Goal: Register for event/course

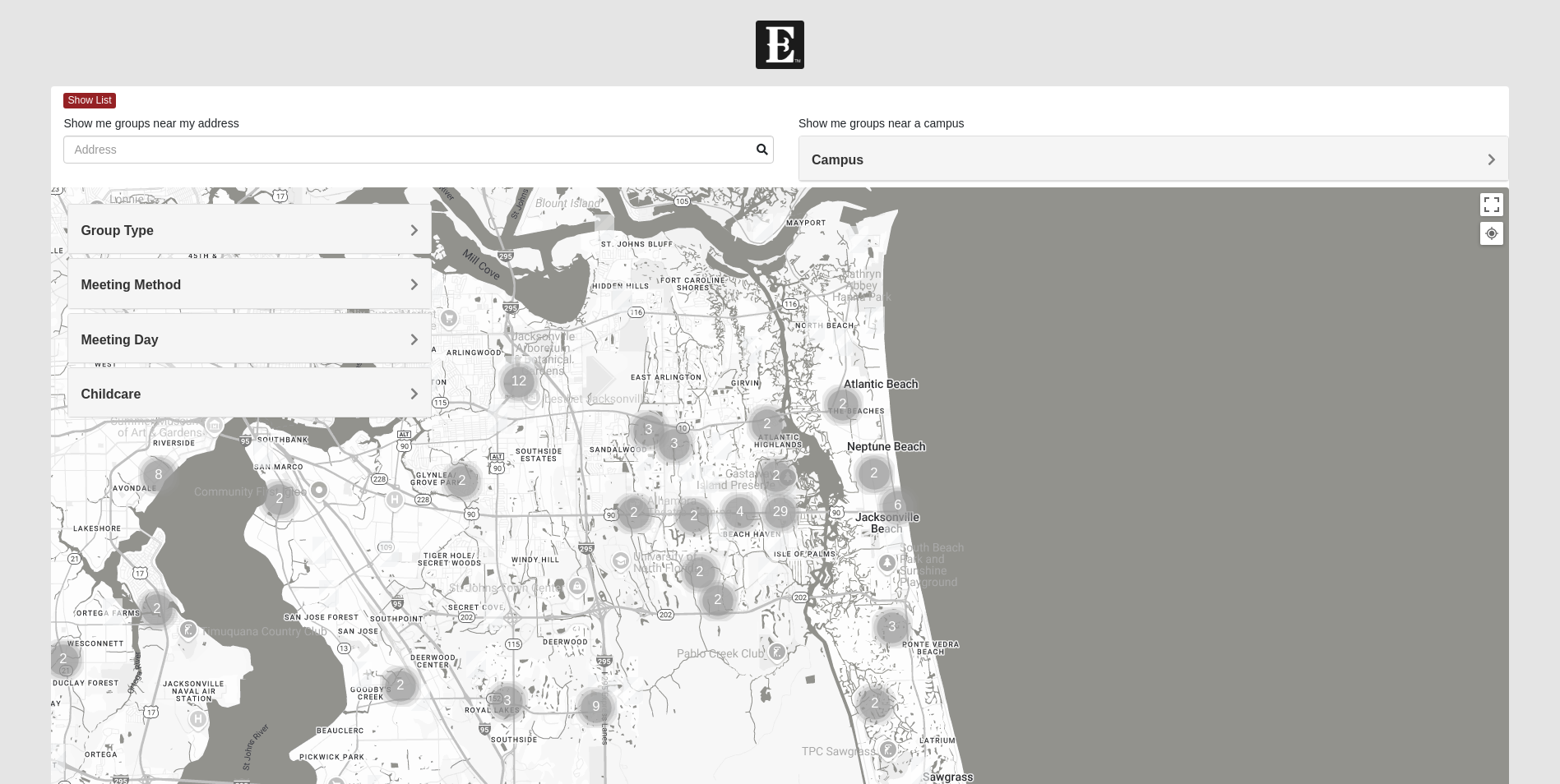
click at [154, 236] on span "Group Type" at bounding box center [117, 231] width 73 height 14
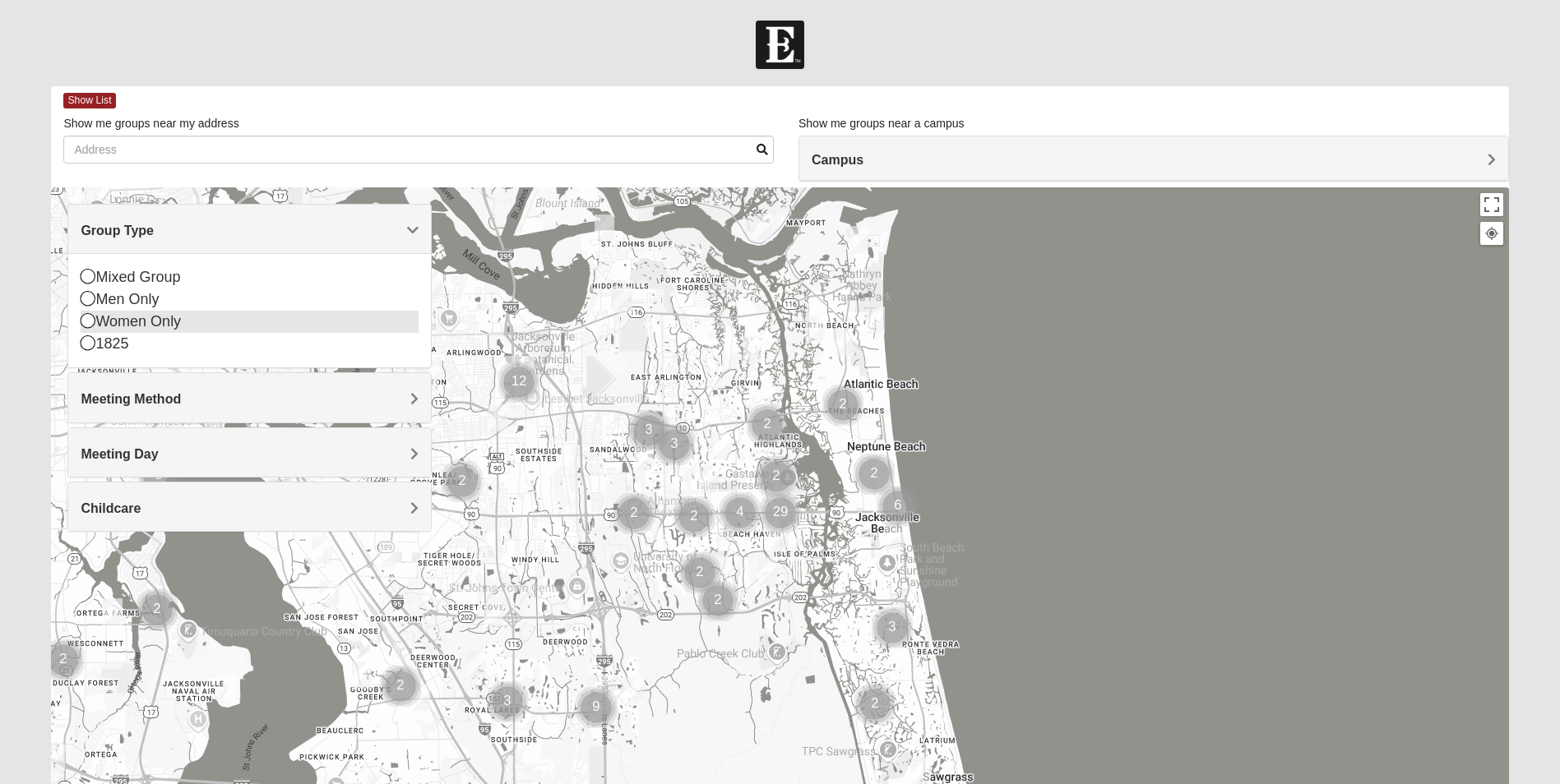
click at [150, 311] on div "Women Only" at bounding box center [249, 322] width 338 height 22
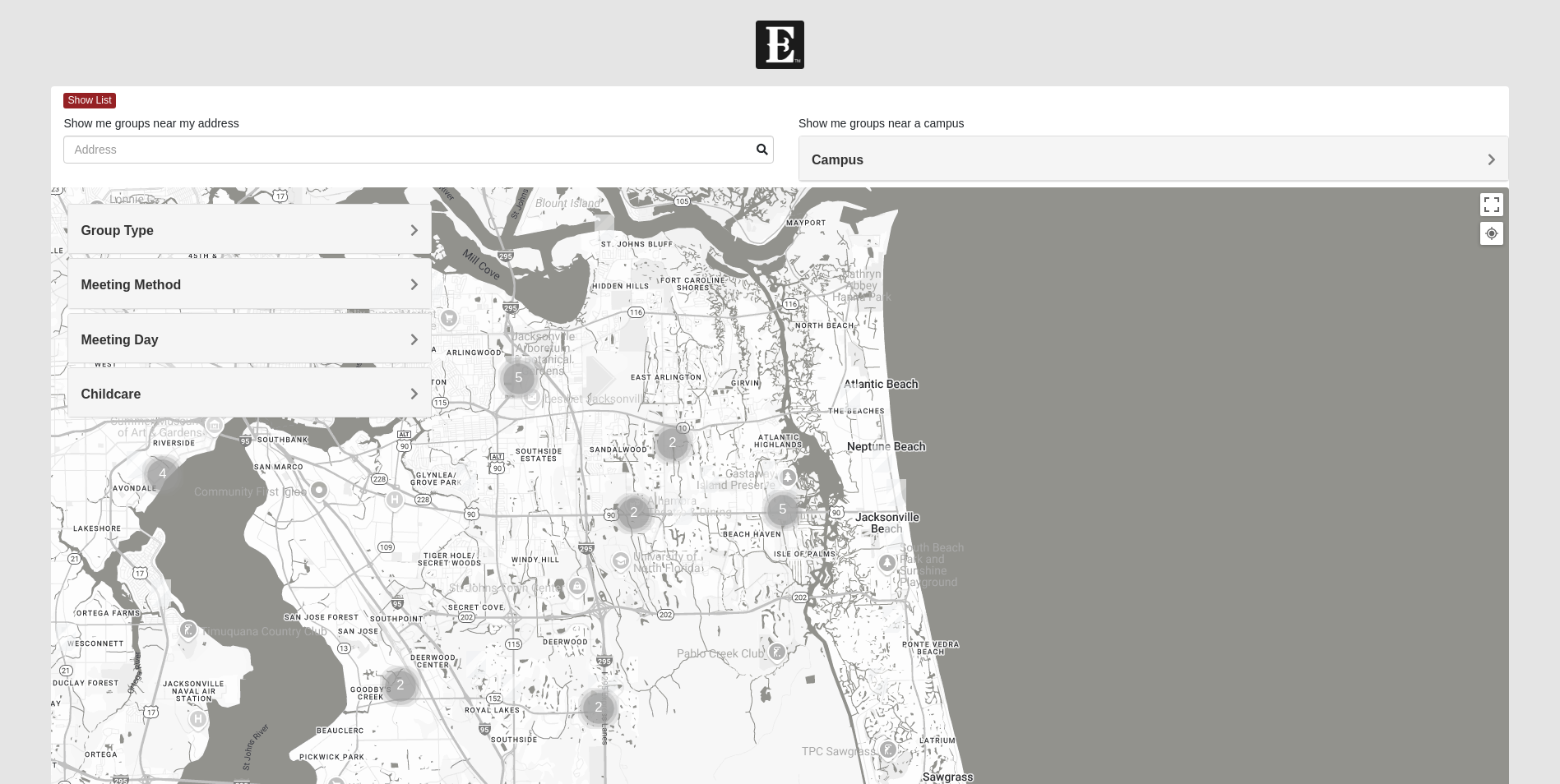
click at [370, 285] on h4 "Meeting Method" at bounding box center [249, 285] width 338 height 16
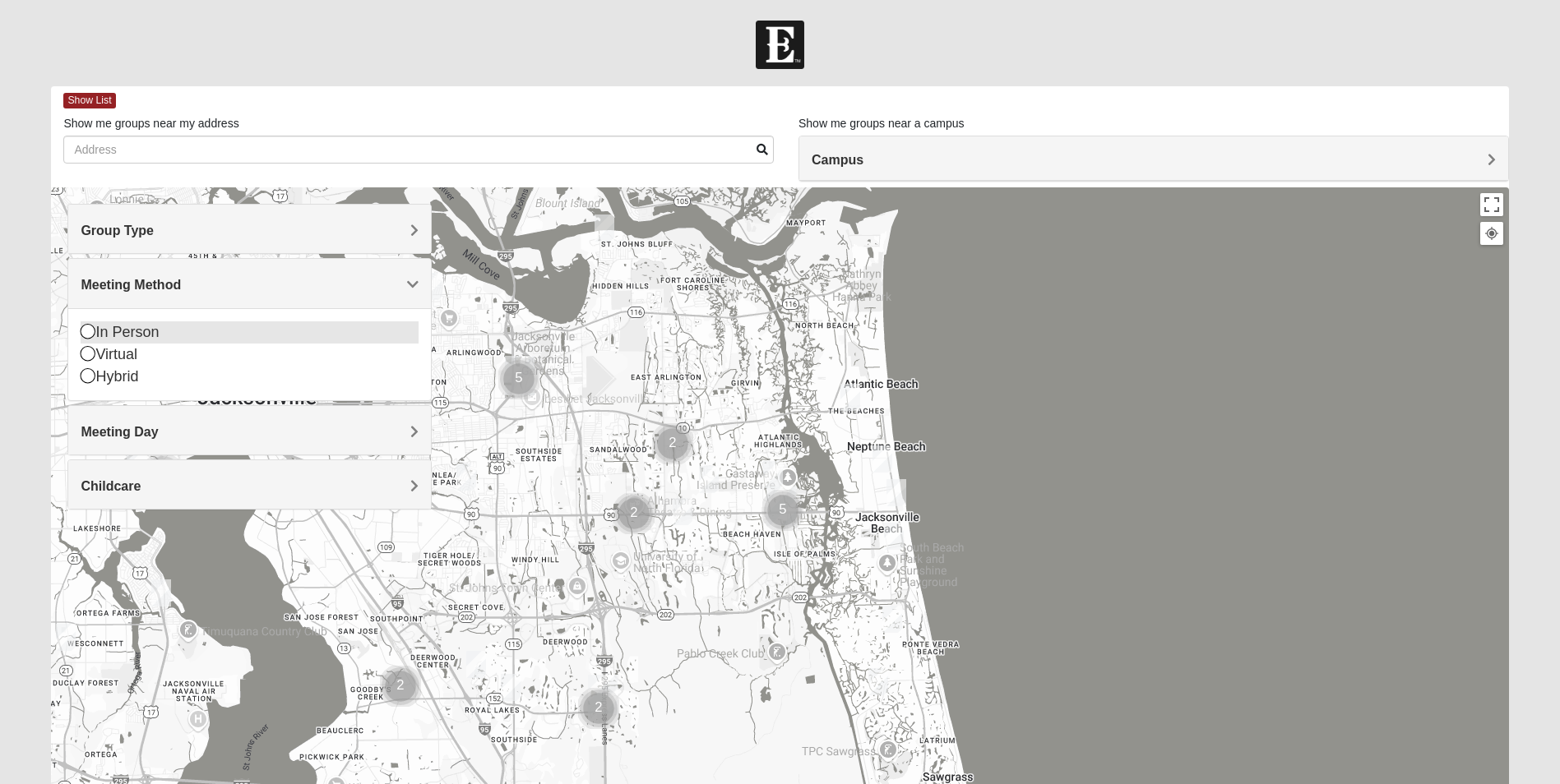
click at [127, 324] on div "In Person" at bounding box center [249, 332] width 338 height 22
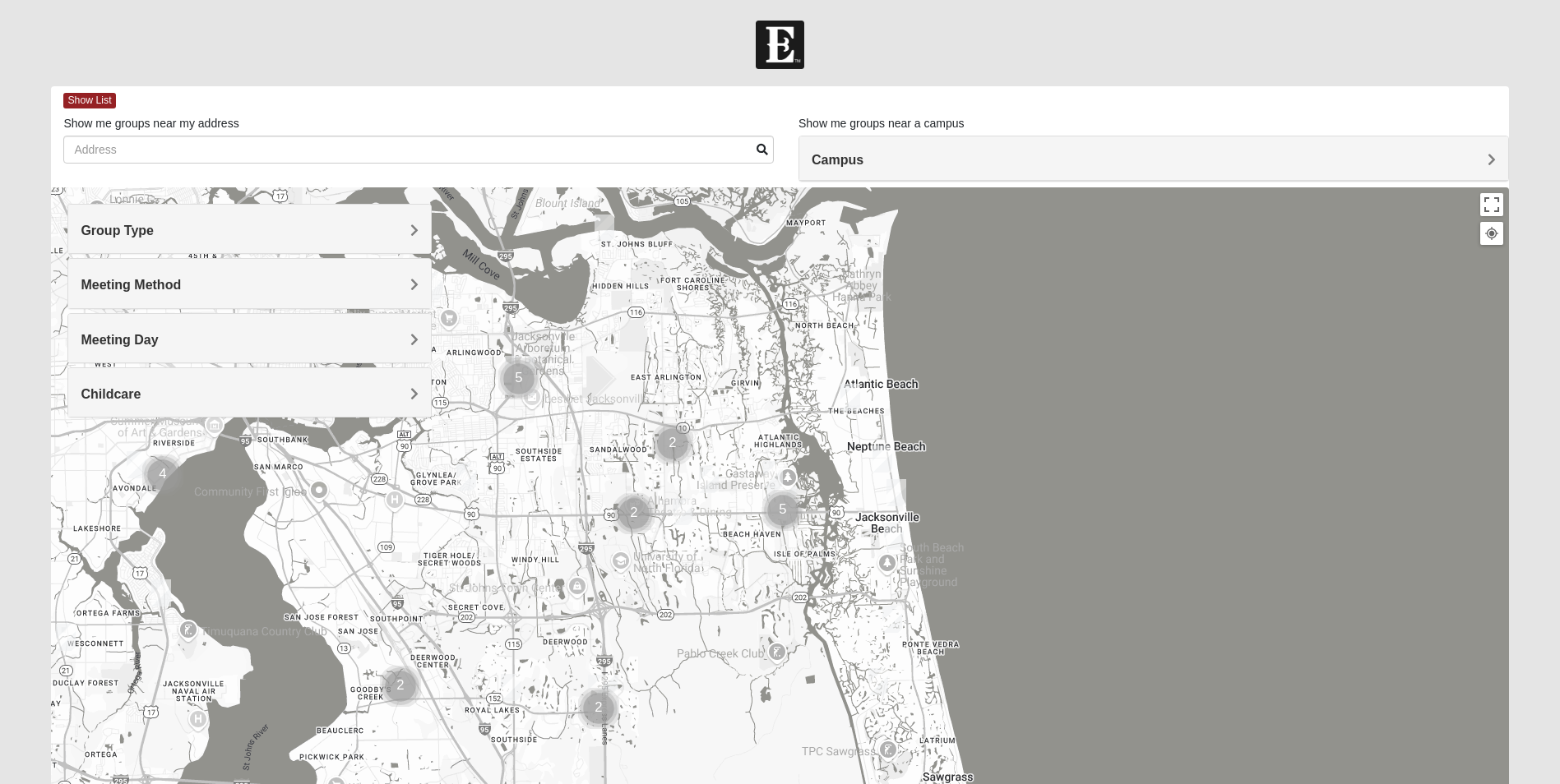
click at [337, 330] on div "Meeting Day" at bounding box center [249, 339] width 363 height 48
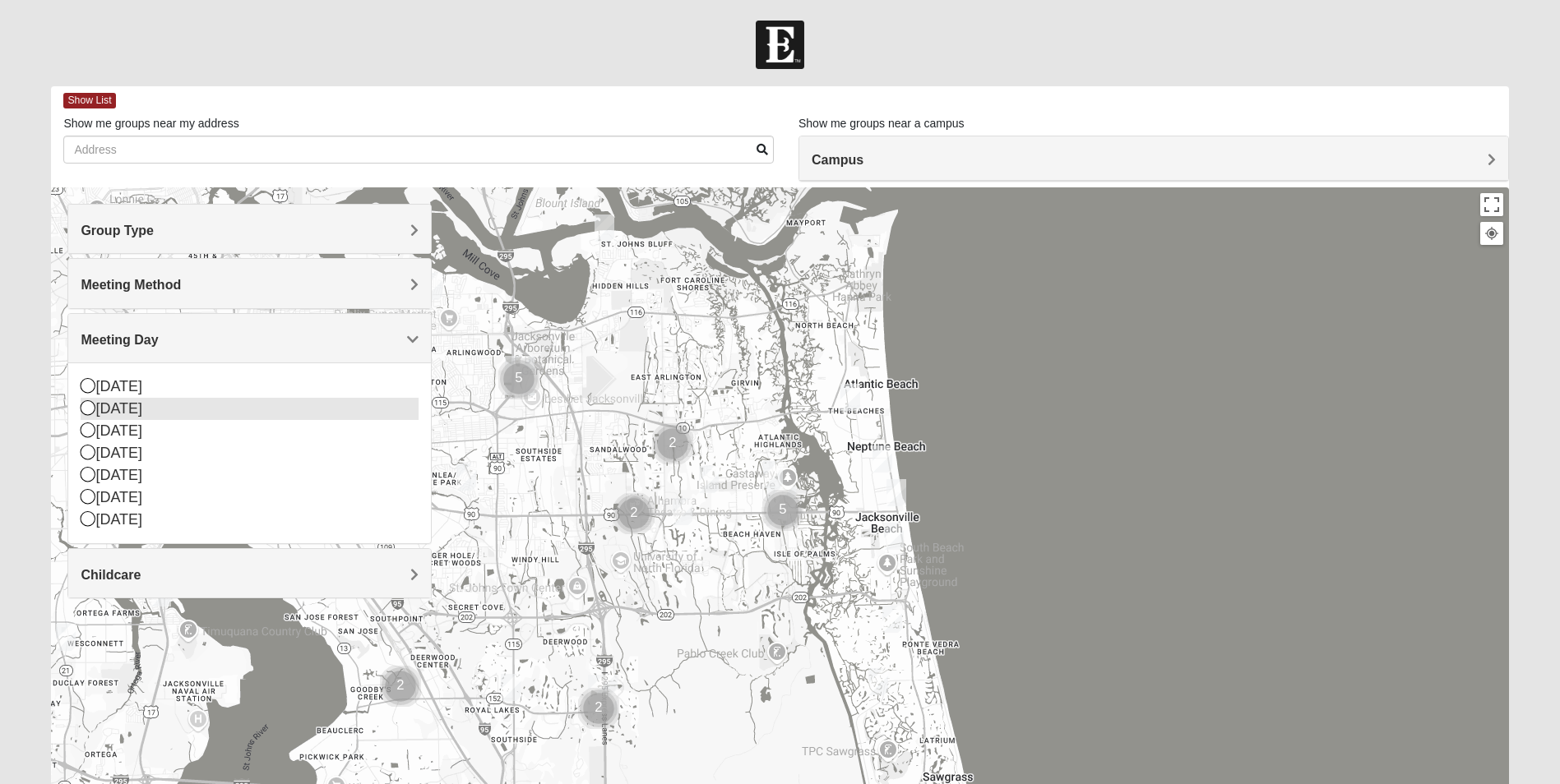
click at [87, 408] on icon at bounding box center [87, 407] width 15 height 15
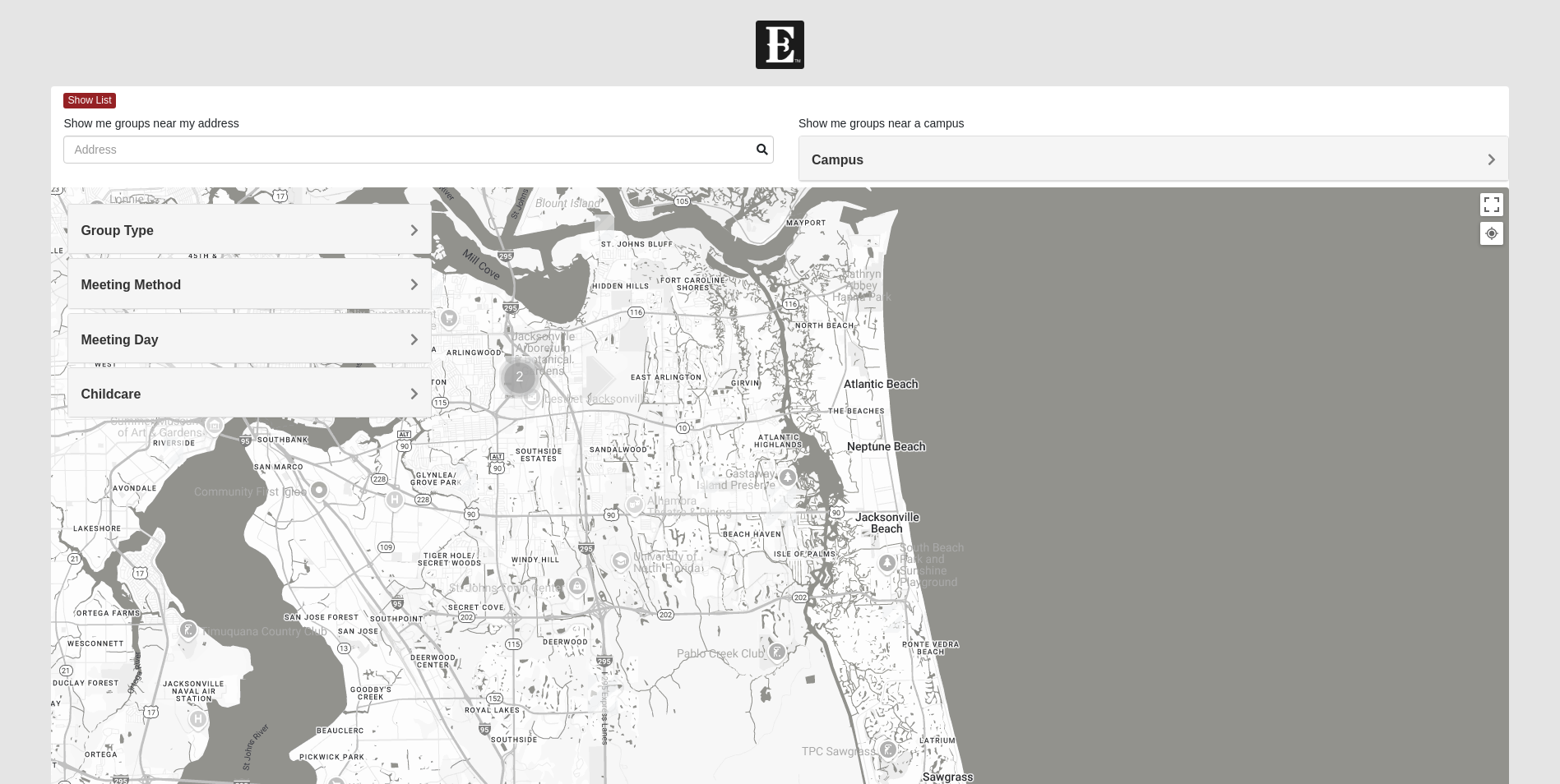
click at [160, 339] on h4 "Meeting Day" at bounding box center [249, 340] width 338 height 16
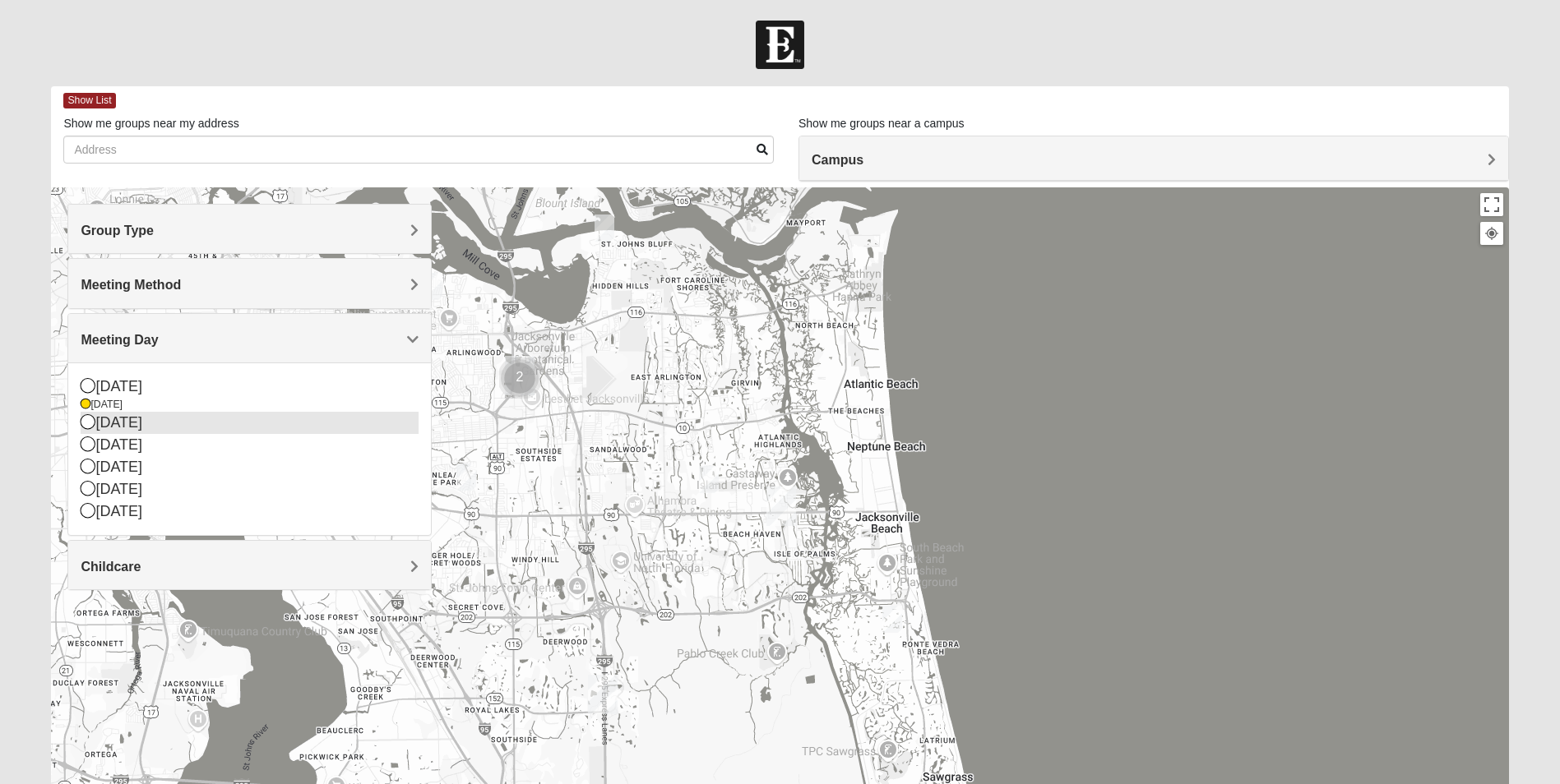
click at [85, 425] on icon at bounding box center [87, 421] width 15 height 15
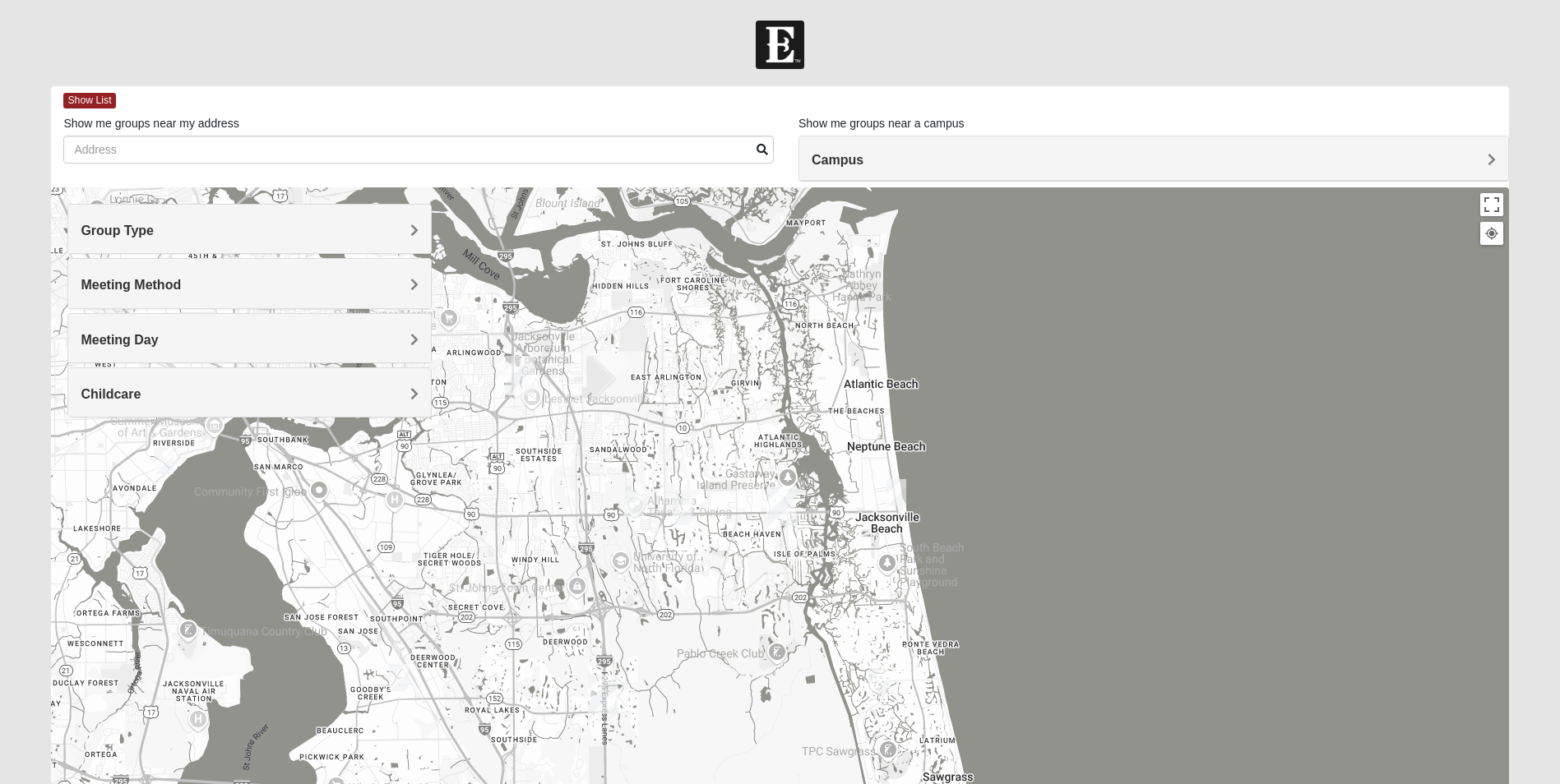
click at [159, 335] on h4 "Meeting Day" at bounding box center [249, 340] width 338 height 16
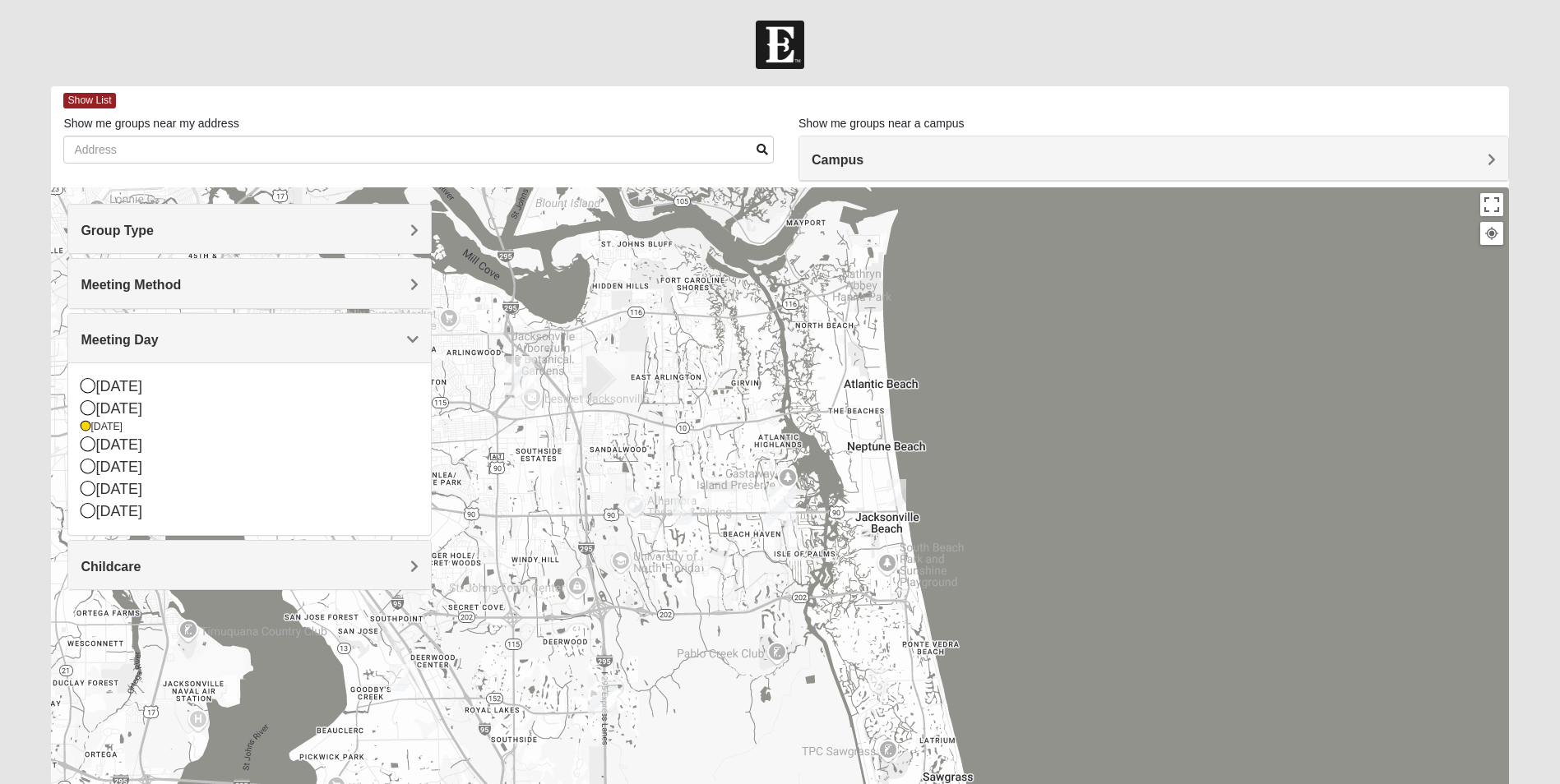
click at [159, 335] on h4 "Meeting Day" at bounding box center [249, 340] width 338 height 16
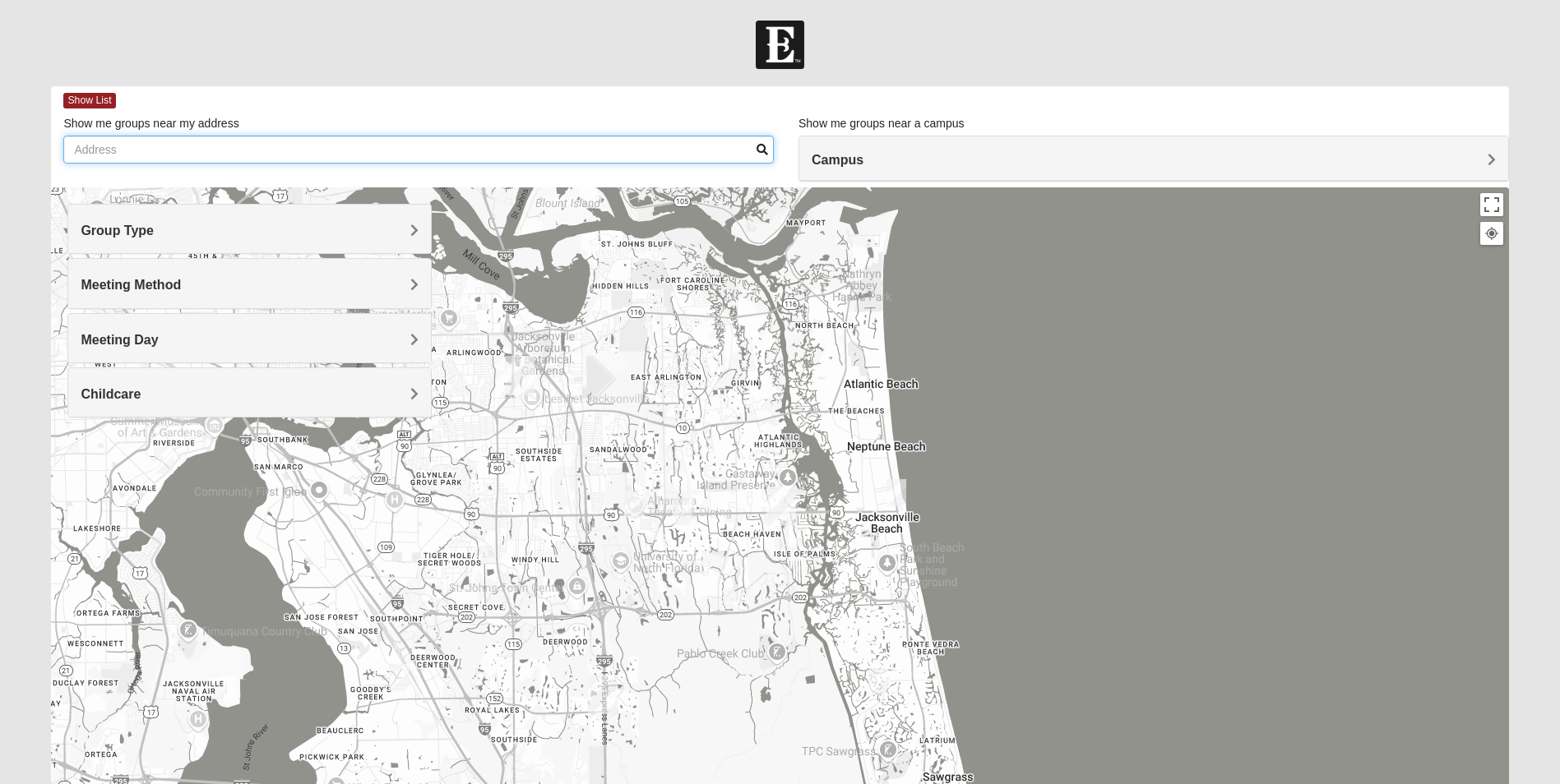
click at [176, 154] on input "Show me groups near my address" at bounding box center [418, 149] width 710 height 28
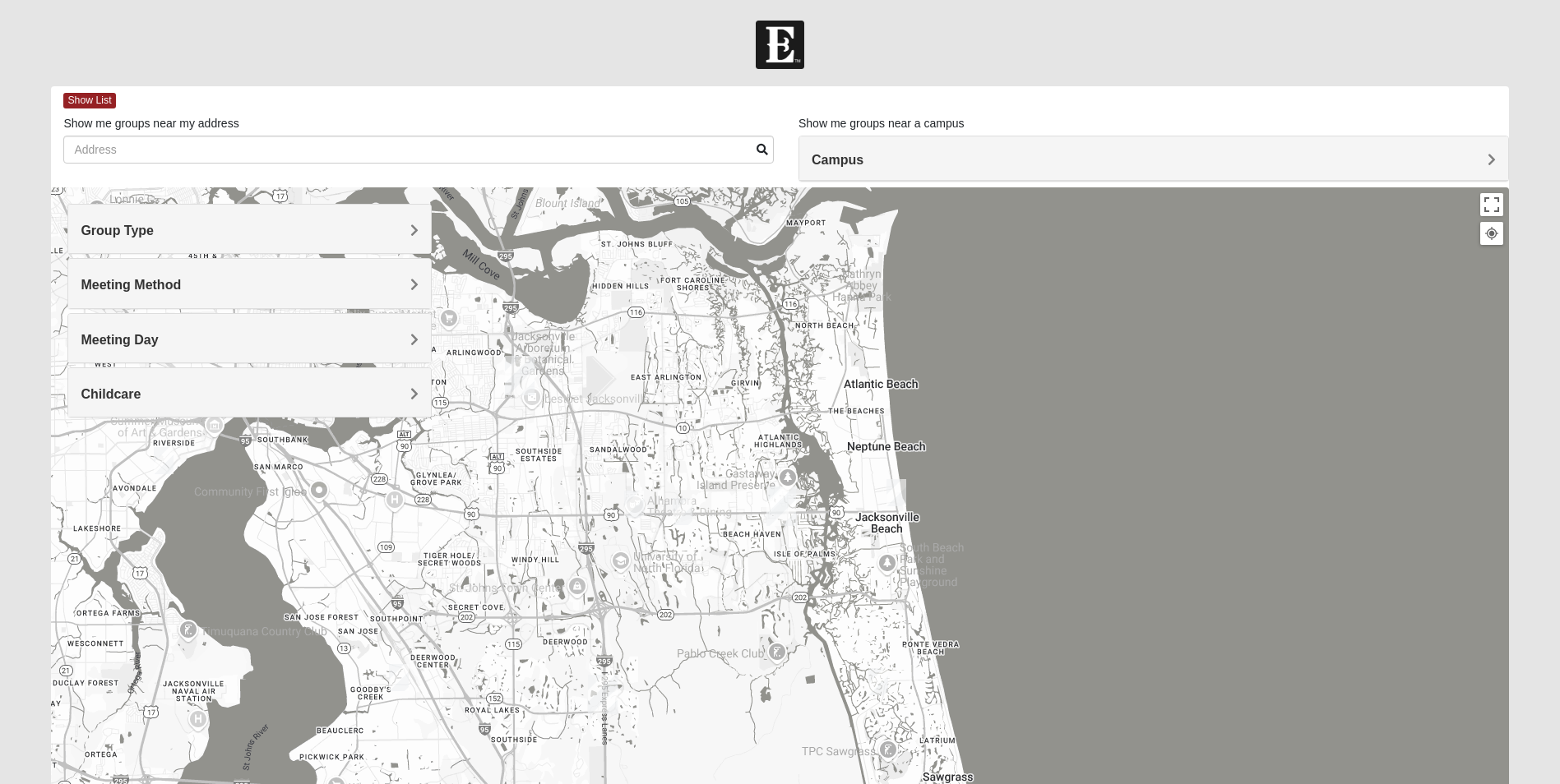
click at [966, 163] on h4 "Campus" at bounding box center [1154, 160] width 684 height 16
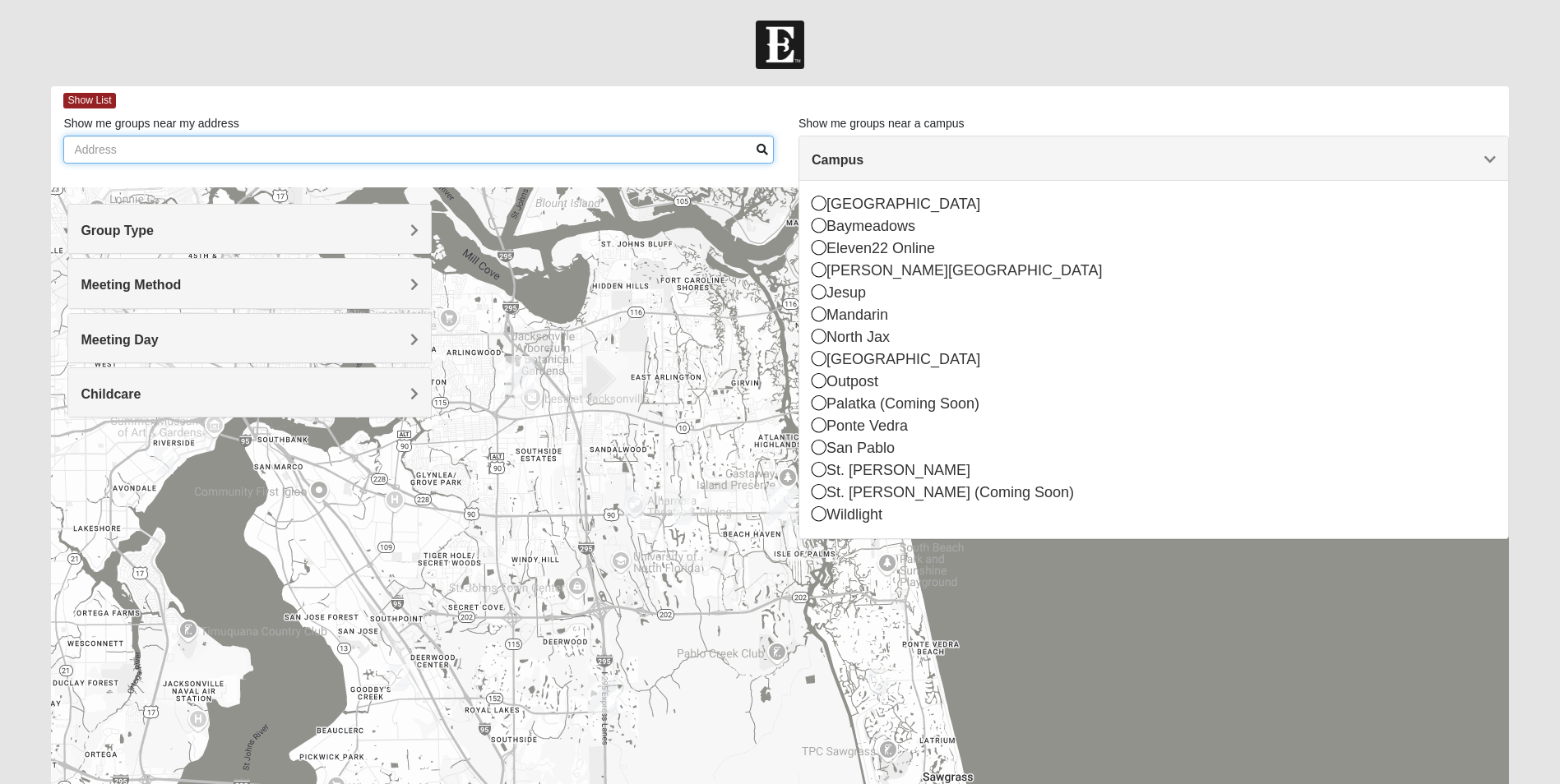
click at [367, 154] on input "Show me groups near my address" at bounding box center [418, 149] width 710 height 28
type input "[STREET_ADDRESS]"
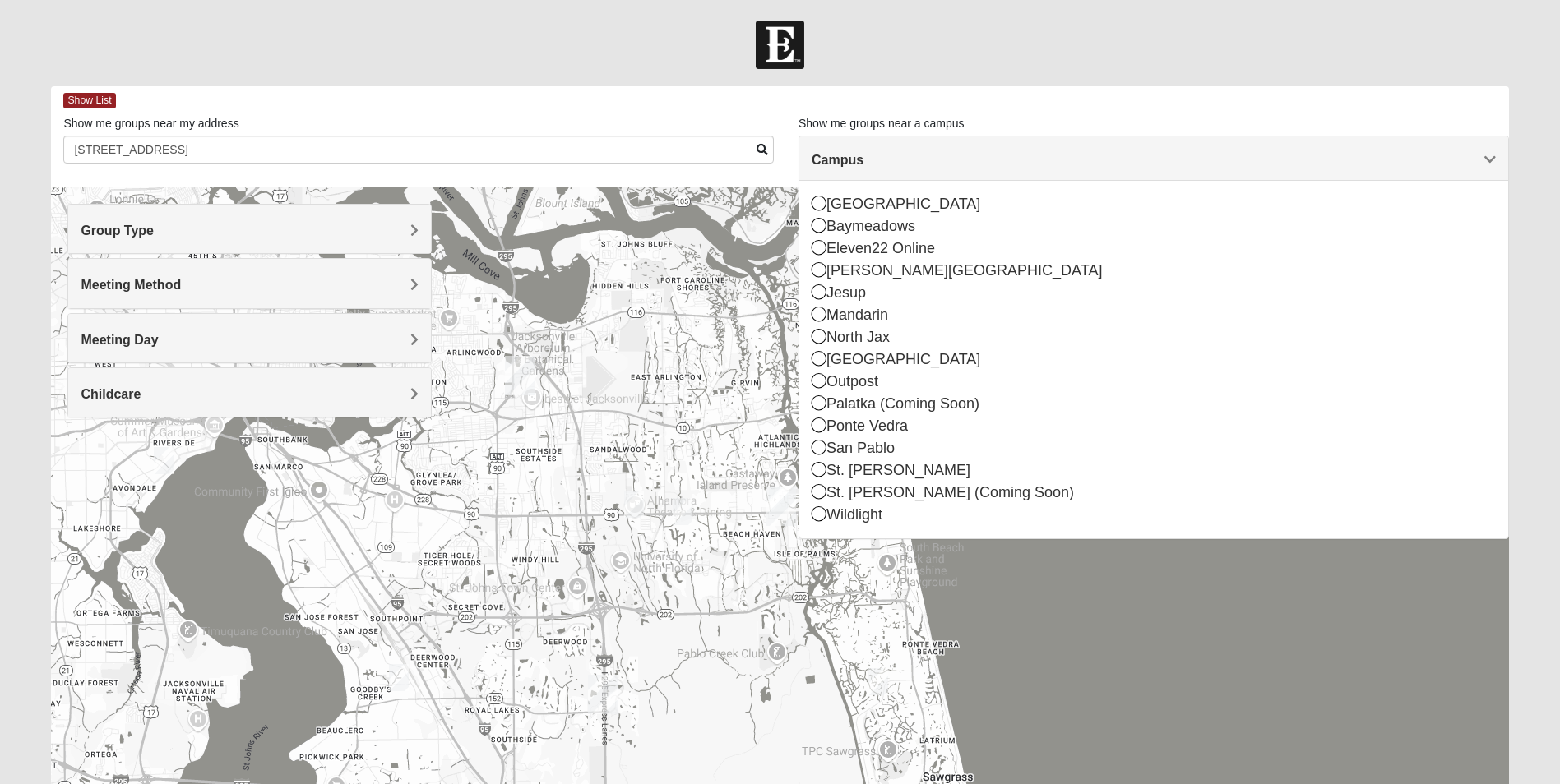
click at [757, 149] on span at bounding box center [762, 149] width 12 height 12
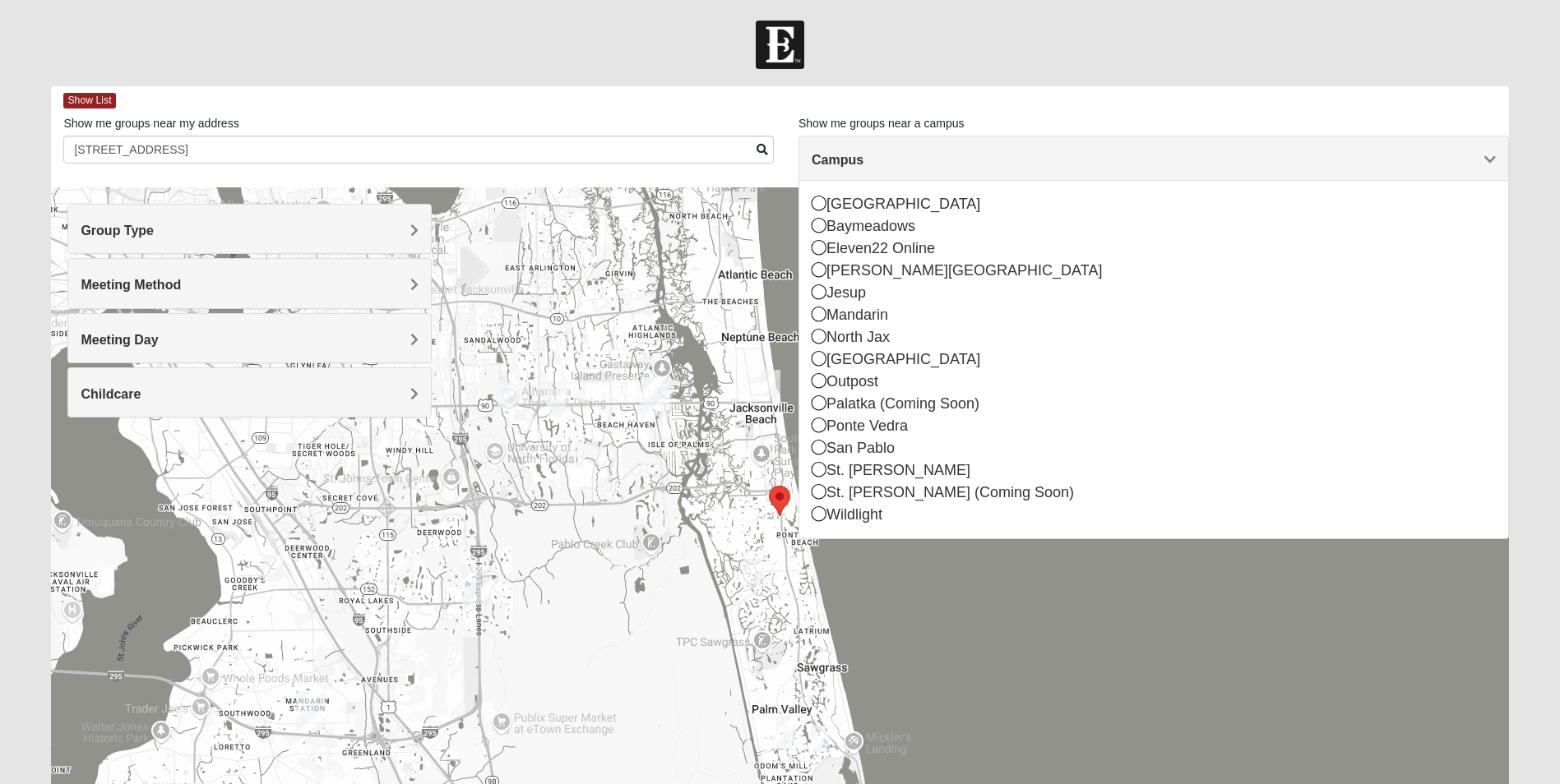
click at [860, 128] on label "Show me groups near a campus" at bounding box center [881, 123] width 166 height 16
click at [1178, 91] on div "Show List" at bounding box center [785, 101] width 1444 height 29
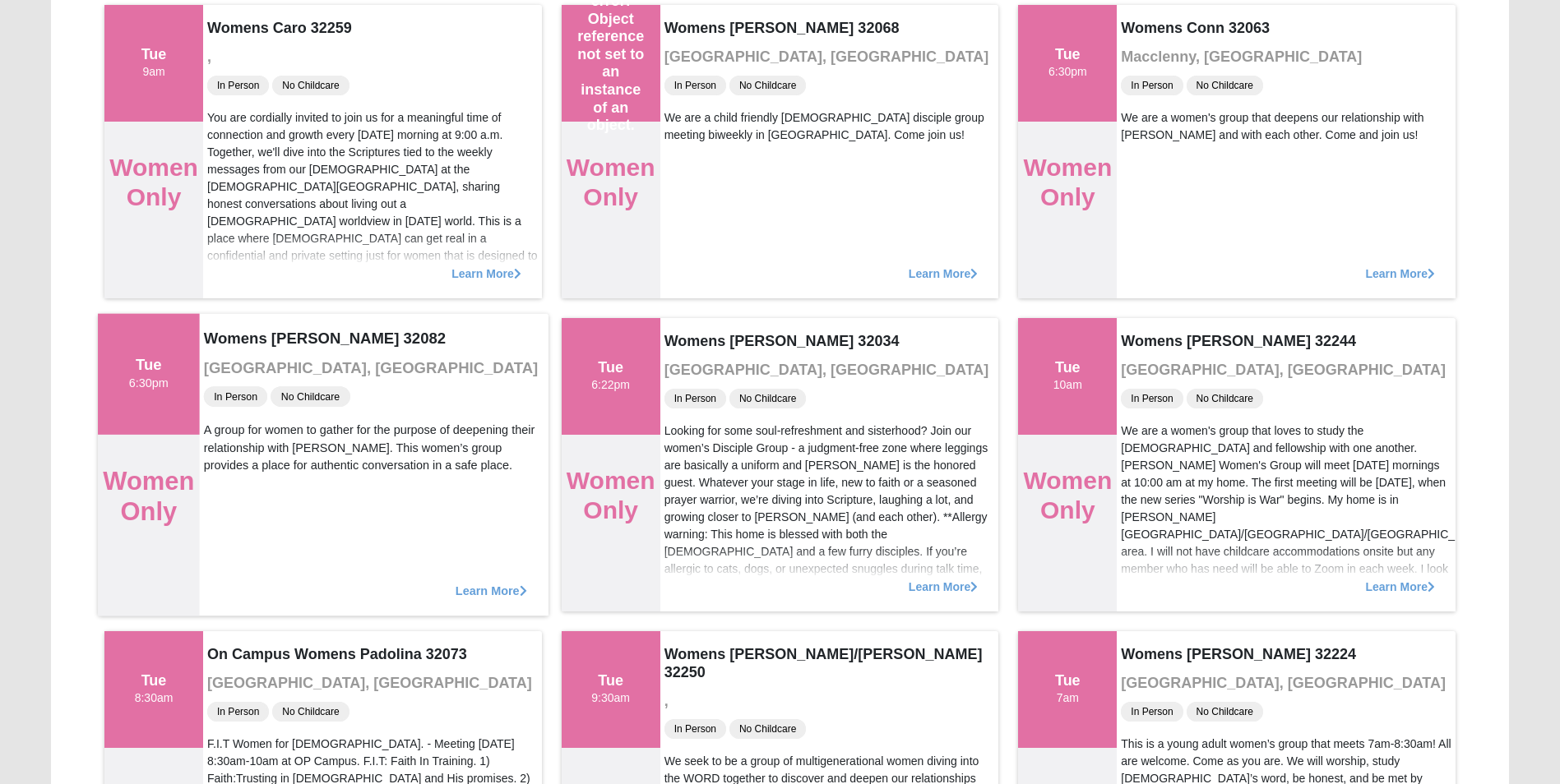
scroll to position [1809, 0]
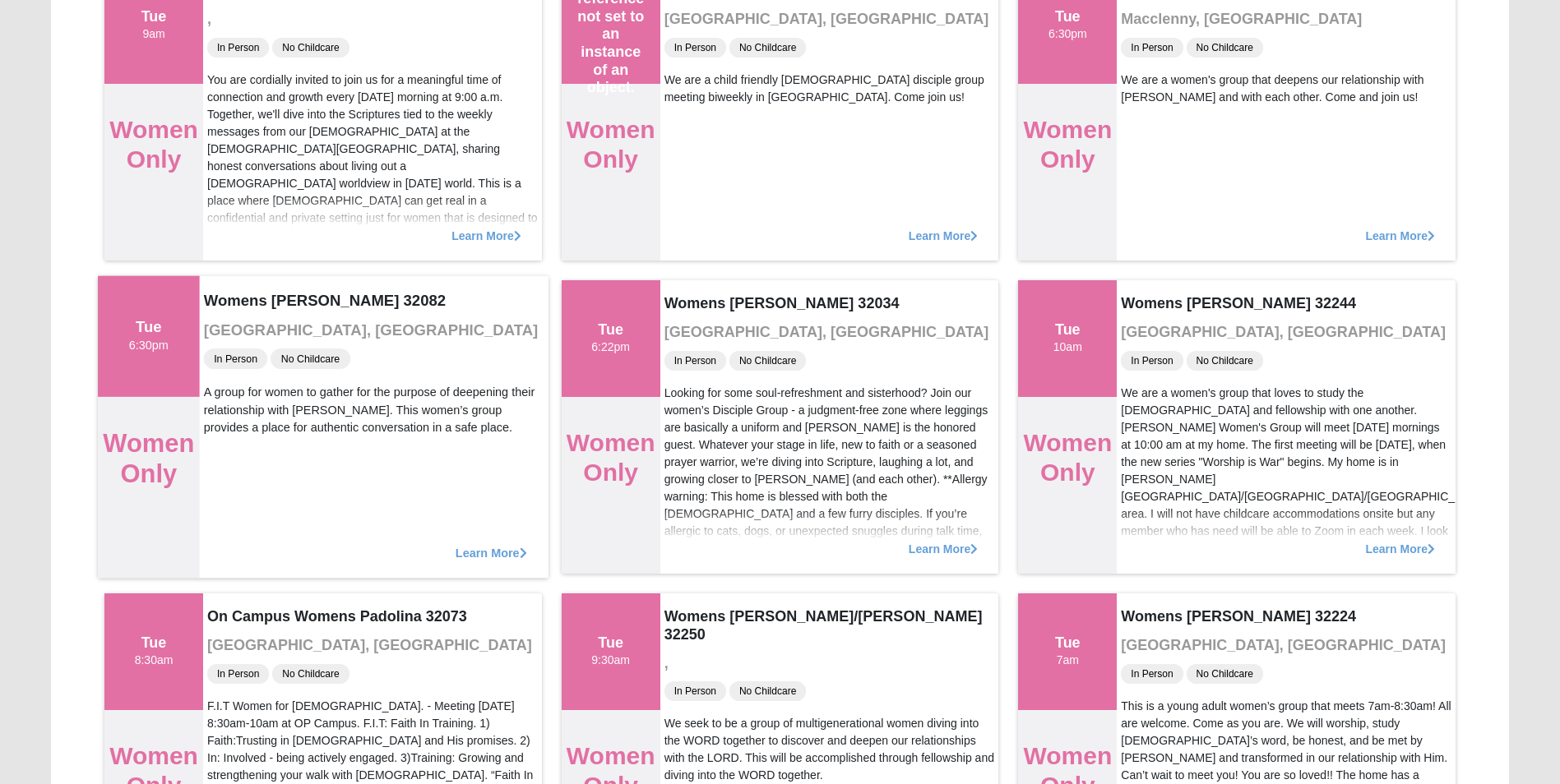
click at [492, 544] on span "Learn More" at bounding box center [491, 544] width 71 height 0
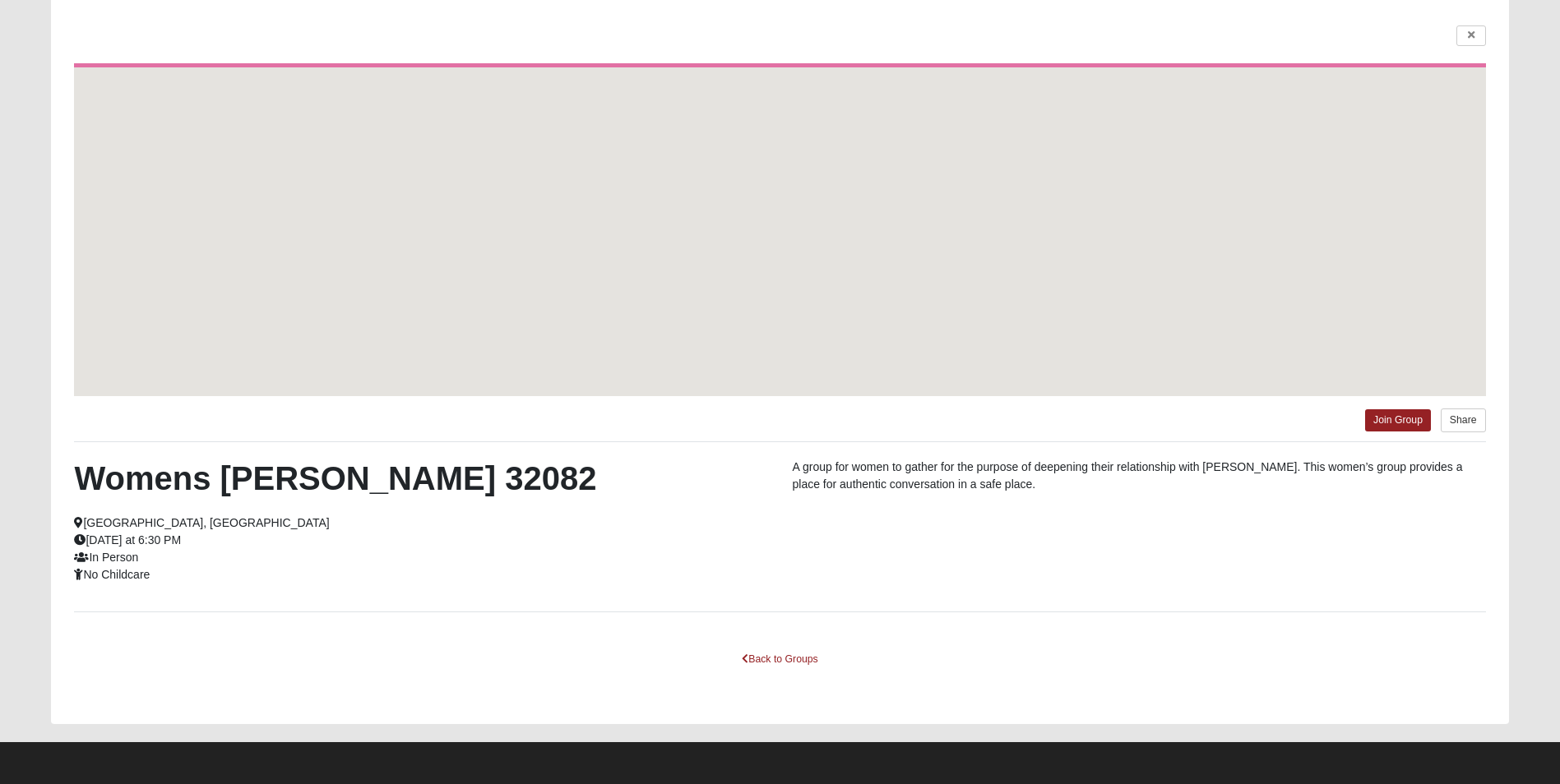
scroll to position [112, 0]
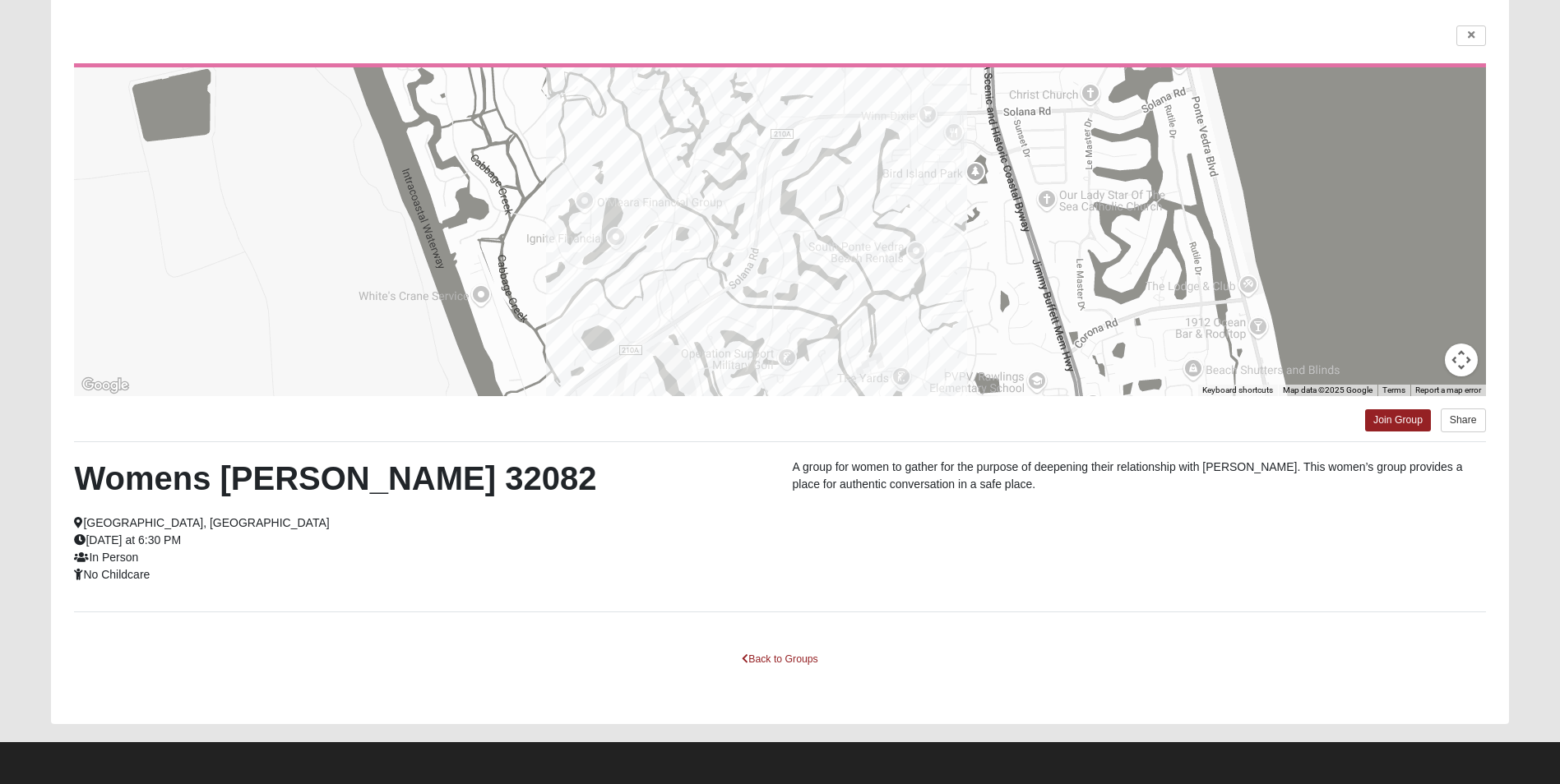
drag, startPoint x: 981, startPoint y: 237, endPoint x: 943, endPoint y: 239, distance: 38.1
click at [943, 239] on div at bounding box center [779, 232] width 1410 height 329
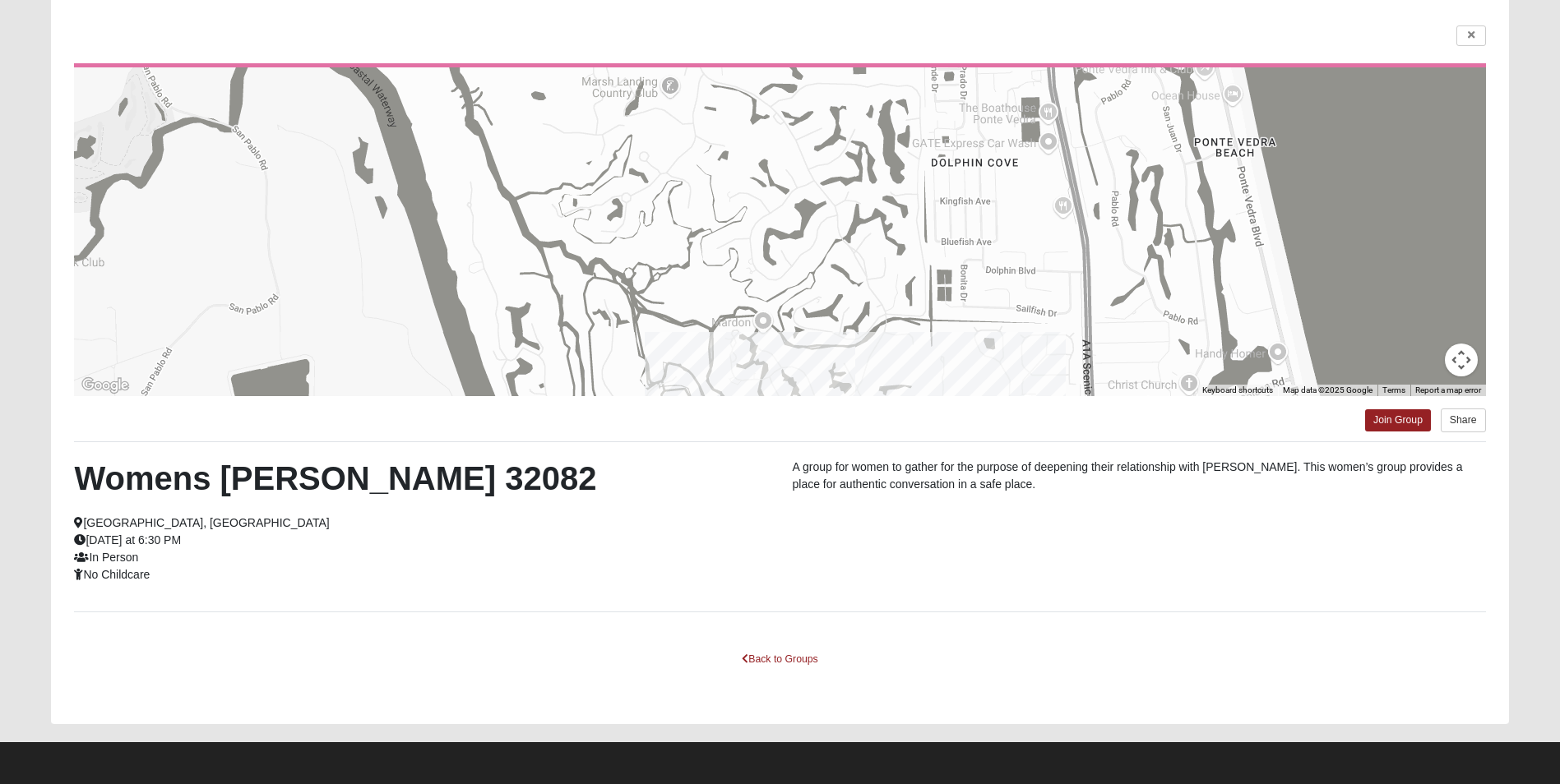
drag, startPoint x: 947, startPoint y: 202, endPoint x: 1046, endPoint y: 495, distance: 309.3
click at [1046, 495] on div "← Move left → Move right ↑ Move up ↓ Move down + Zoom in - Zoom out Home Jump l…" at bounding box center [779, 363] width 1457 height 721
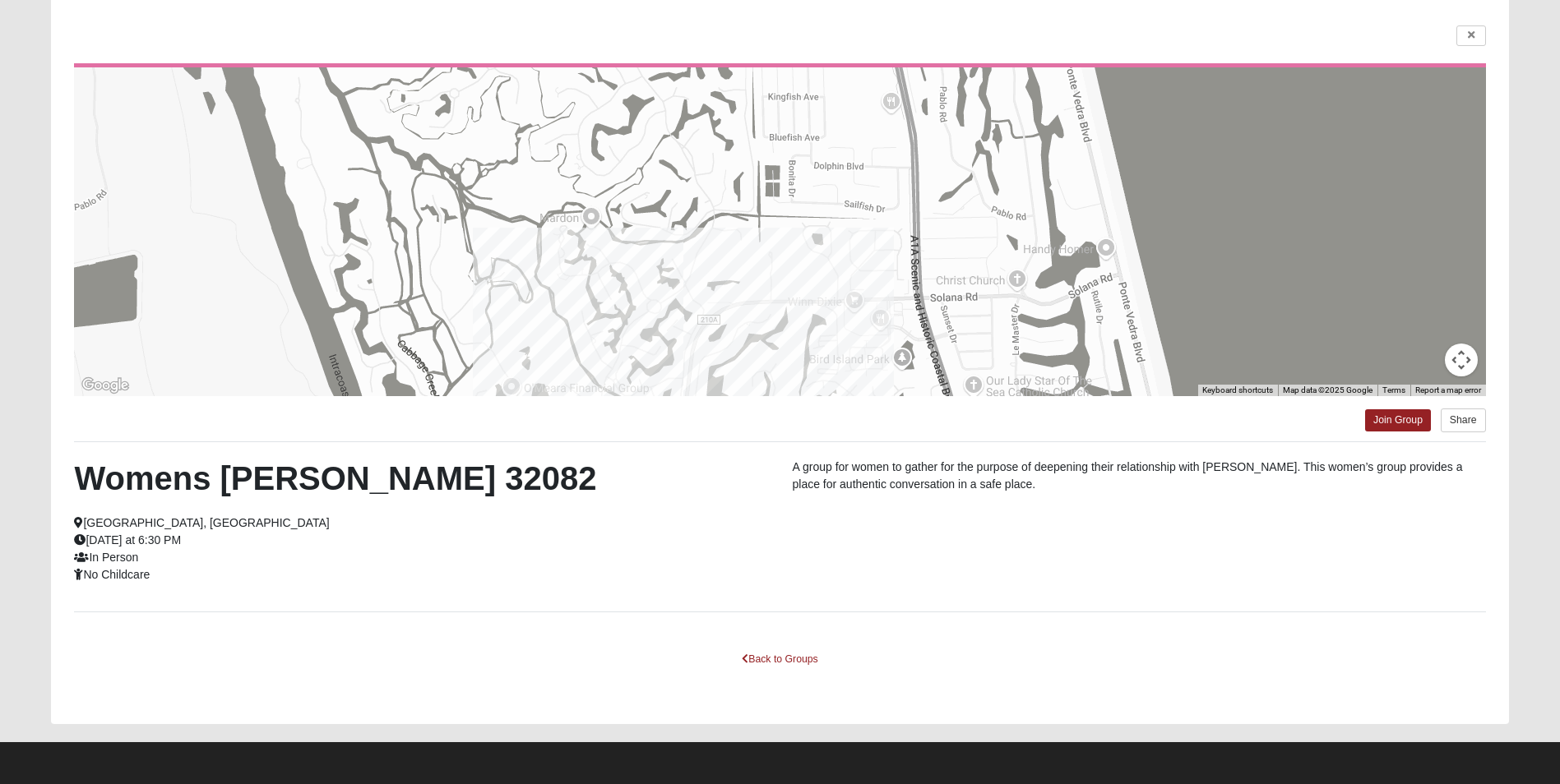
drag, startPoint x: 1002, startPoint y: 220, endPoint x: 828, endPoint y: 115, distance: 203.2
click at [828, 115] on div at bounding box center [779, 232] width 1410 height 329
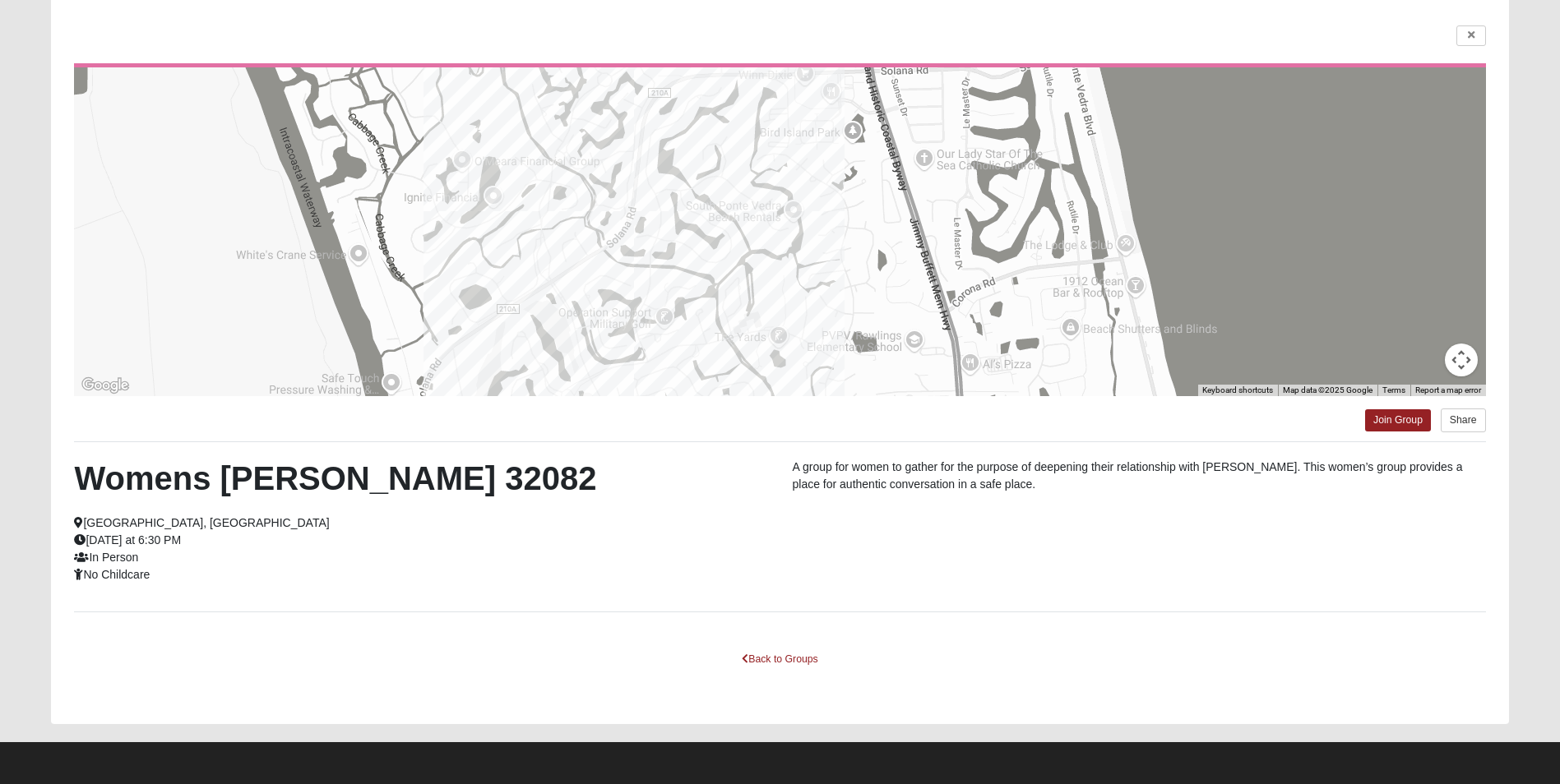
drag, startPoint x: 861, startPoint y: 342, endPoint x: 819, endPoint y: 143, distance: 203.4
click at [819, 143] on div at bounding box center [779, 232] width 1410 height 329
click at [1398, 416] on link "Join Group" at bounding box center [1398, 421] width 66 height 22
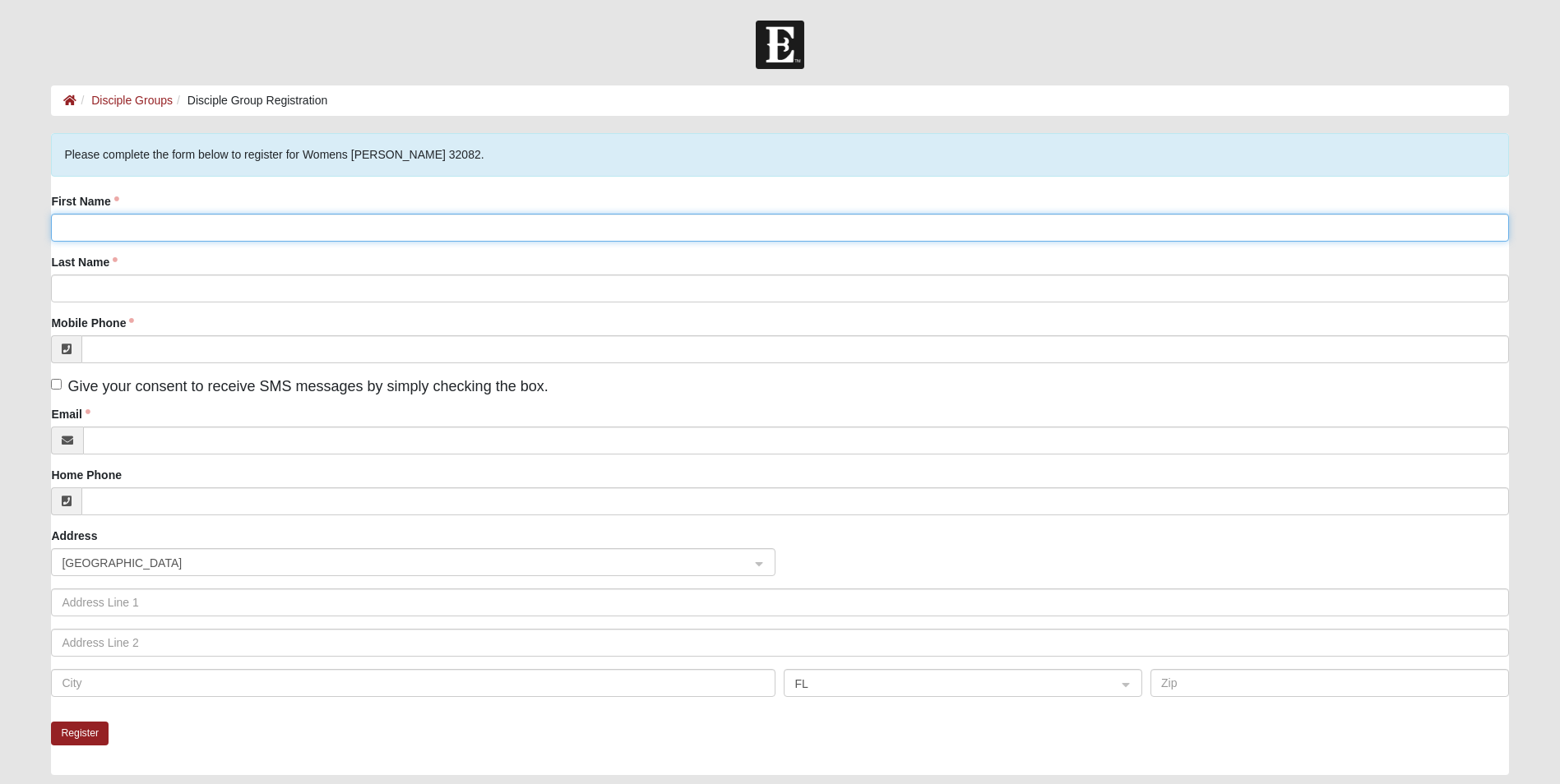
click at [183, 230] on input "First Name" at bounding box center [779, 227] width 1457 height 28
type input "[PERSON_NAME]"
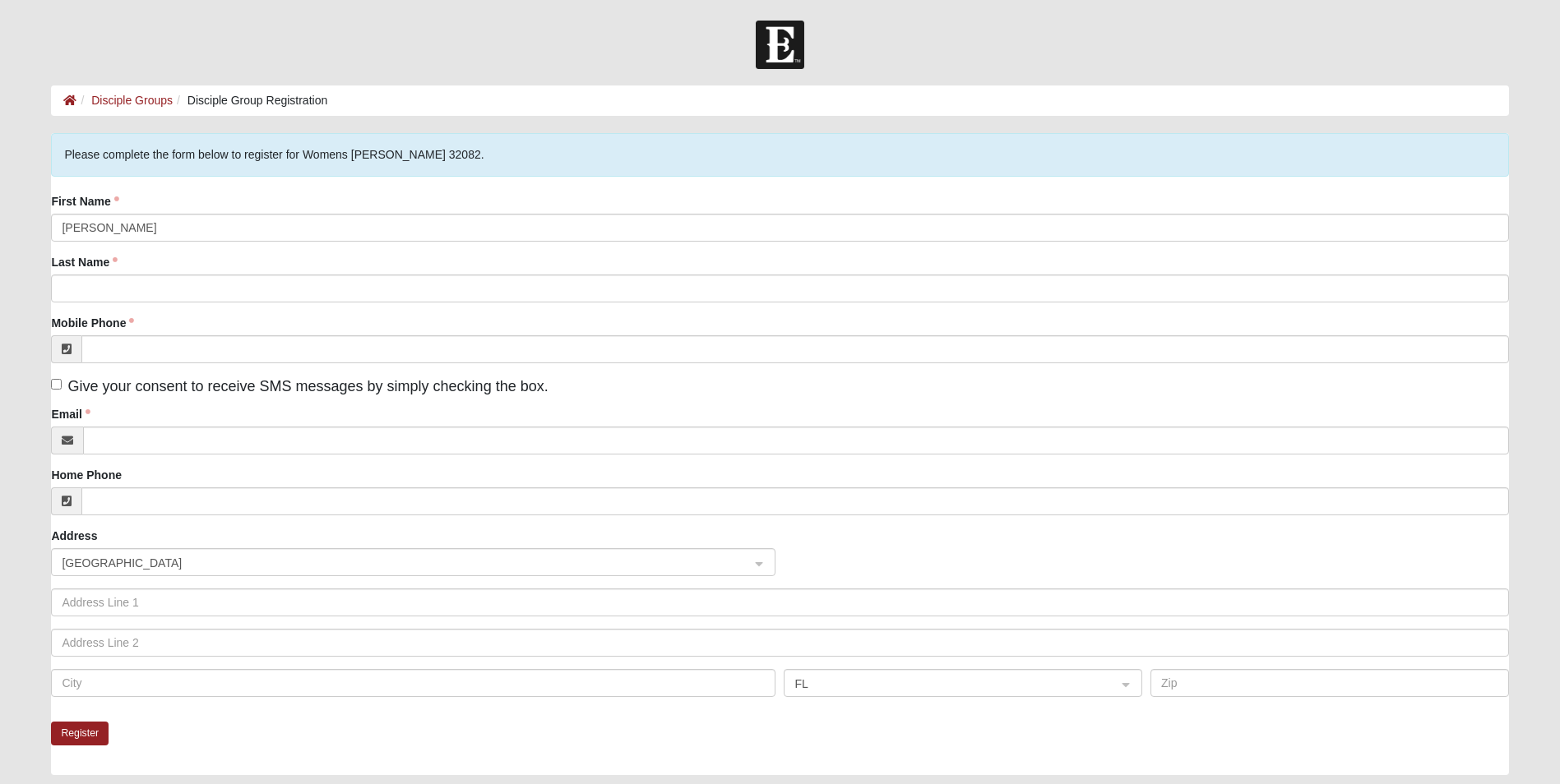
type input "Ruch"
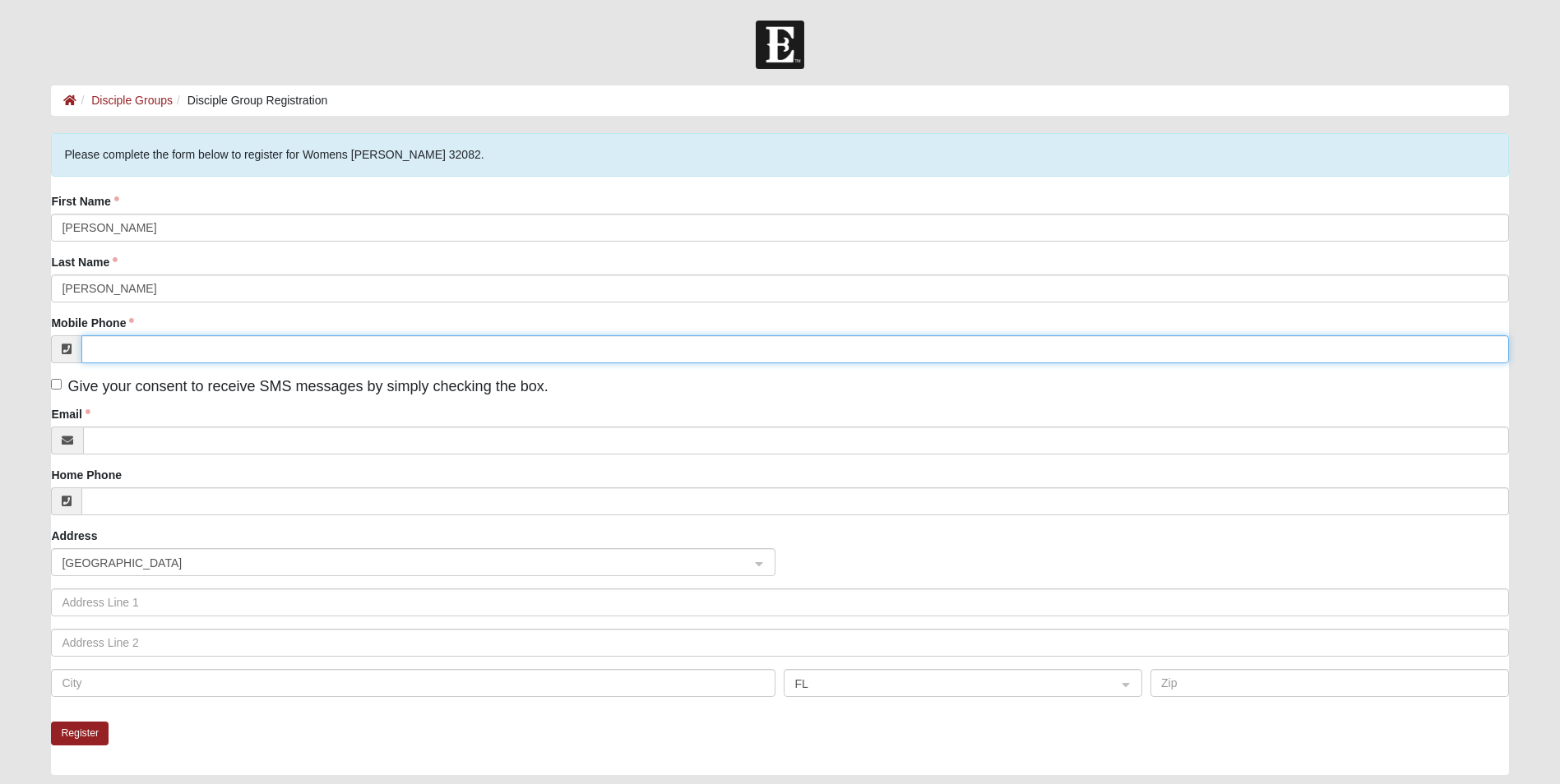
click at [162, 349] on input "Mobile Phone" at bounding box center [794, 348] width 1426 height 28
type input "(561) 702-3719"
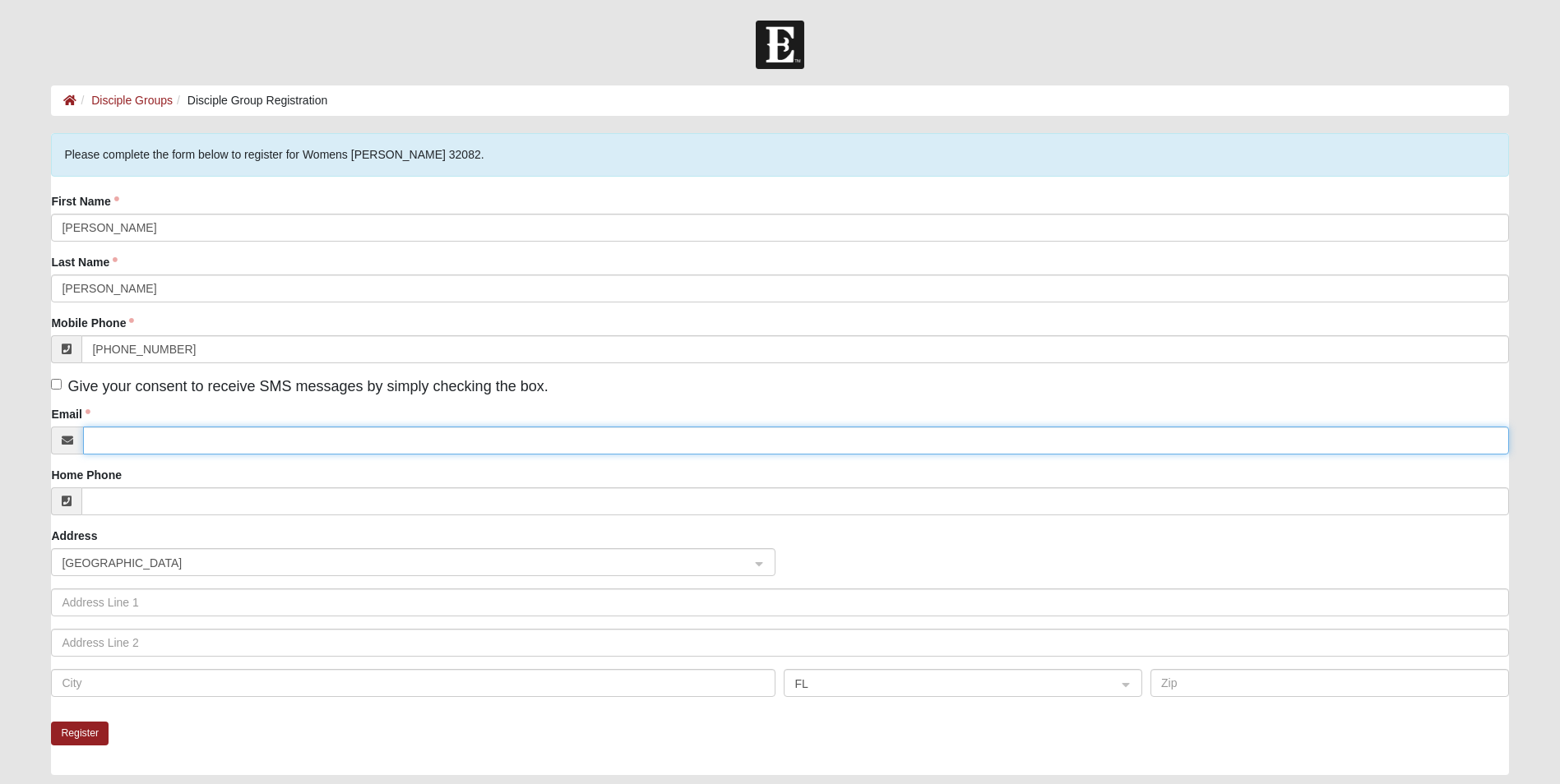
click at [176, 446] on input "Email" at bounding box center [795, 440] width 1425 height 28
type input "jacquelineruch15@aol.com"
click at [74, 387] on span "Give your consent to receive SMS messages by simply checking the box." at bounding box center [307, 386] width 480 height 16
click at [61, 387] on input "Give your consent to receive SMS messages by simply checking the box." at bounding box center [56, 384] width 11 height 11
checkbox input "true"
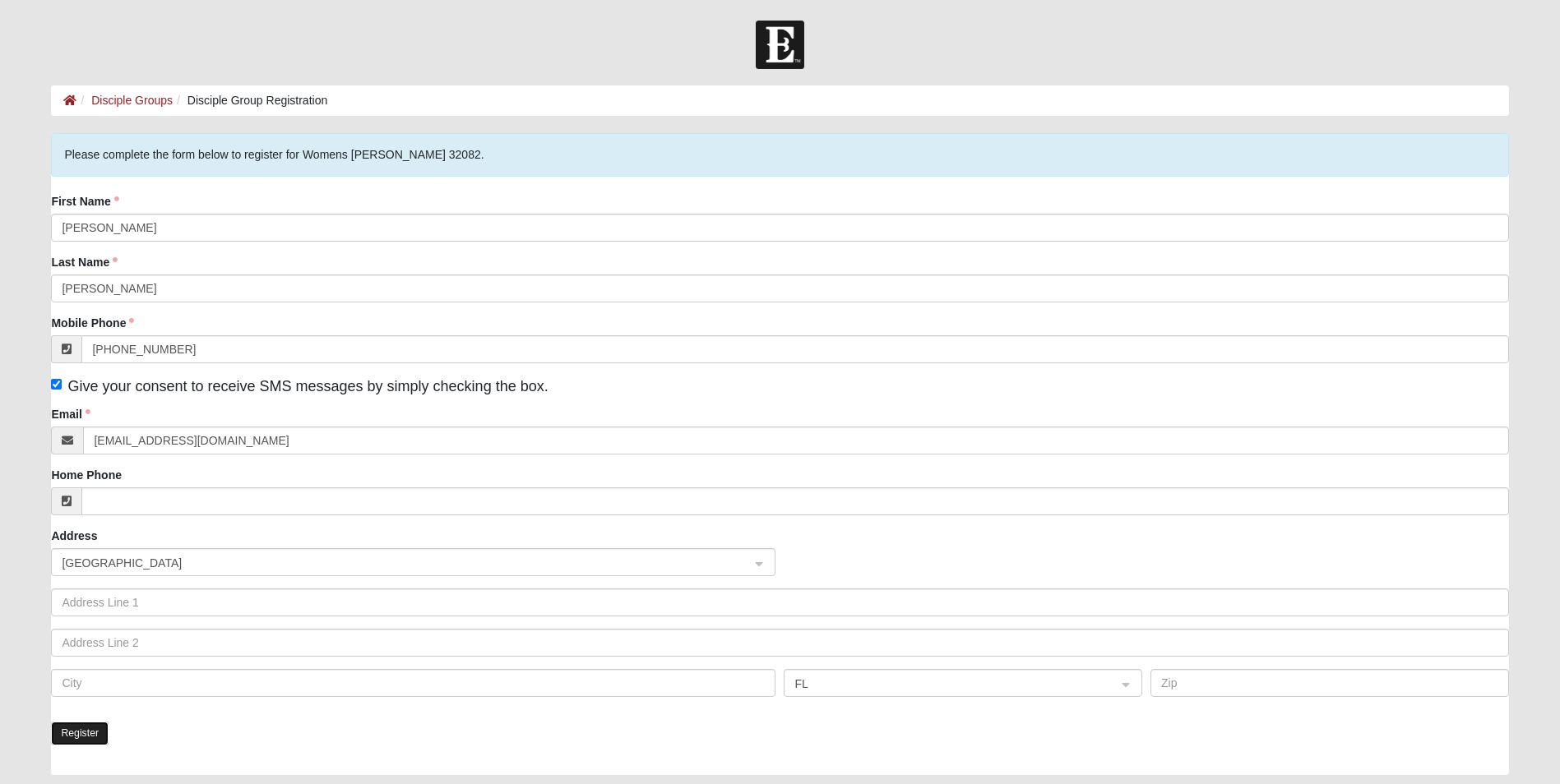
click at [82, 731] on button "Register" at bounding box center [79, 733] width 58 height 24
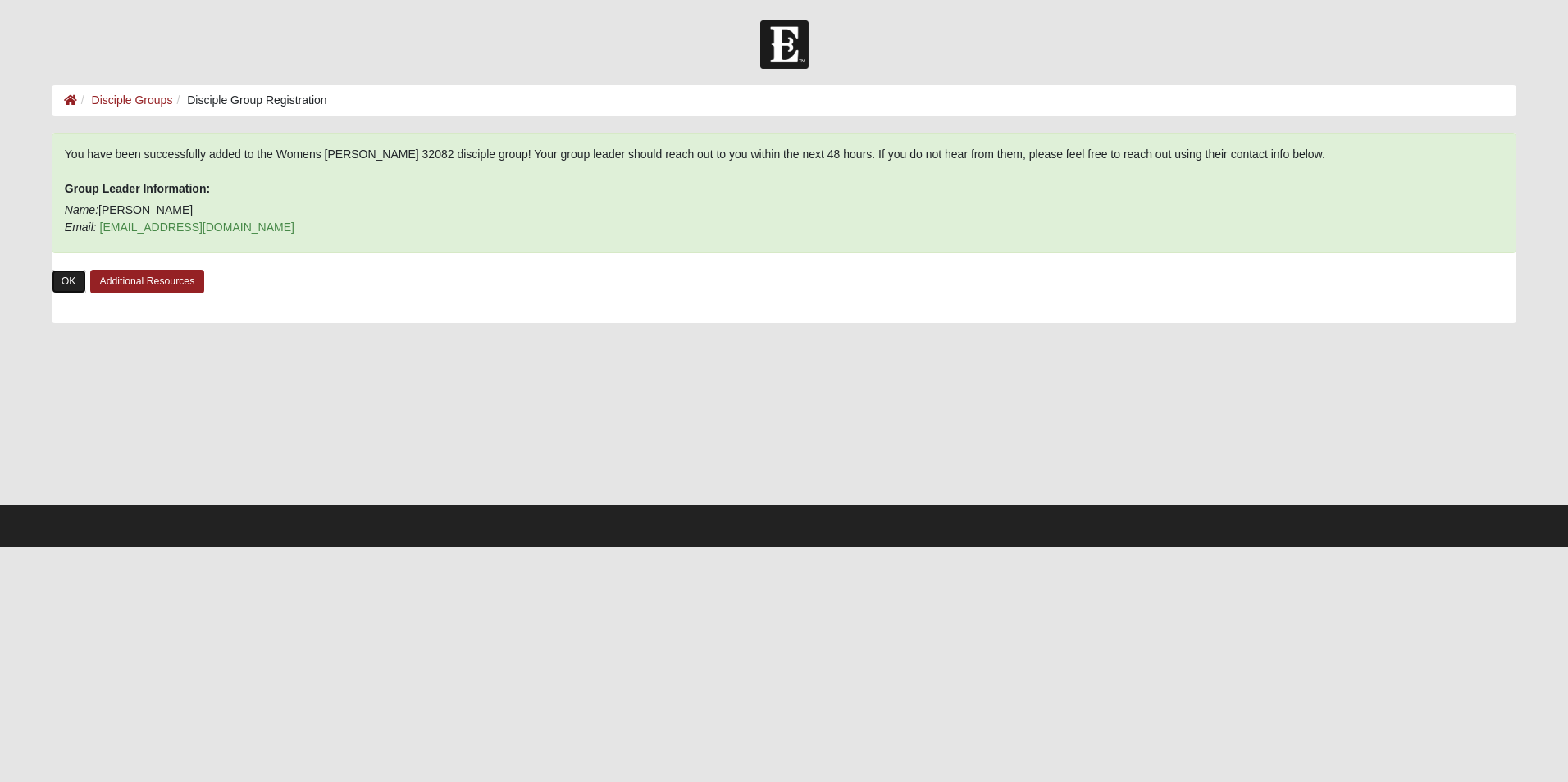
click at [73, 277] on link "OK" at bounding box center [68, 282] width 35 height 24
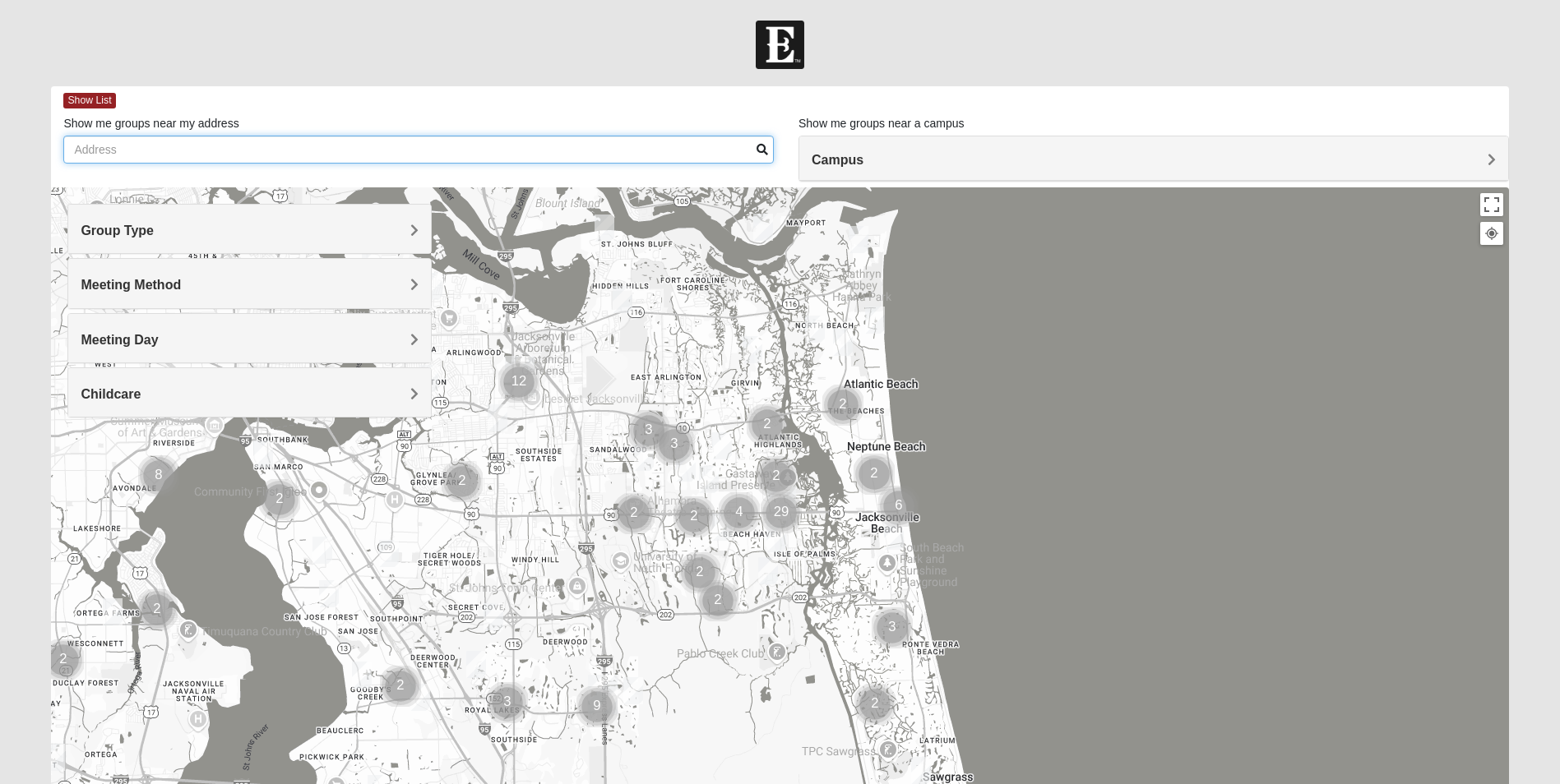
click at [367, 154] on input "Show me groups near my address" at bounding box center [418, 149] width 710 height 28
drag, startPoint x: 354, startPoint y: 159, endPoint x: -263, endPoint y: 163, distance: 617.0
click at [0, 163] on html "Log In Find A Group Error Show List Loading Groups" at bounding box center [780, 453] width 1560 height 905
type input "[STREET_ADDRESS]"
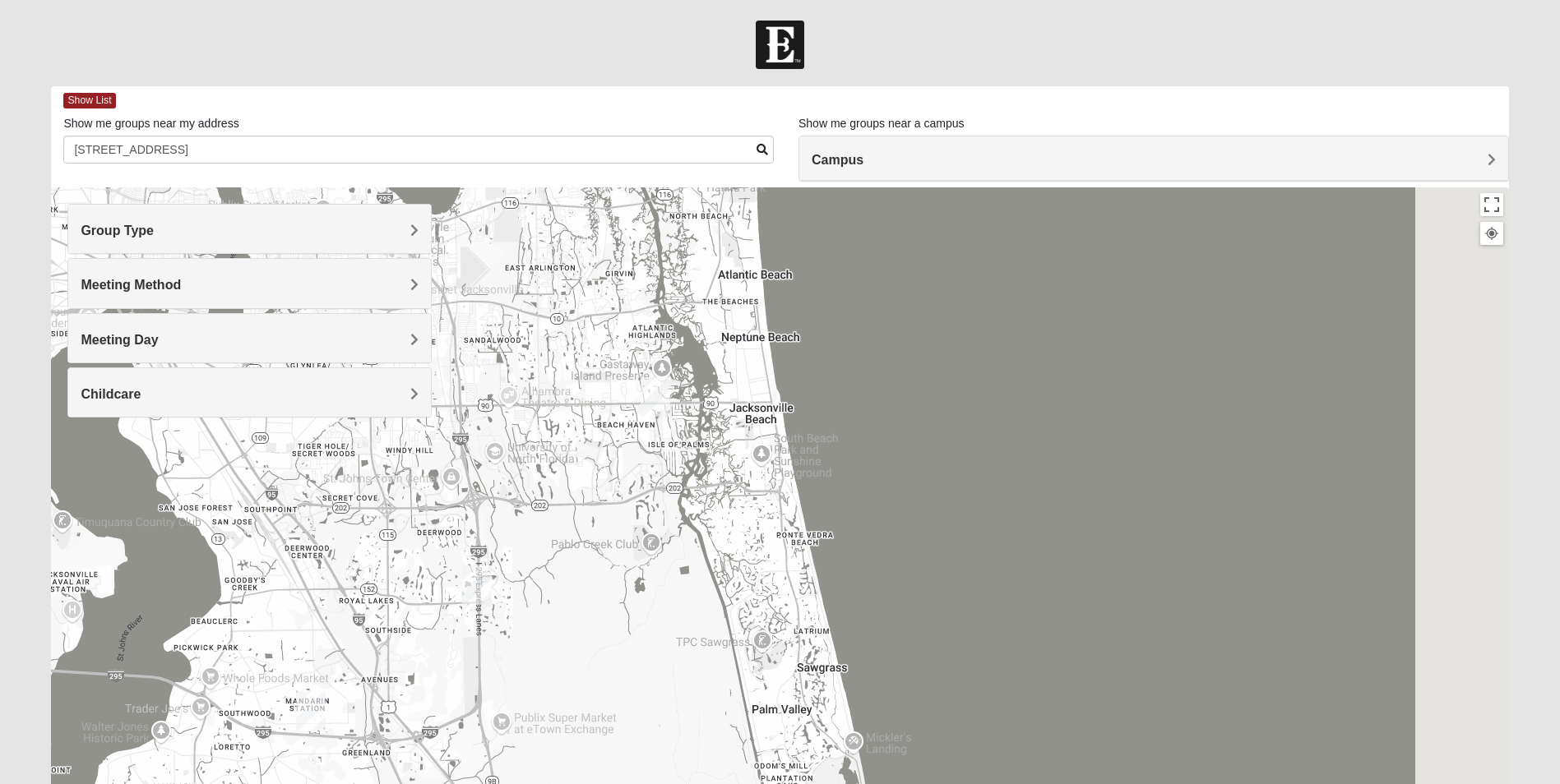
click at [239, 236] on h4 "Group Type" at bounding box center [249, 231] width 338 height 16
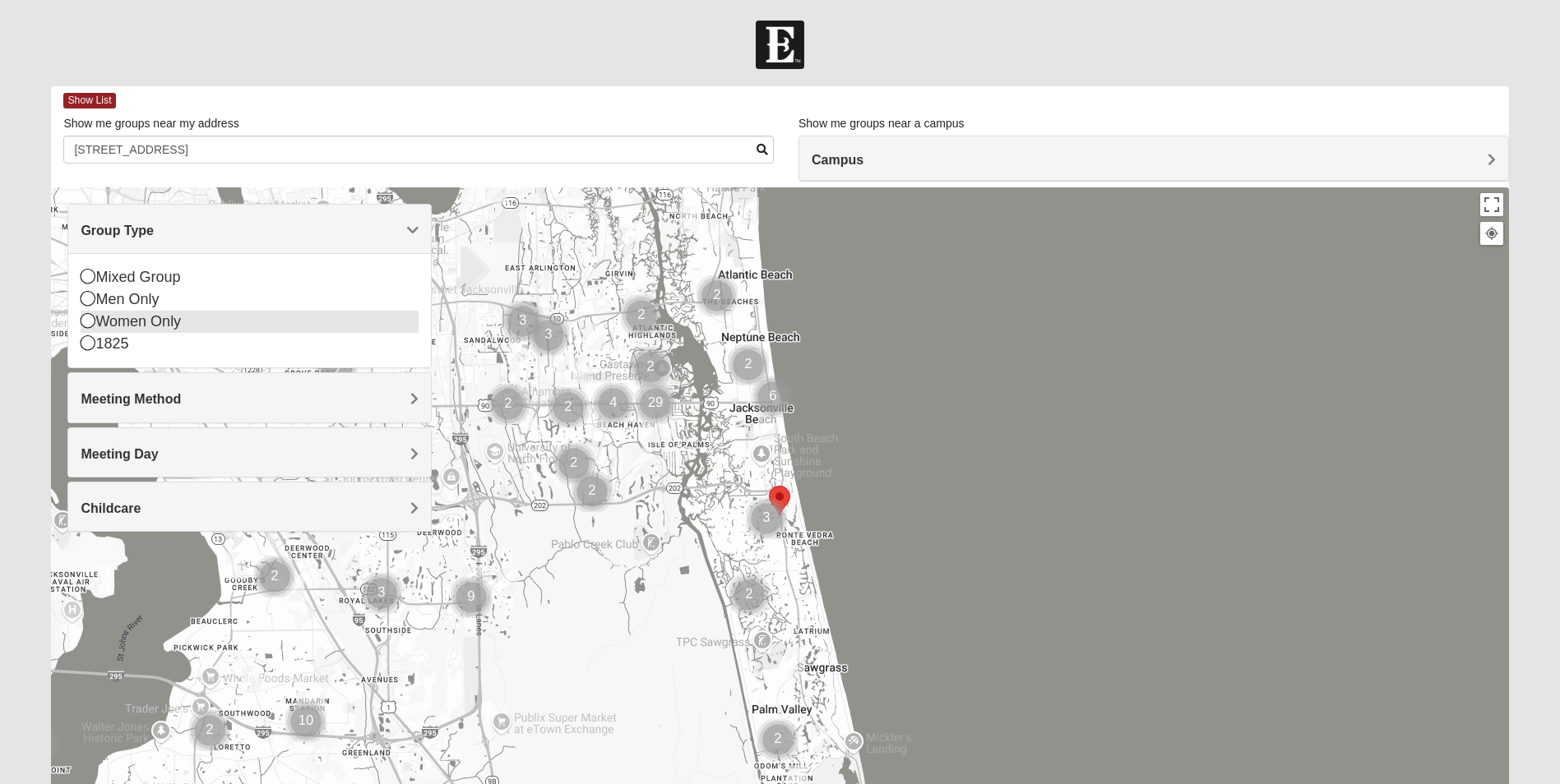
click at [150, 319] on div "Women Only" at bounding box center [249, 322] width 338 height 22
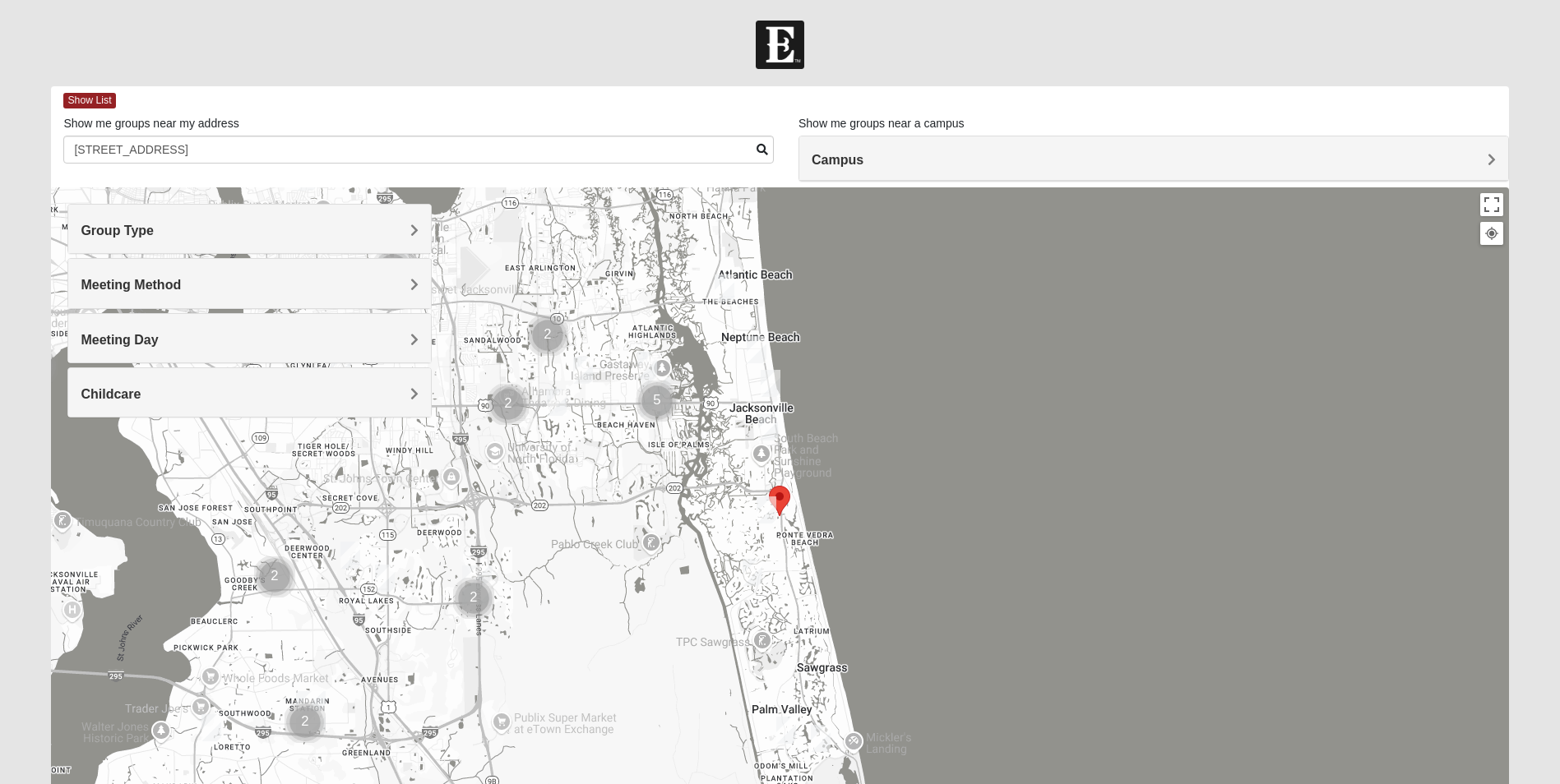
click at [1489, 238] on div at bounding box center [1491, 233] width 15 height 15
click at [1492, 217] on div at bounding box center [779, 516] width 1457 height 657
click at [1495, 208] on button "Toggle fullscreen view" at bounding box center [1491, 205] width 23 height 23
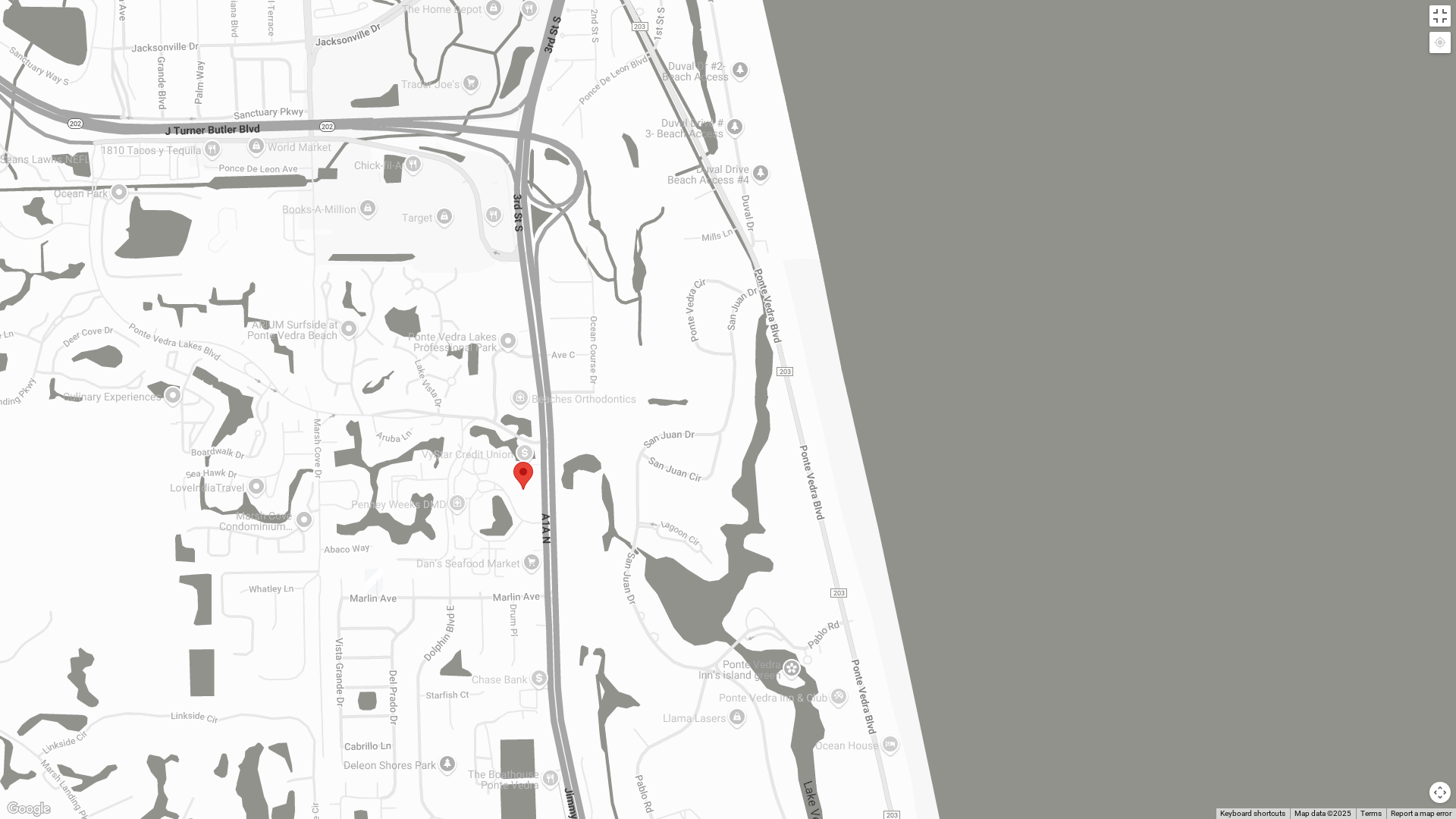
drag, startPoint x: 571, startPoint y: 586, endPoint x: 670, endPoint y: 582, distance: 99.1
click at [670, 582] on div at bounding box center [728, 409] width 1456 height 819
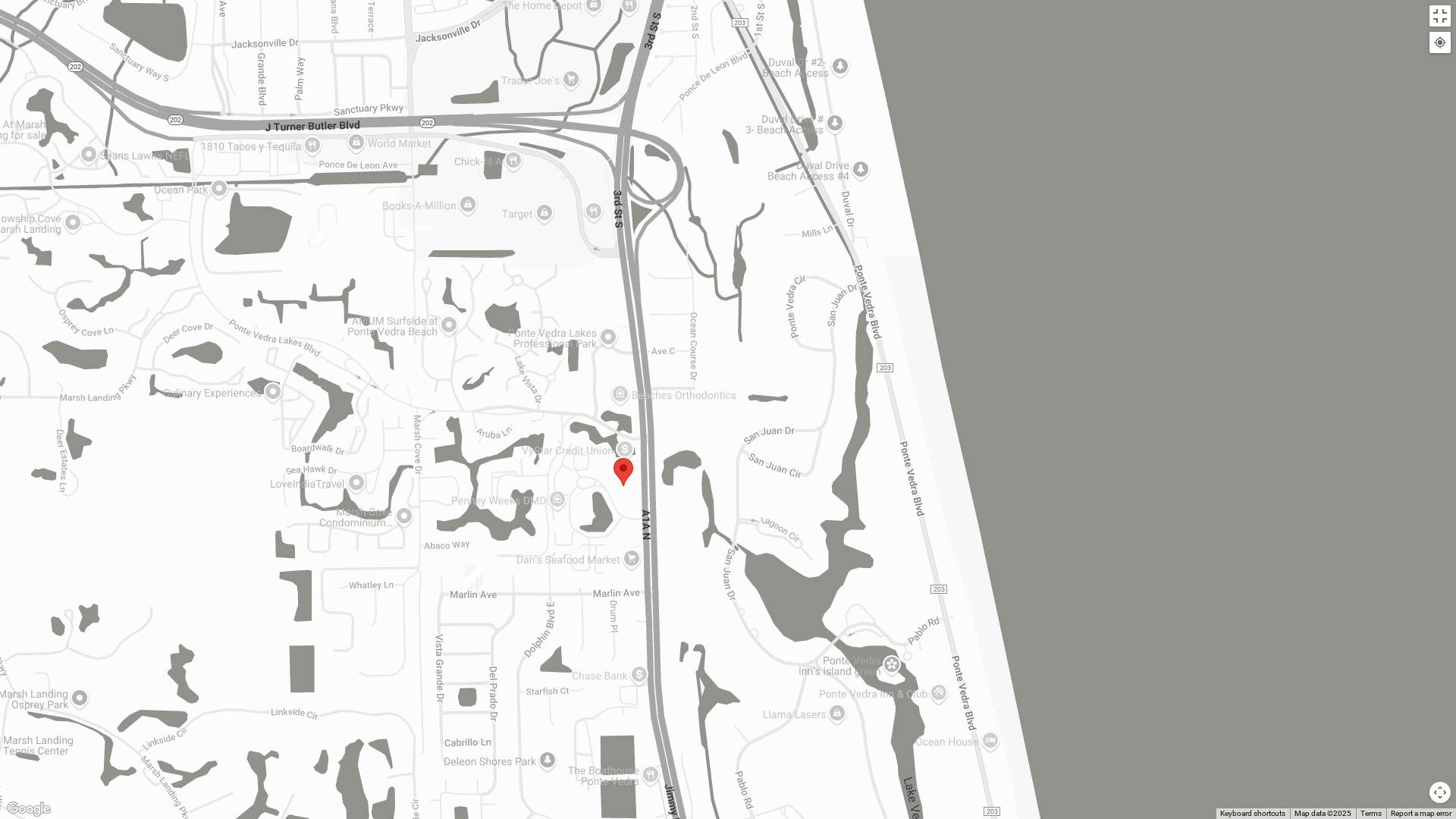
click at [472, 576] on img "Womens Barker/Johnson 32082" at bounding box center [474, 577] width 18 height 25
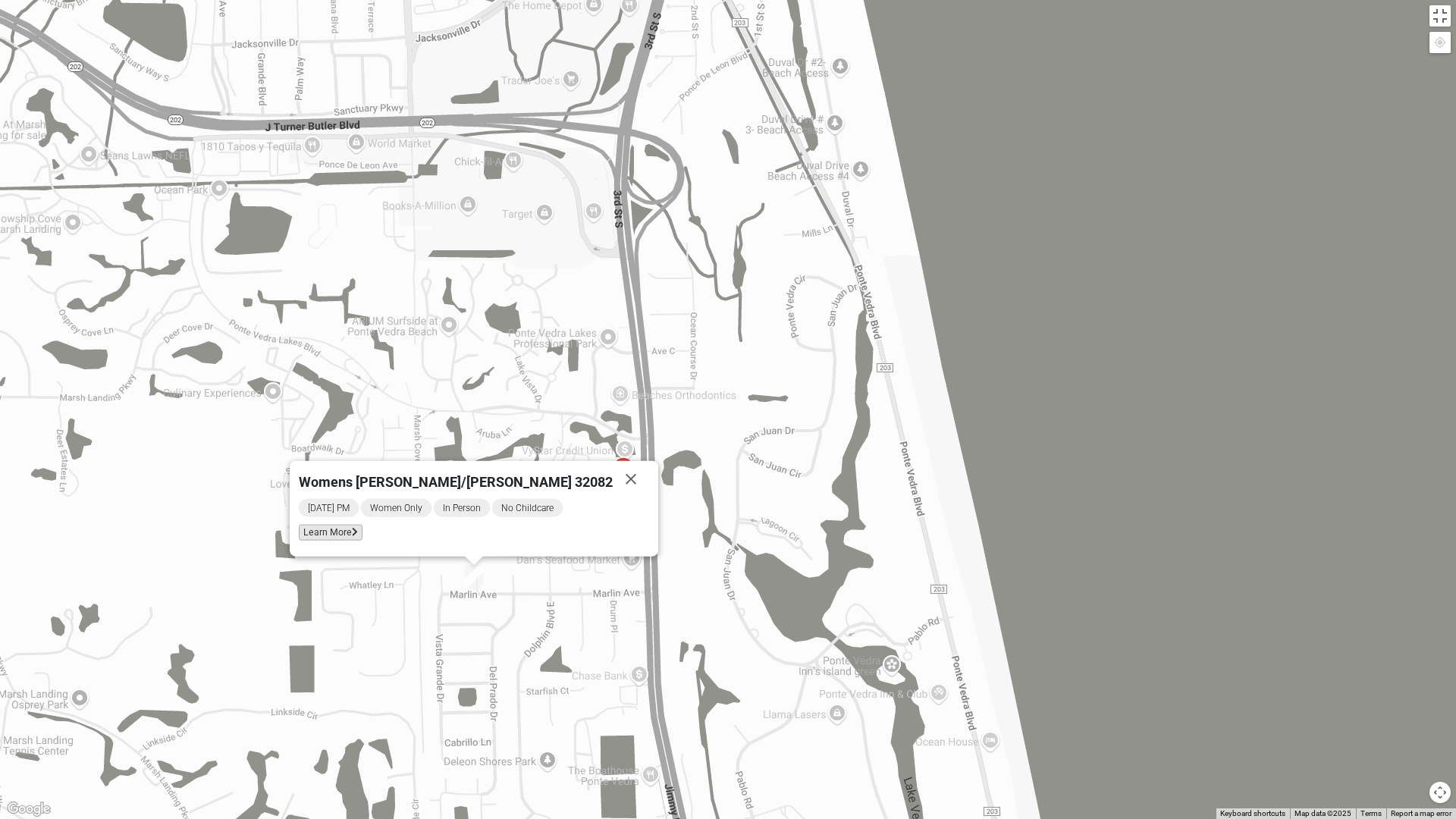
click at [362, 534] on span "Learn More" at bounding box center [331, 532] width 64 height 16
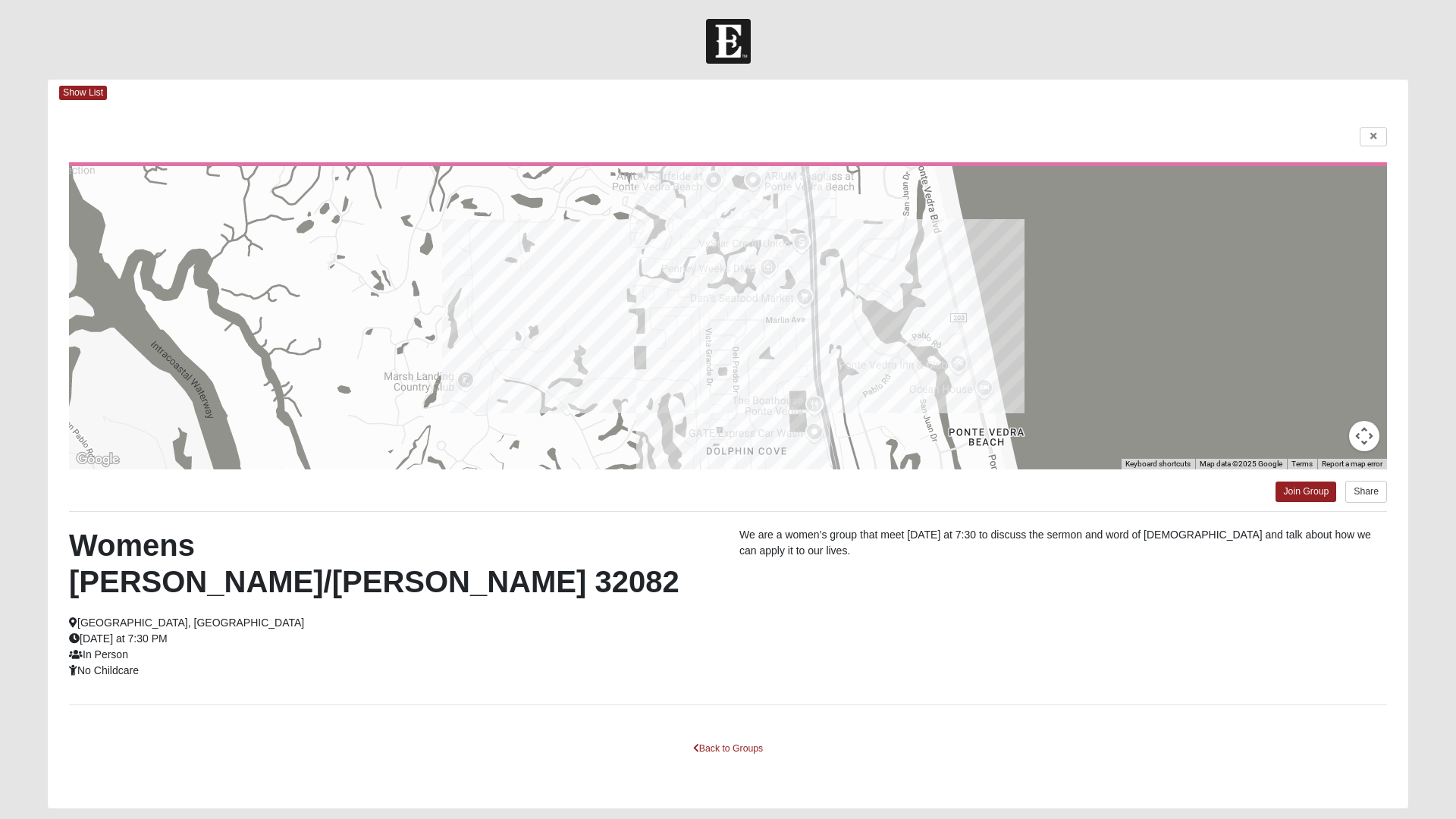
click at [1371, 136] on html "Log In Find A Group Error Show List Loading Groups" at bounding box center [728, 431] width 1456 height 863
click at [1372, 136] on html "Log In Find A Group Error Show List Loading Groups" at bounding box center [728, 431] width 1456 height 863
click at [1378, 139] on html "Log In Find A Group Error Show List Loading Groups" at bounding box center [728, 431] width 1456 height 863
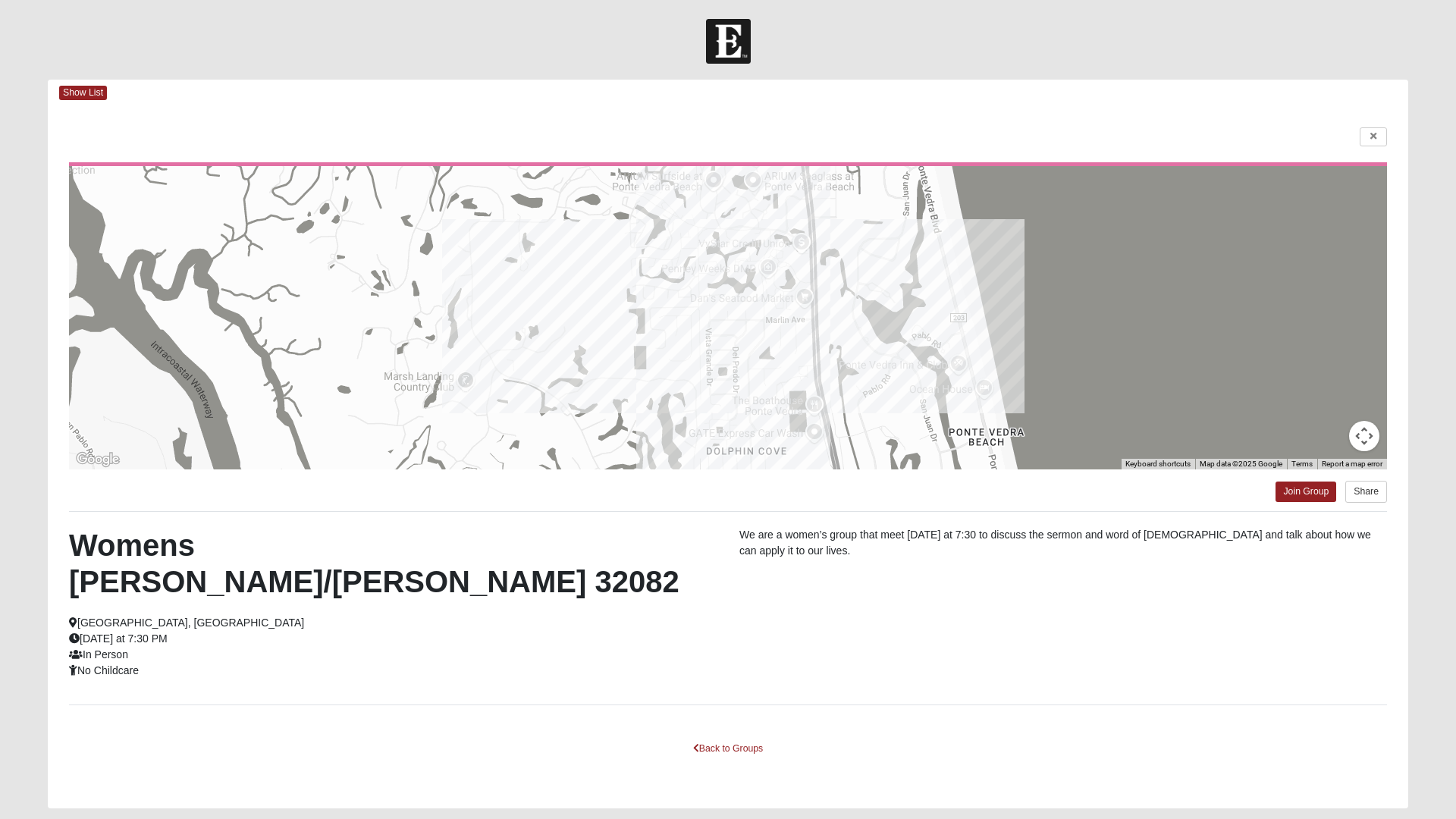
click at [80, 88] on html "Log In Find A Group Error Show List Loading Groups" at bounding box center [728, 431] width 1456 height 863
click at [721, 719] on html "Log In Find A Group Error Show List Loading Groups" at bounding box center [728, 431] width 1456 height 863
click at [726, 705] on html "Log In Find A Group Error Show List Loading Groups" at bounding box center [728, 431] width 1456 height 863
click at [725, 711] on html "Log In Find A Group Error Show List Loading Groups" at bounding box center [728, 431] width 1456 height 863
click at [1449, 0] on html "Log In Find A Group Error Show List Loading Groups" at bounding box center [728, 431] width 1456 height 863
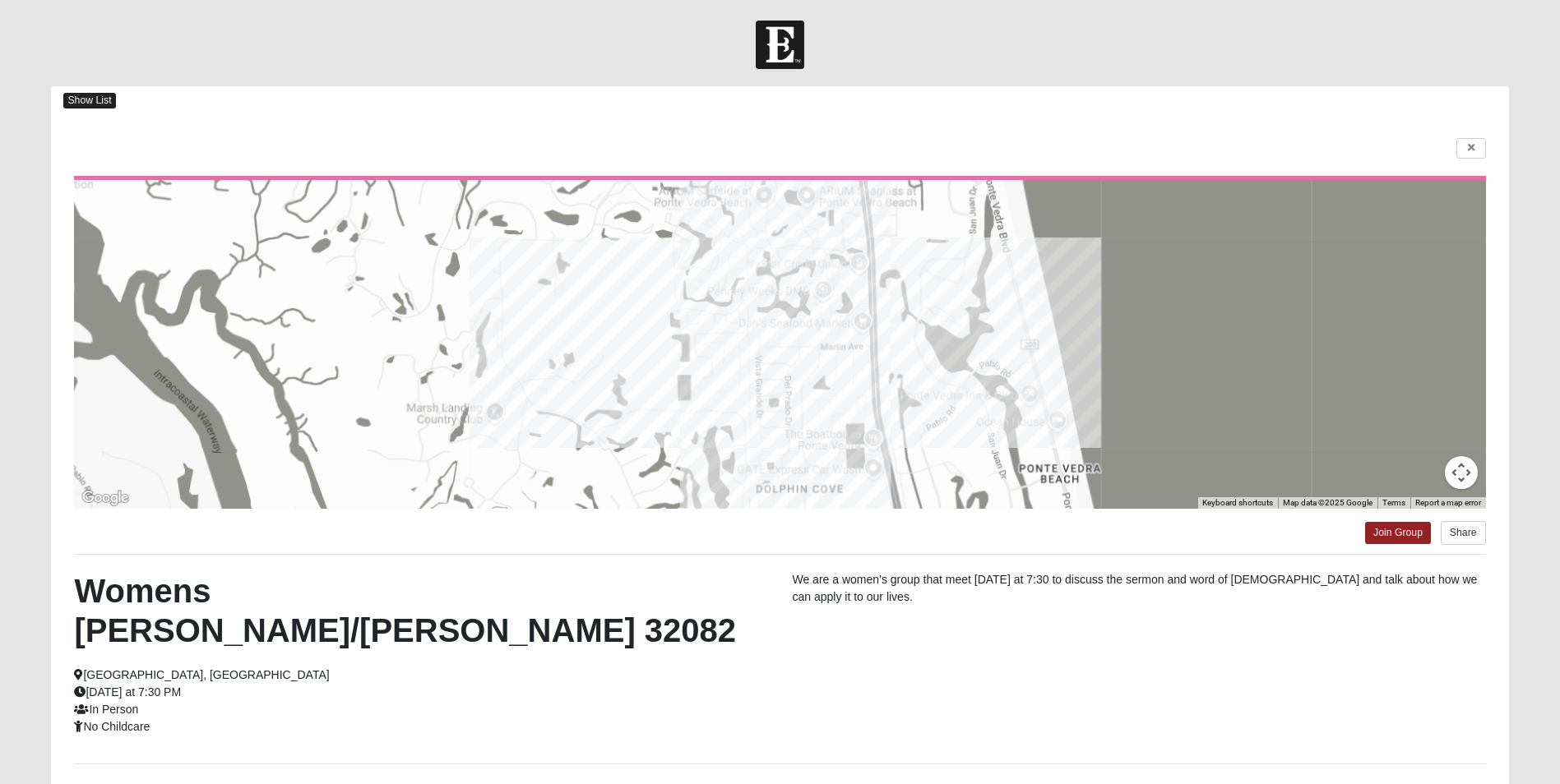
click at [94, 94] on span "Show List" at bounding box center [89, 101] width 52 height 16
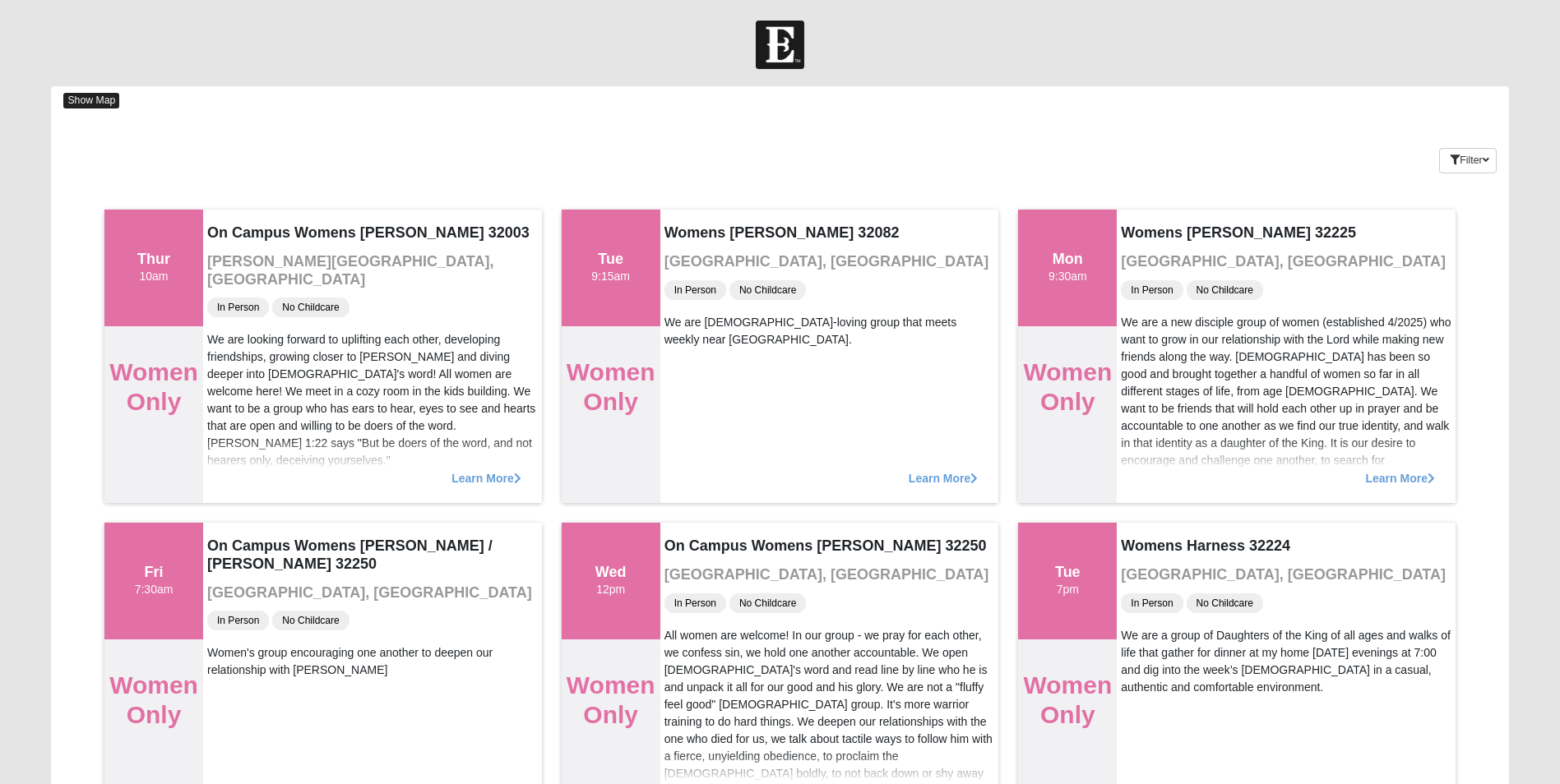
click at [117, 94] on span "Show Map" at bounding box center [91, 101] width 56 height 16
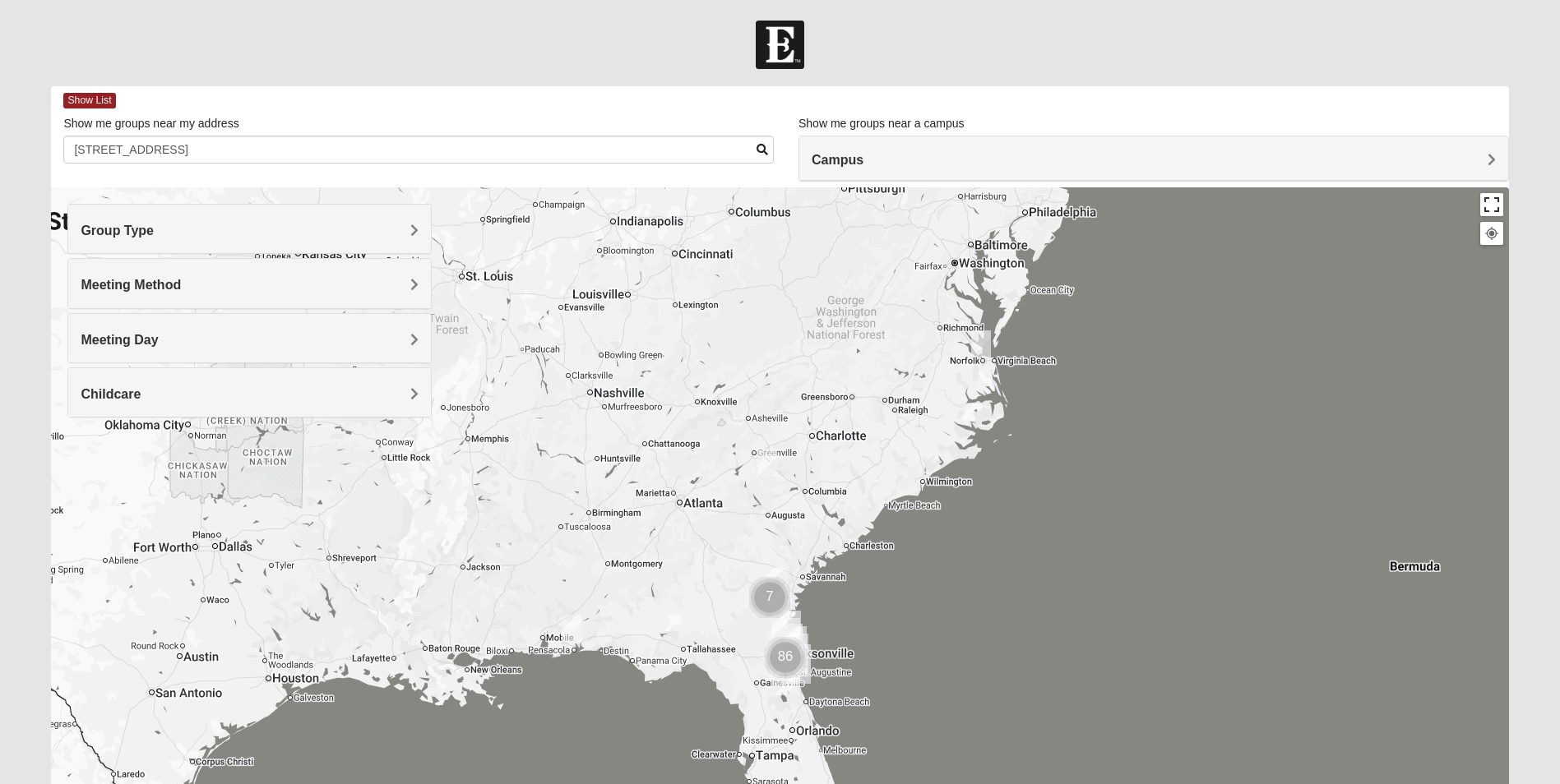
click at [1485, 208] on button "Toggle fullscreen view" at bounding box center [1491, 205] width 23 height 23
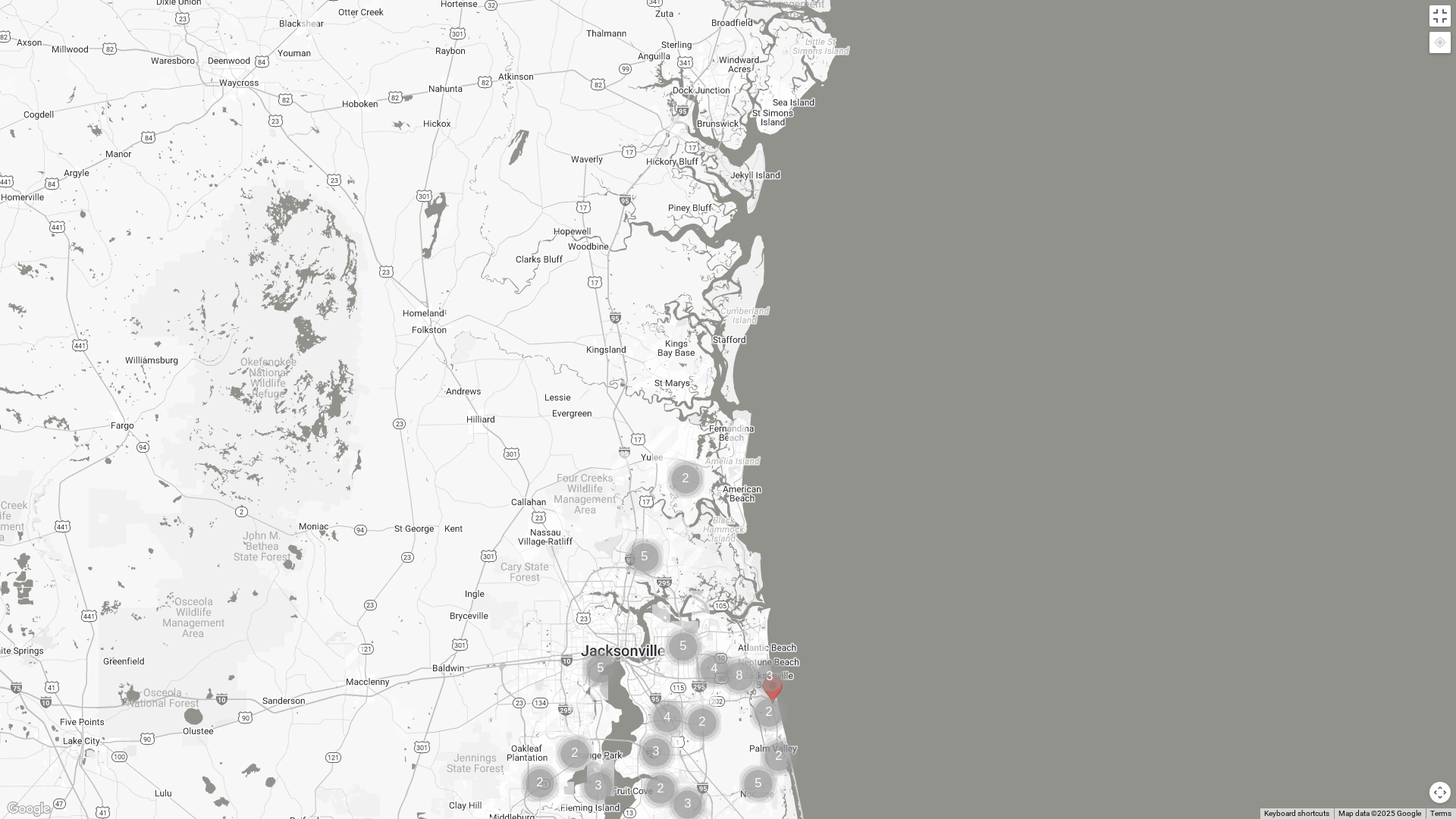
drag, startPoint x: 383, startPoint y: 324, endPoint x: 851, endPoint y: 387, distance: 472.2
click at [851, 387] on div at bounding box center [728, 409] width 1456 height 819
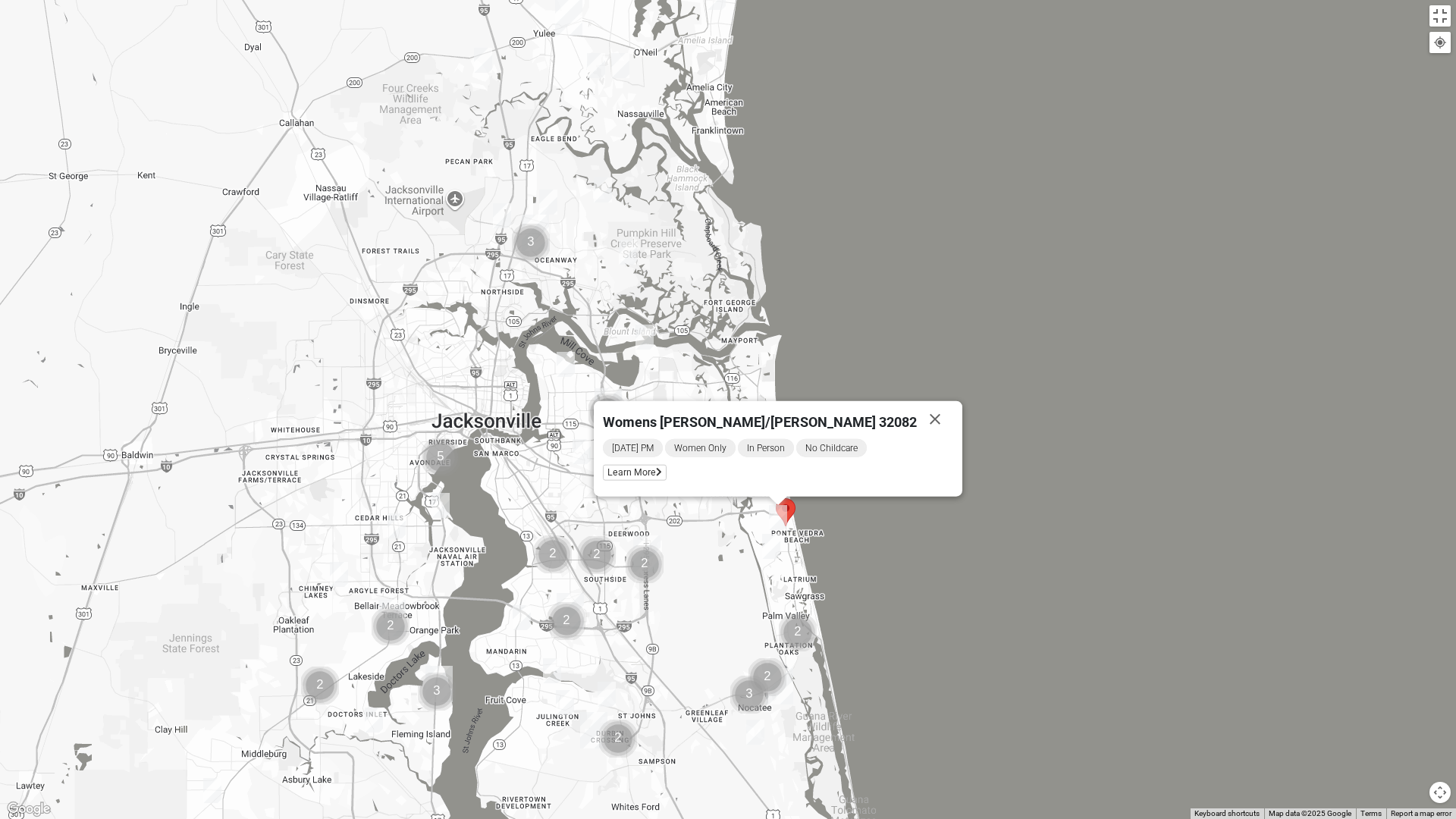
drag, startPoint x: 1093, startPoint y: 518, endPoint x: 984, endPoint y: 270, distance: 270.9
click at [984, 270] on div "Womens Barker/Johnson 32082 Monday PM Women Only In Person No Childcare Learn M…" at bounding box center [728, 409] width 1456 height 819
click at [917, 415] on button "Close" at bounding box center [935, 419] width 36 height 36
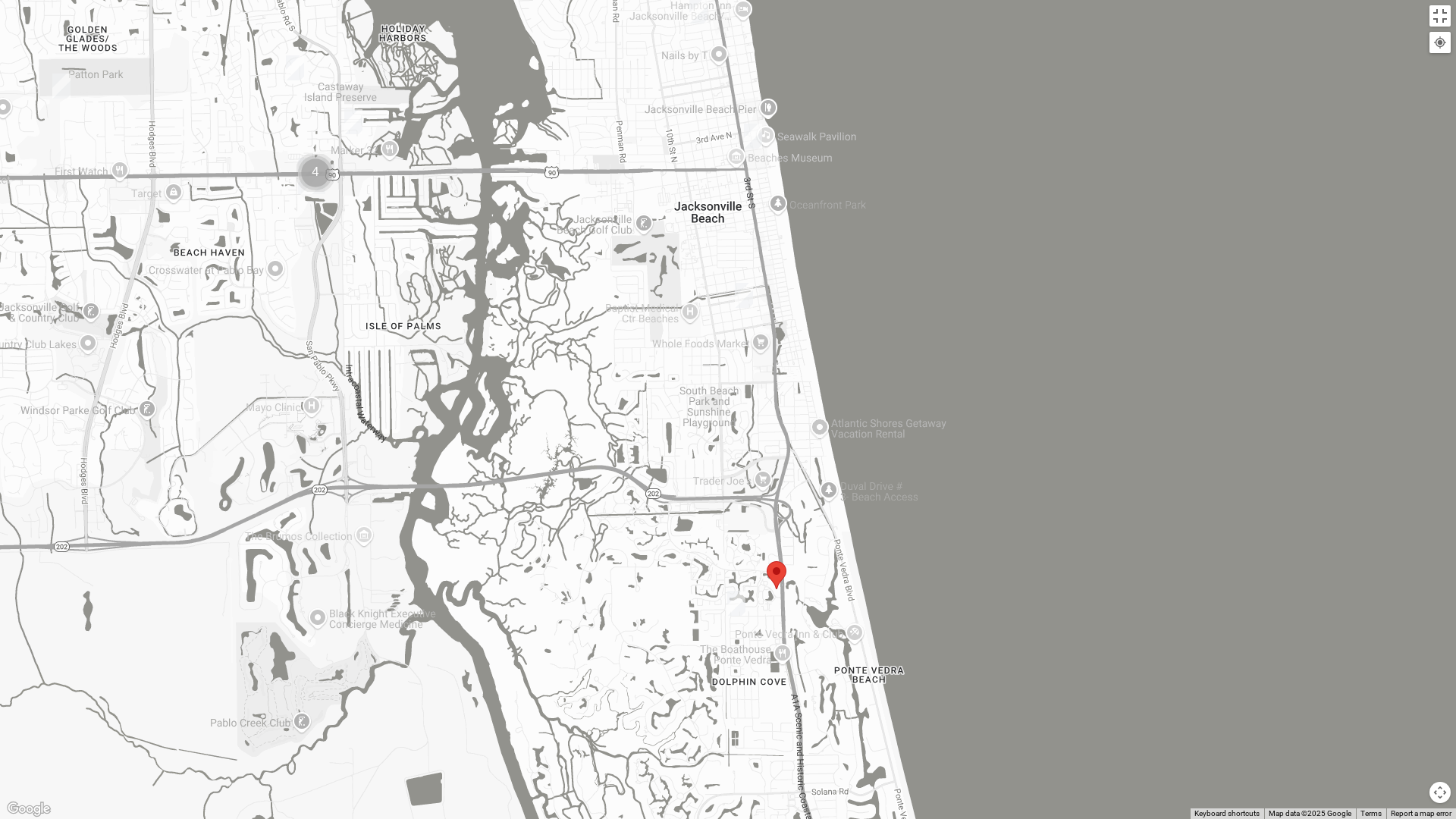
drag, startPoint x: 781, startPoint y: 690, endPoint x: 740, endPoint y: 771, distance: 90.8
click at [740, 722] on div at bounding box center [728, 409] width 1456 height 819
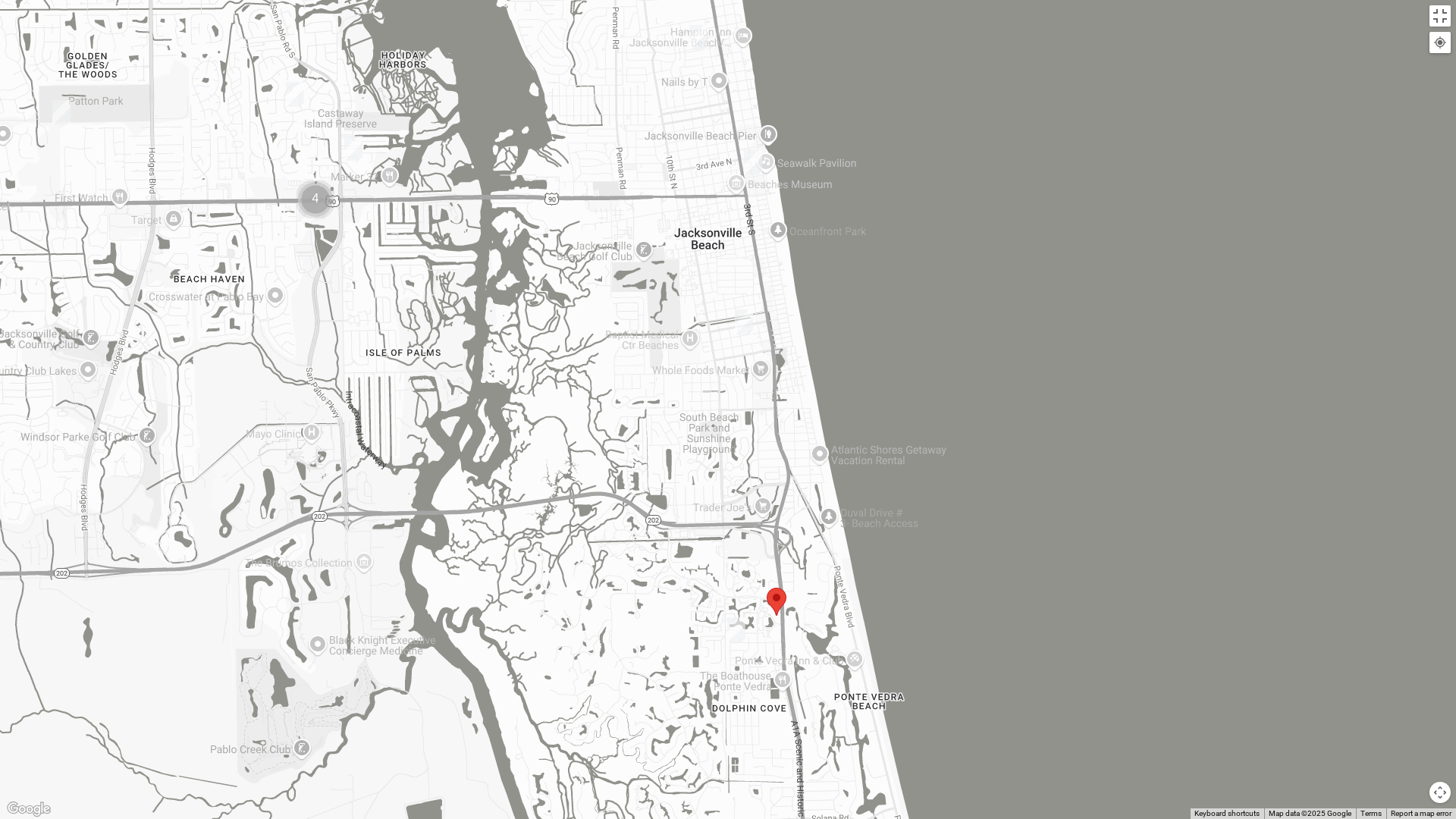
click at [742, 315] on img "Womens Harnek/Holterman 32250" at bounding box center [744, 321] width 18 height 25
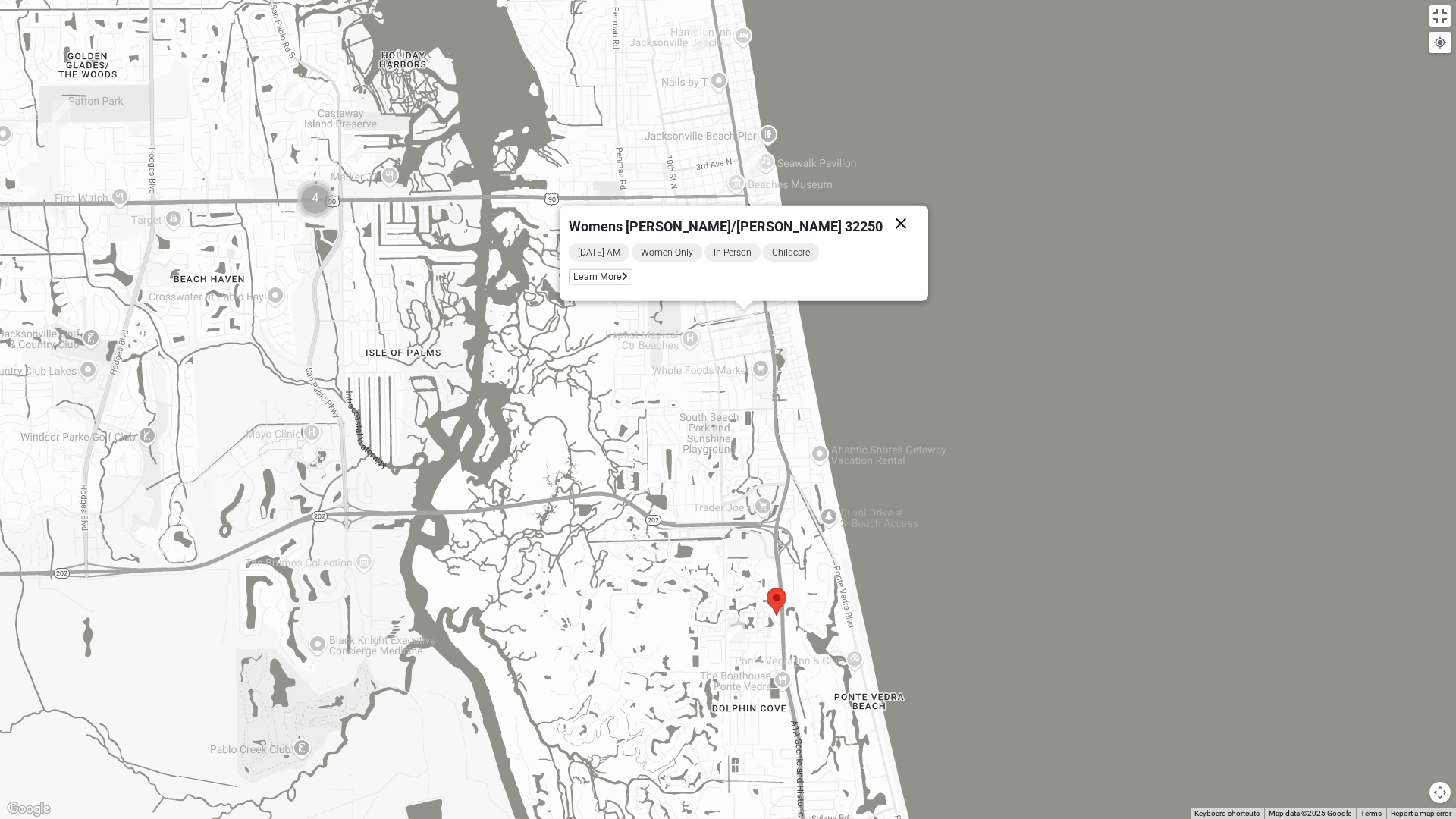
click at [882, 223] on button "Close" at bounding box center [901, 223] width 36 height 36
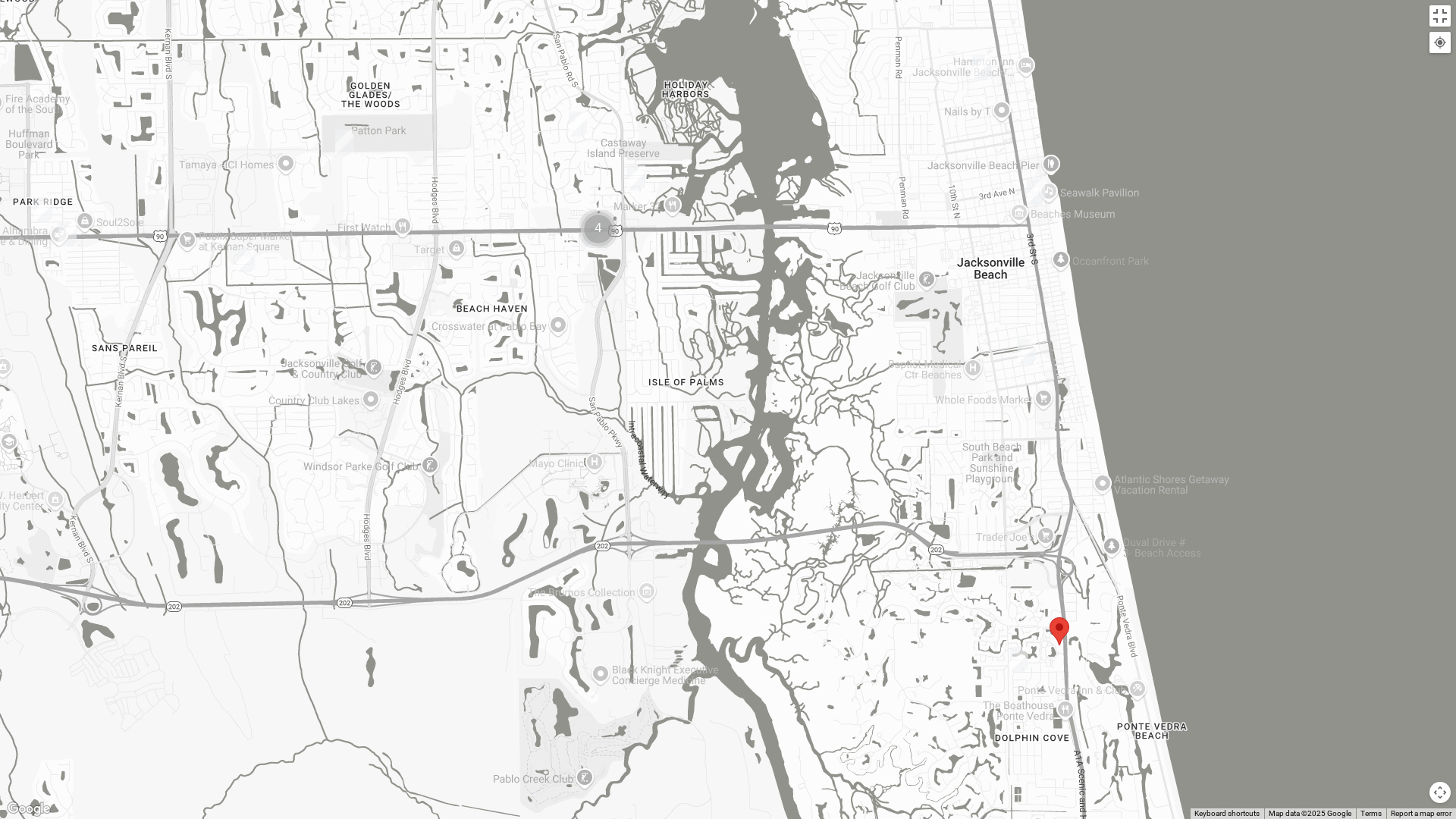
drag, startPoint x: 492, startPoint y: 402, endPoint x: 785, endPoint y: 439, distance: 295.3
click at [785, 439] on div at bounding box center [728, 409] width 1456 height 819
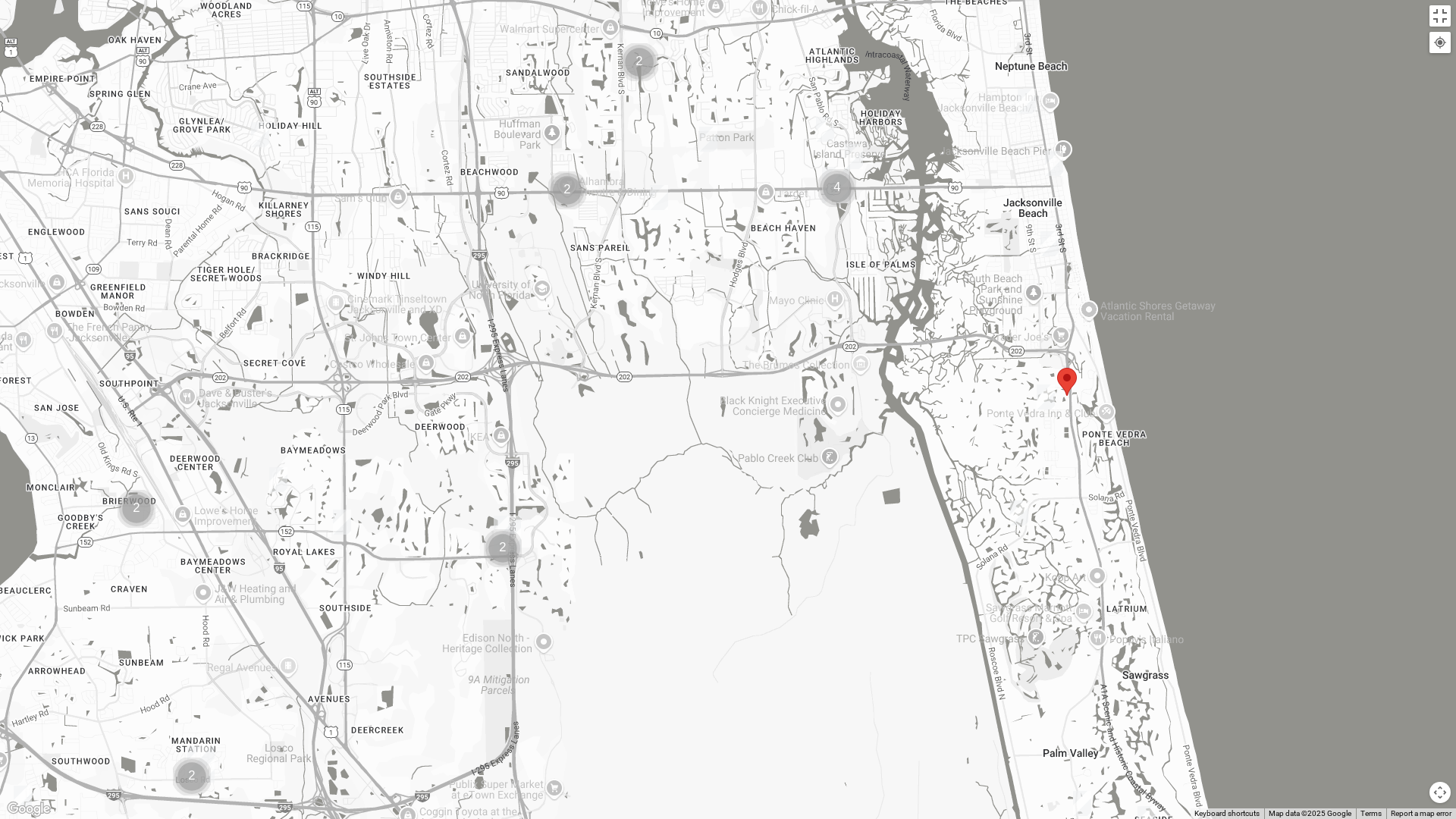
drag, startPoint x: 396, startPoint y: 481, endPoint x: 712, endPoint y: 457, distance: 316.9
click at [712, 457] on div at bounding box center [728, 409] width 1456 height 819
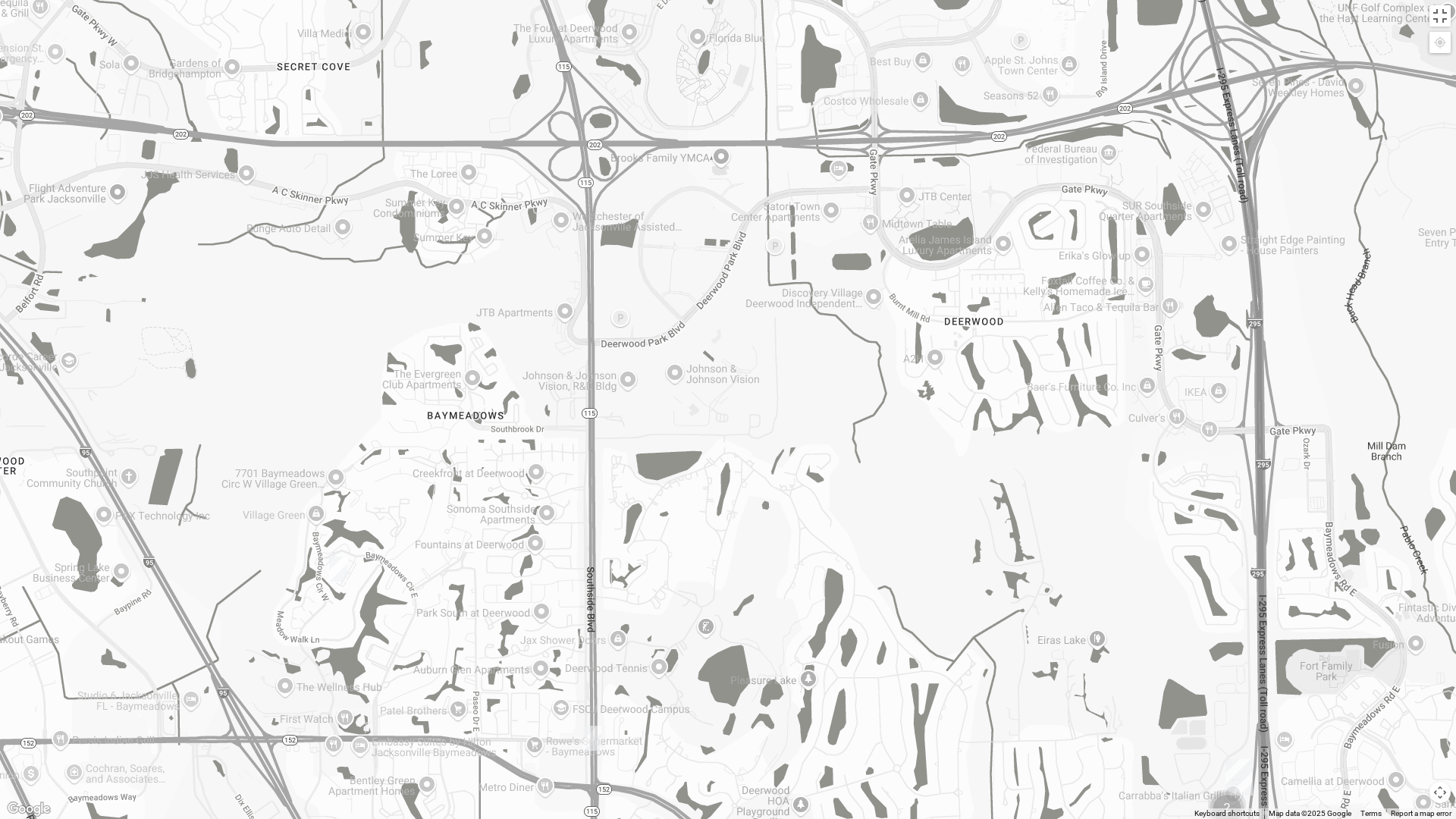
drag, startPoint x: 366, startPoint y: 375, endPoint x: 438, endPoint y: 451, distance: 104.7
click at [438, 451] on div at bounding box center [728, 409] width 1456 height 819
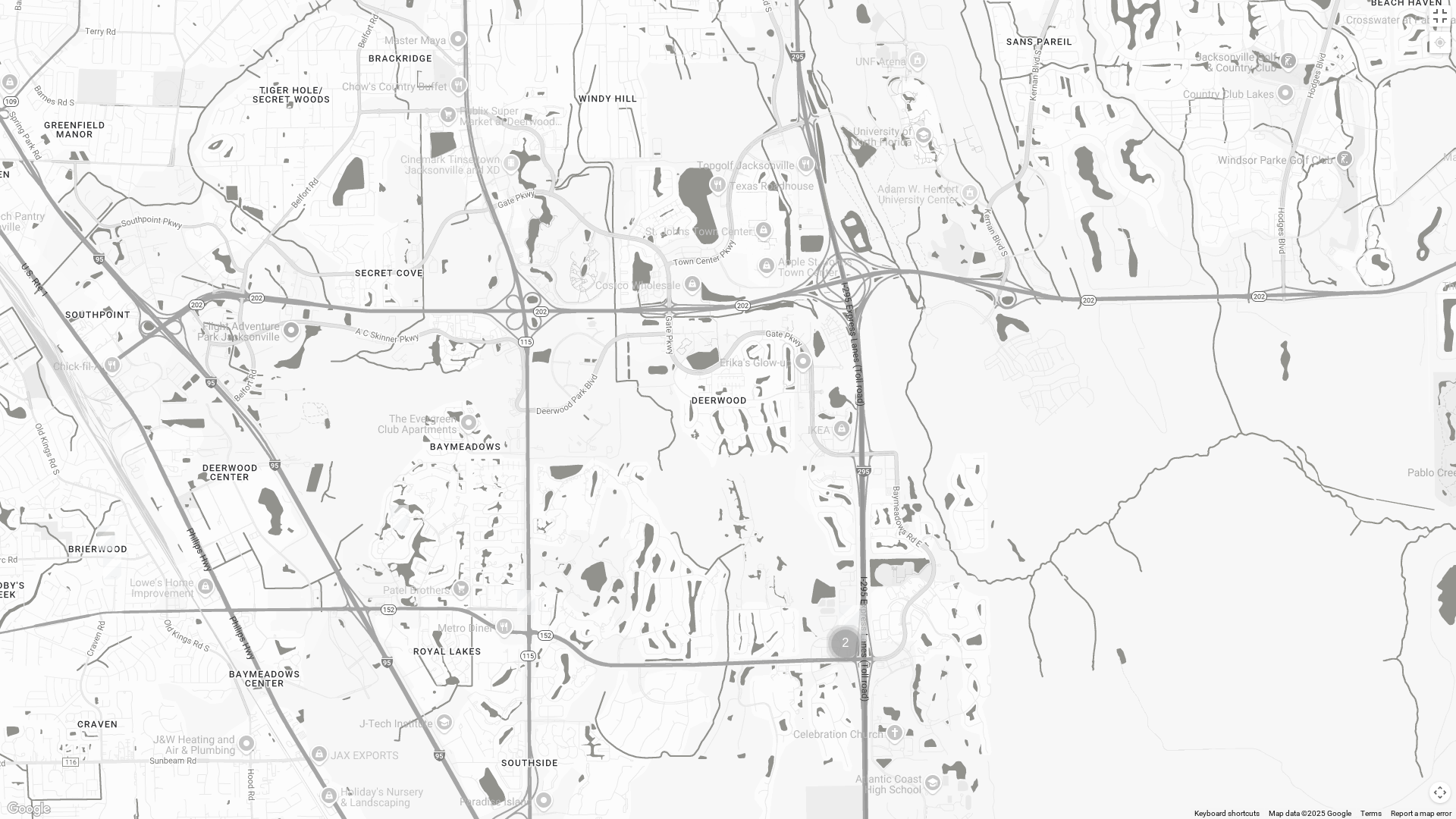
drag, startPoint x: 650, startPoint y: 600, endPoint x: 559, endPoint y: 522, distance: 119.9
click at [559, 522] on div at bounding box center [728, 409] width 1456 height 819
click at [528, 605] on img "Womens Coady" at bounding box center [526, 602] width 18 height 25
click at [646, 500] on button "Close" at bounding box center [641, 505] width 36 height 36
click at [399, 516] on img "Women’s Bowie 32256 Southside Baymeadows" at bounding box center [399, 518] width 18 height 25
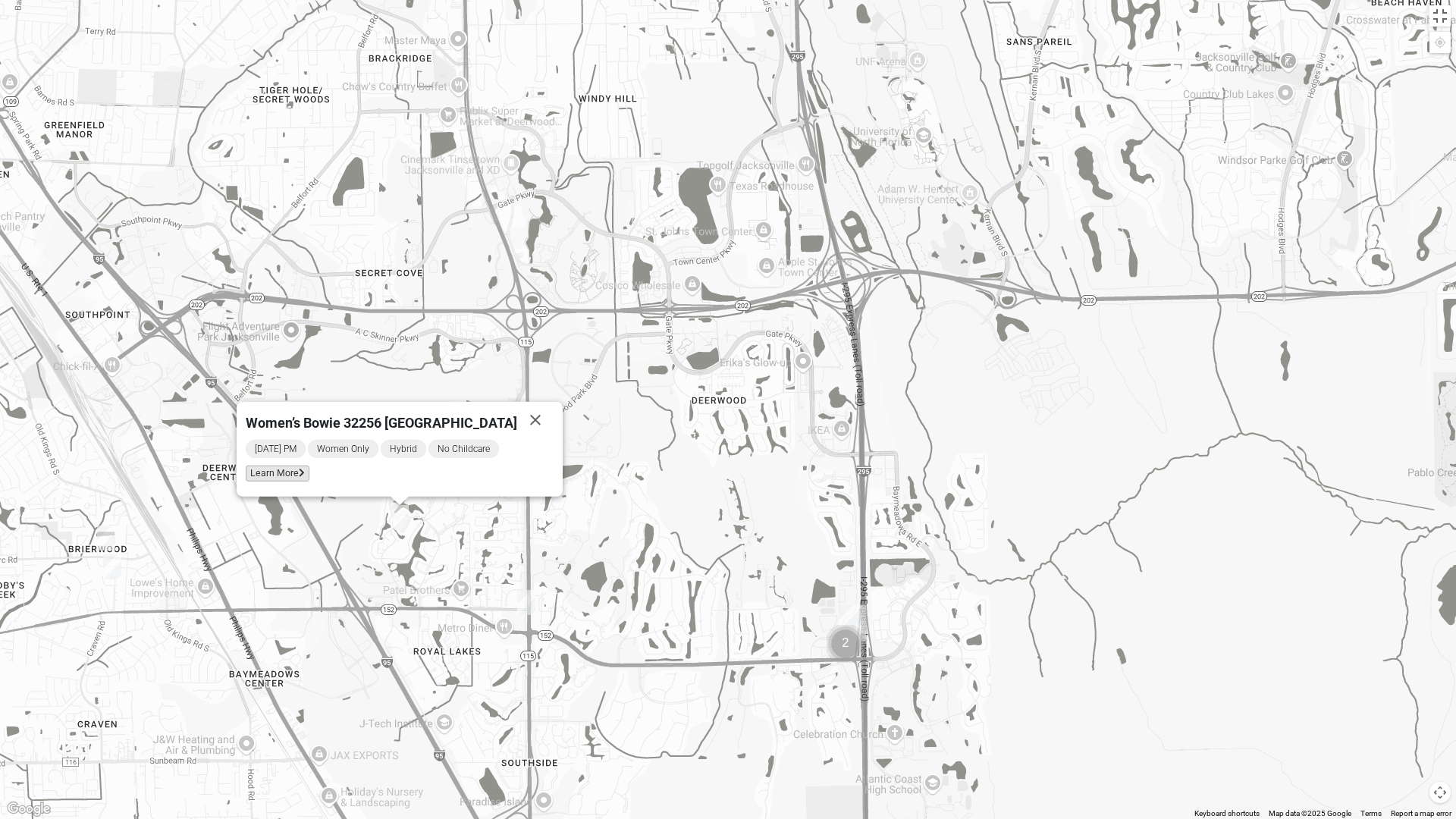
click at [287, 475] on span "Learn More" at bounding box center [278, 473] width 64 height 16
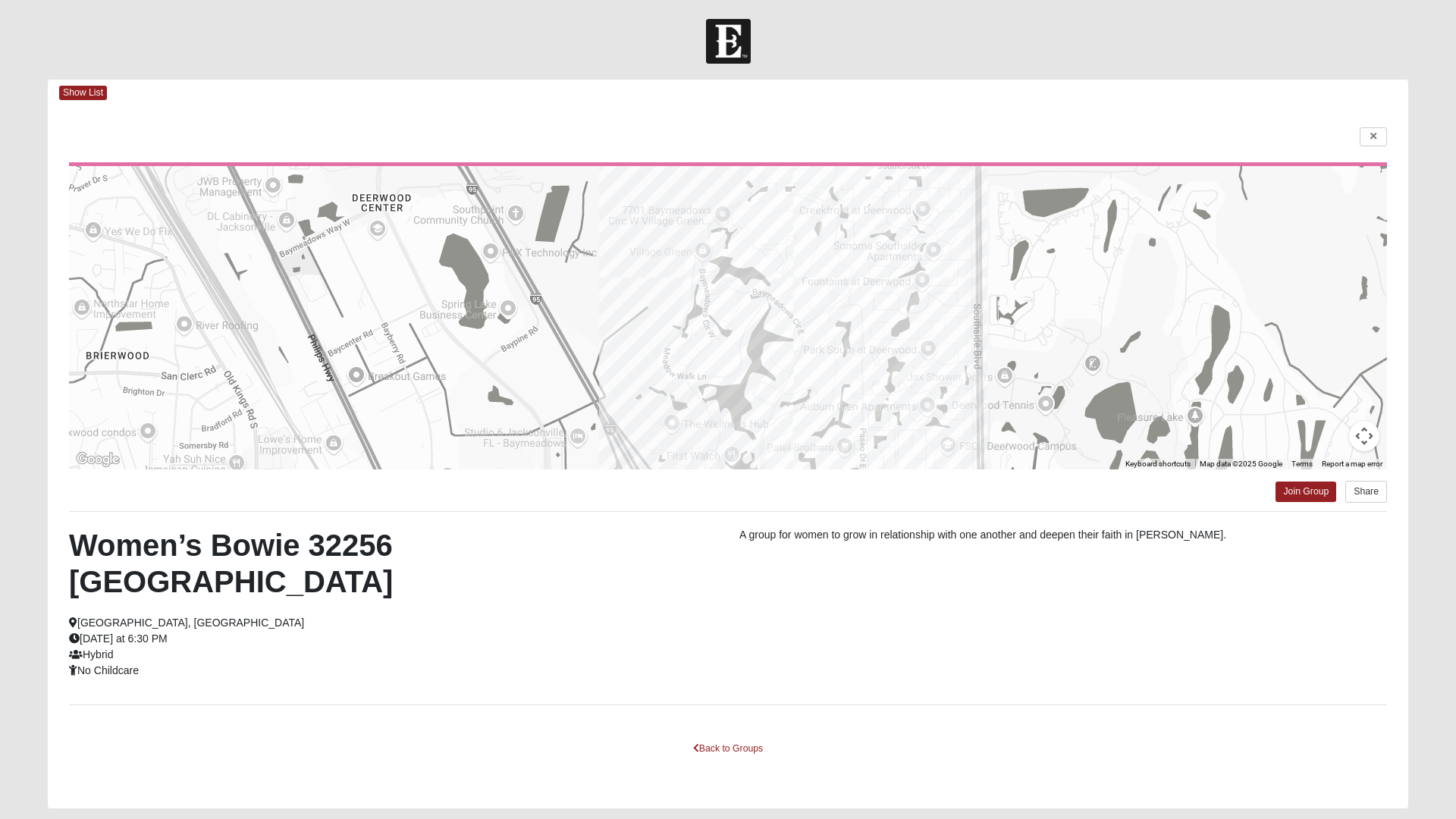
click at [1289, 491] on html "Log In Find A Group Error Show List Loading Groups" at bounding box center [728, 431] width 1456 height 863
click at [1301, 486] on html "Log In Find A Group Error Show List Loading Groups" at bounding box center [728, 431] width 1456 height 863
click at [1312, 496] on html "Log In Find A Group Error Show List Loading Groups" at bounding box center [728, 431] width 1456 height 863
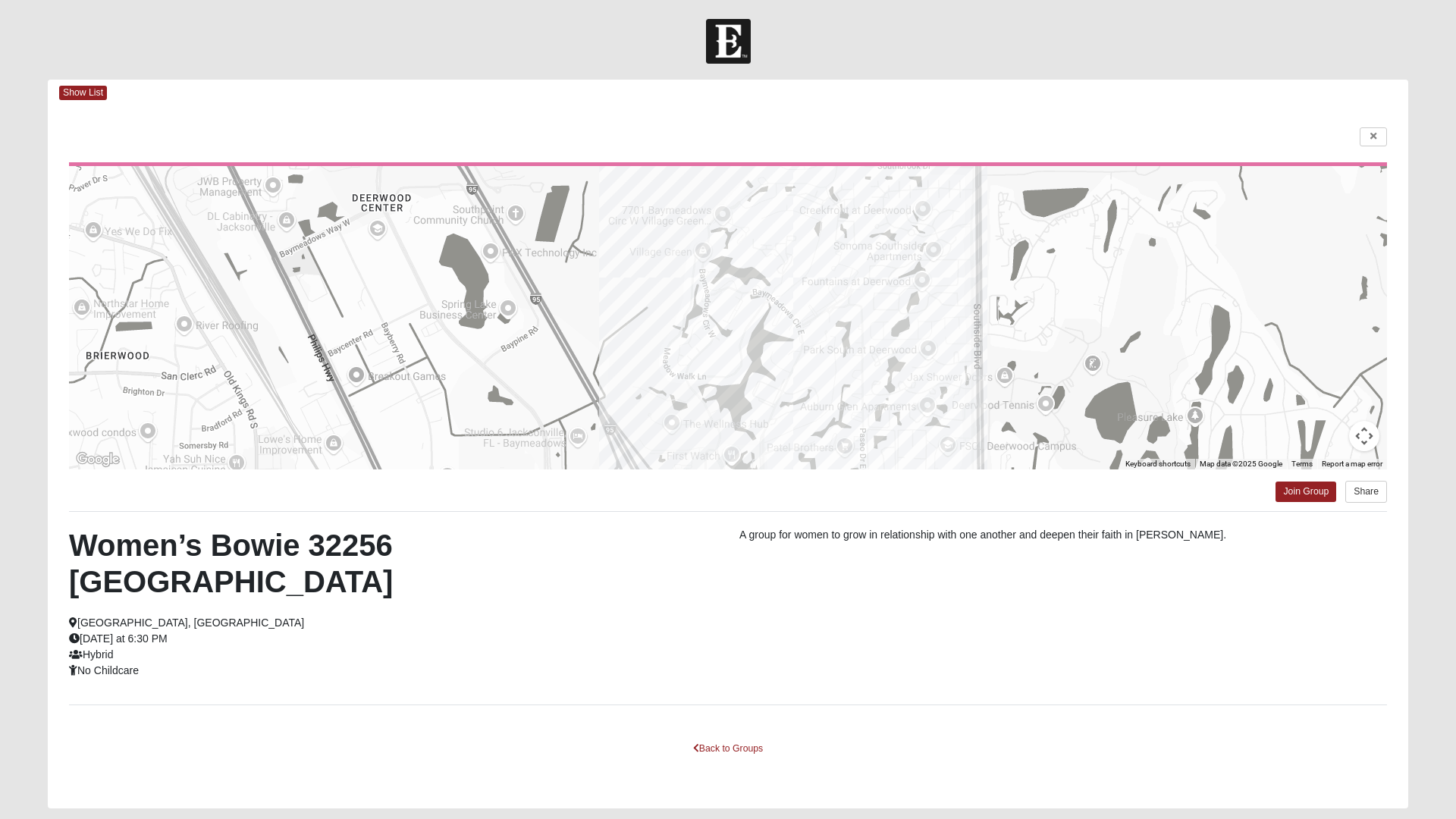
click at [1312, 496] on html "Log In Find A Group Error Show List Loading Groups" at bounding box center [728, 431] width 1456 height 863
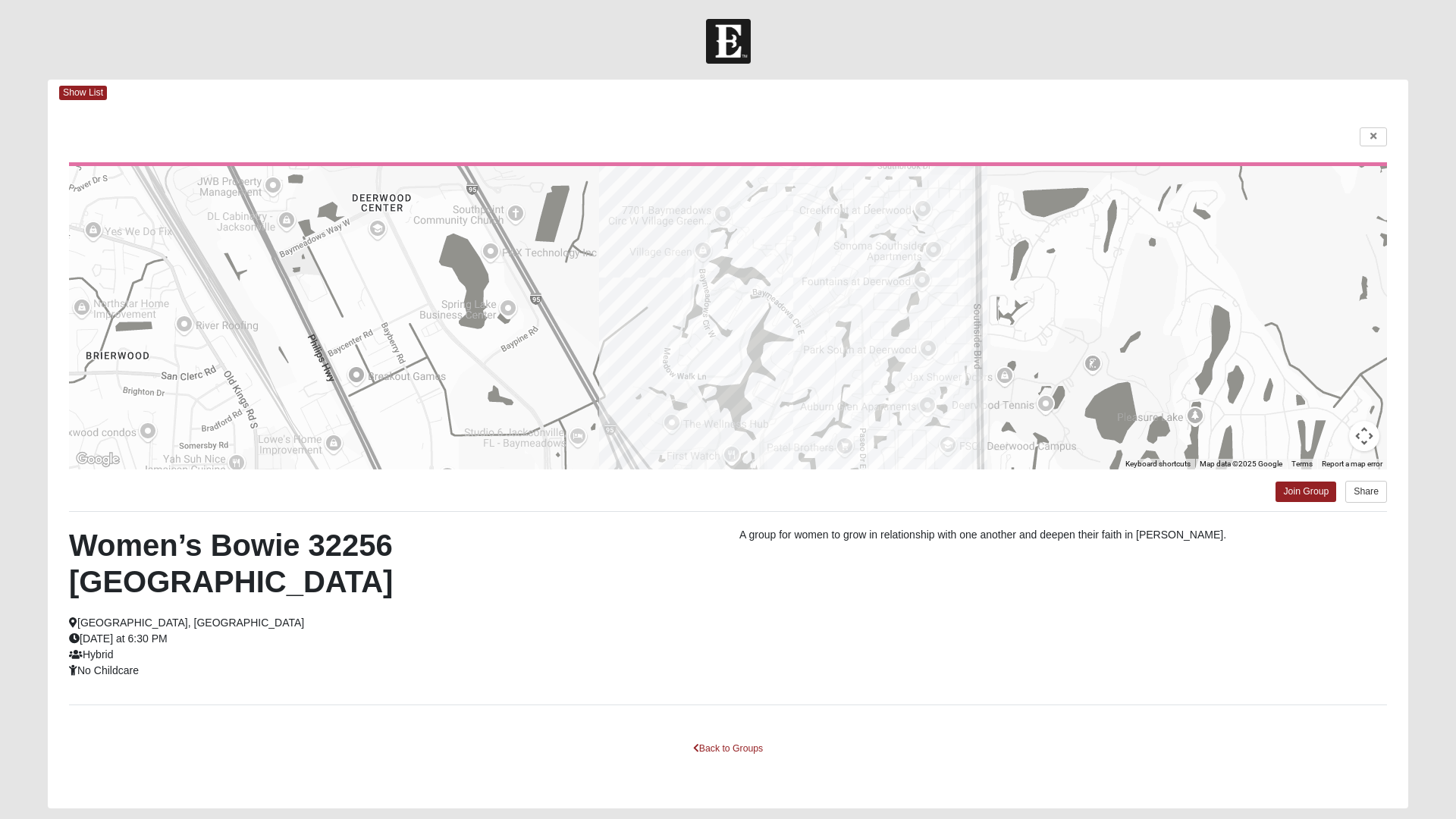
click at [1312, 496] on html "Log In Find A Group Error Show List Loading Groups" at bounding box center [728, 431] width 1456 height 863
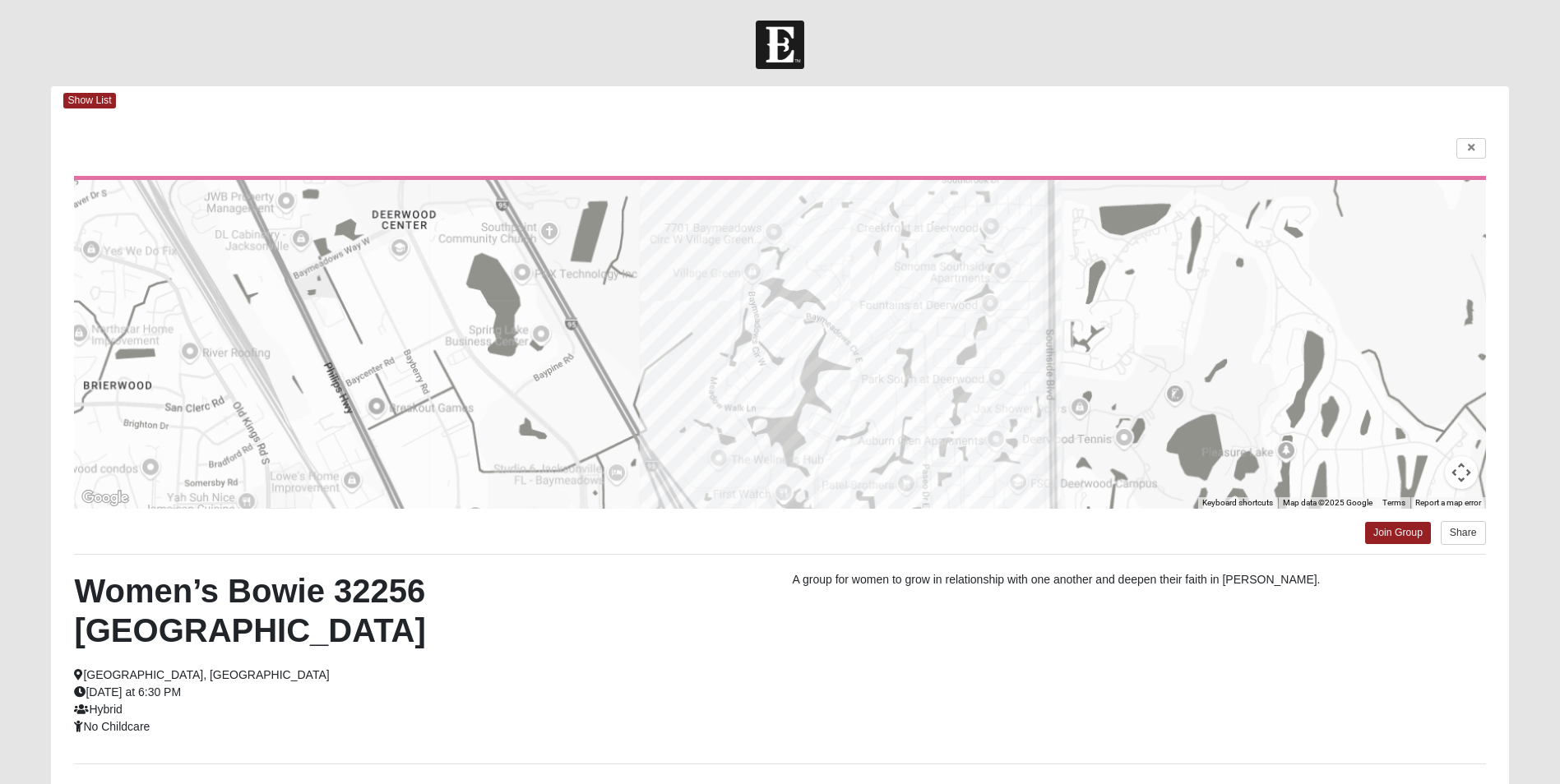
scroll to position [152, 0]
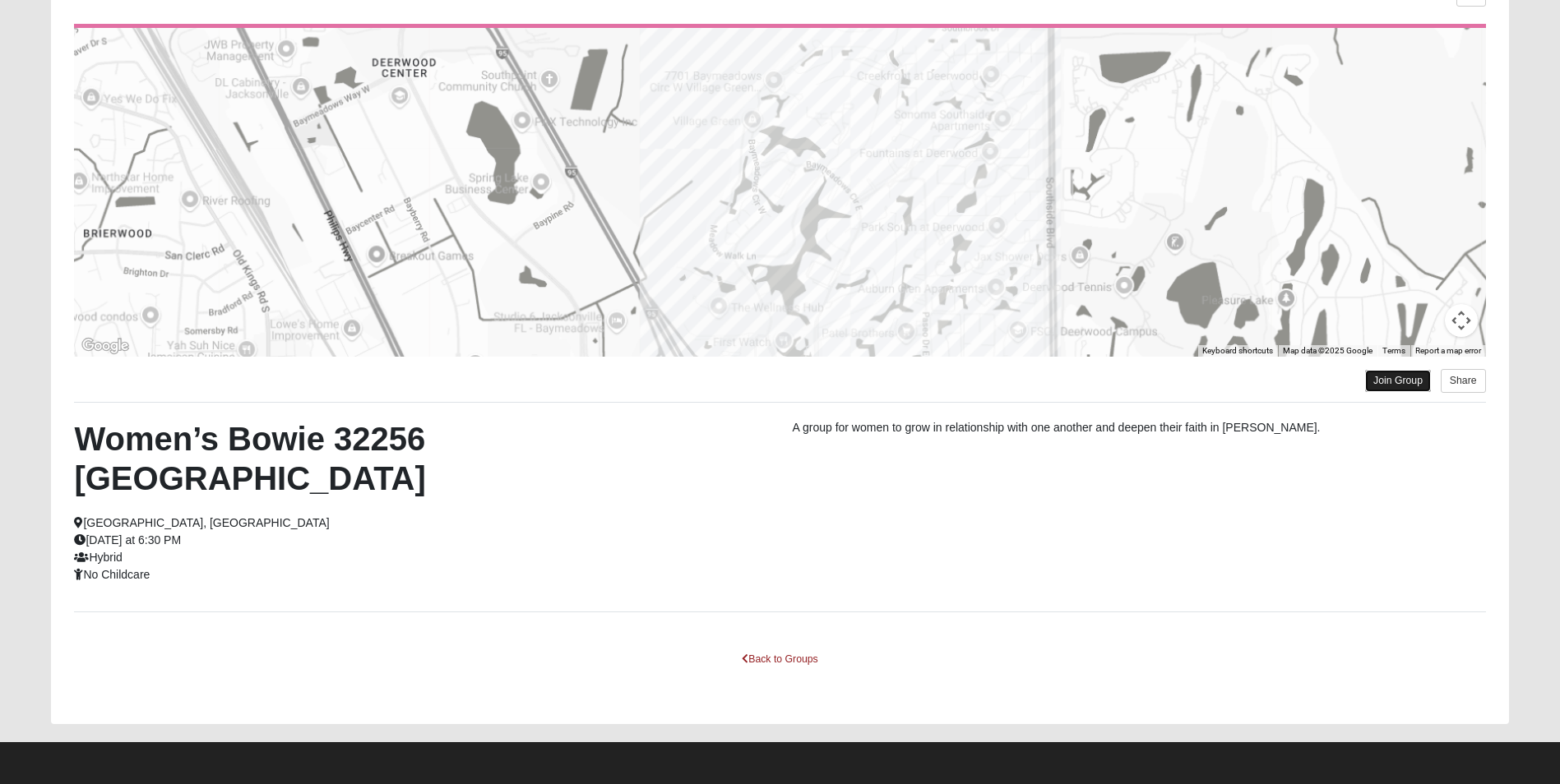
click at [1384, 382] on link "Join Group" at bounding box center [1398, 380] width 66 height 22
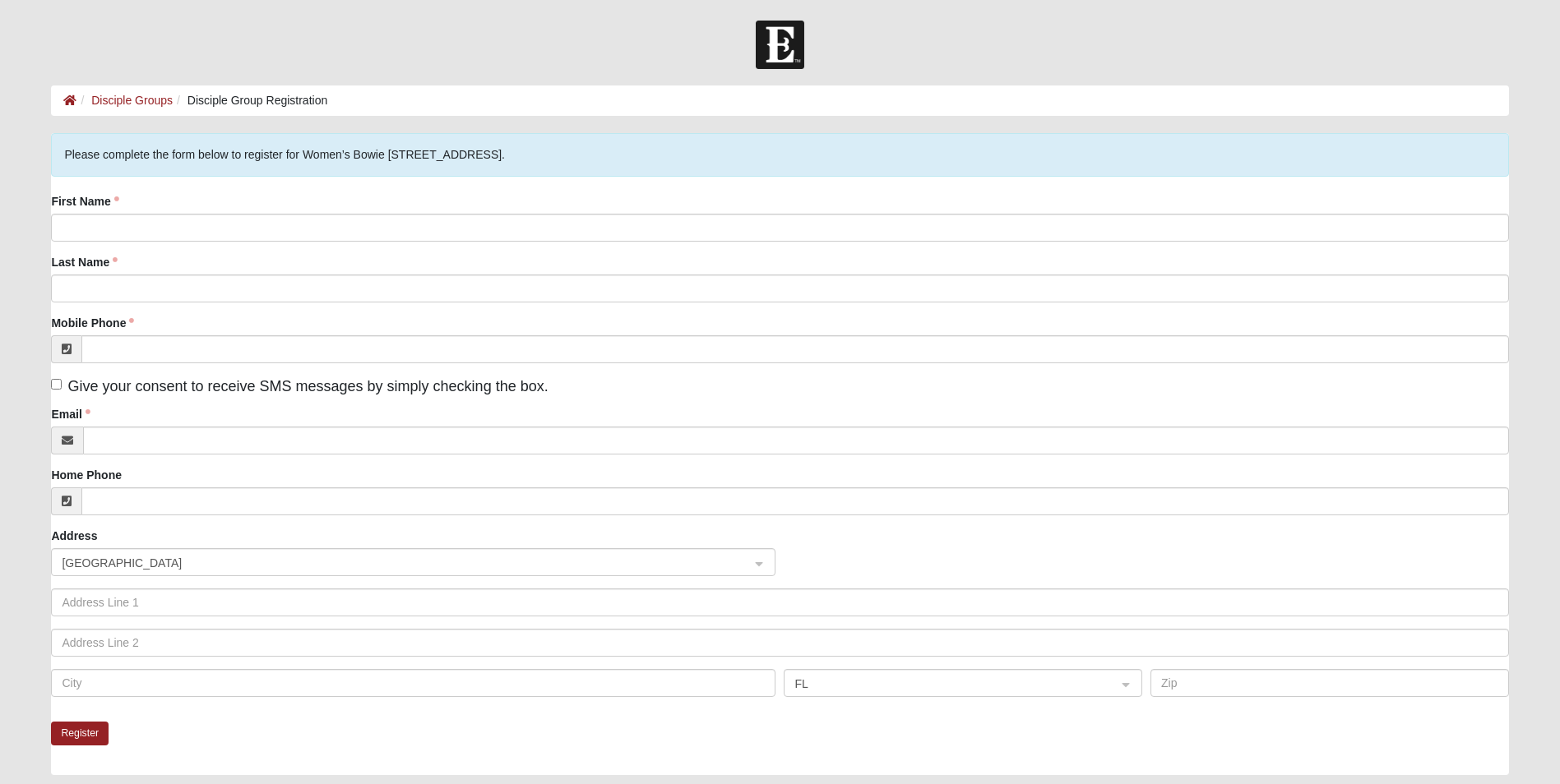
click at [169, 212] on div "First Name" at bounding box center [779, 217] width 1457 height 48
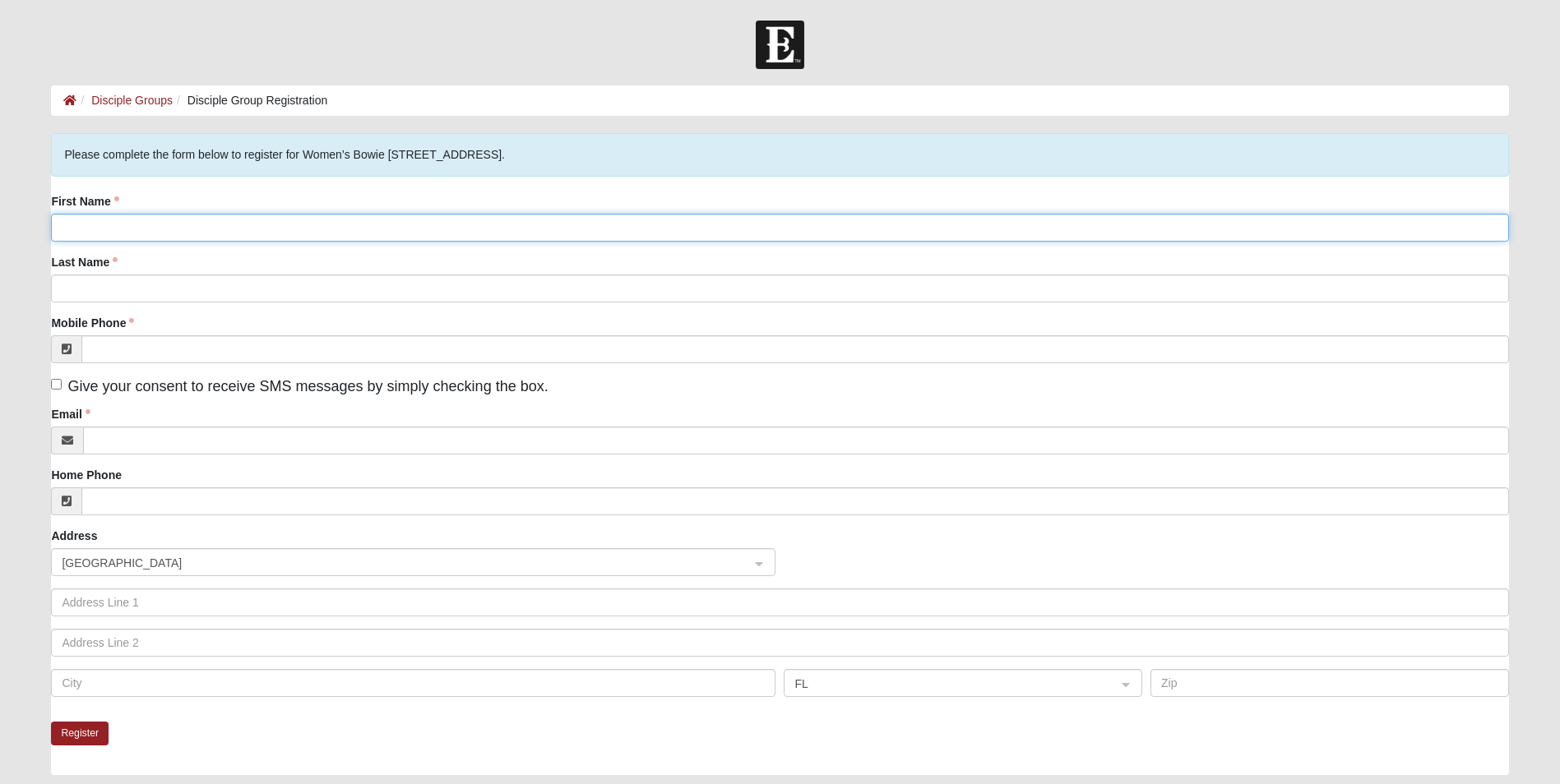
click at [184, 226] on input "First Name" at bounding box center [779, 227] width 1457 height 28
type input "[PERSON_NAME]"
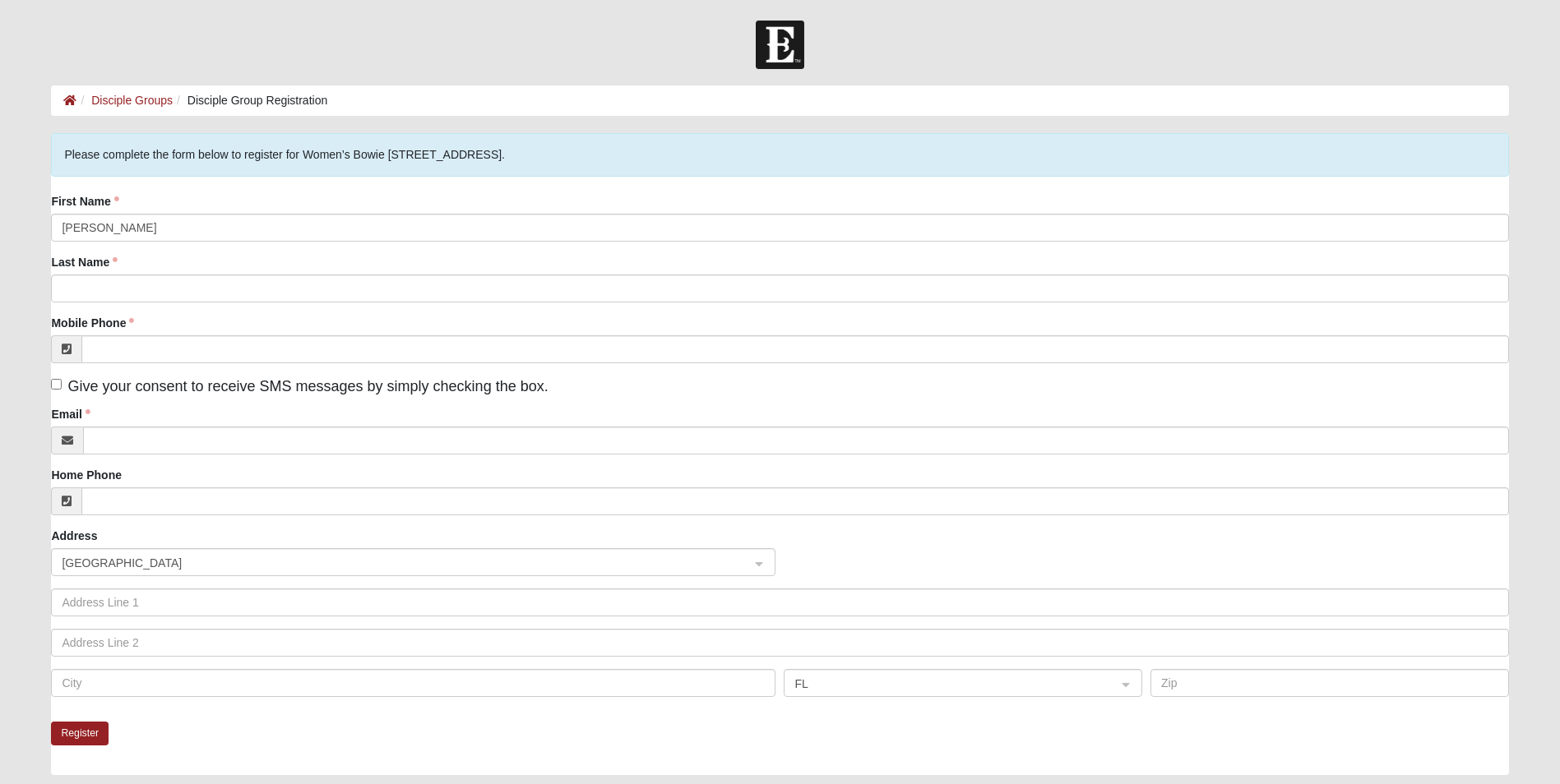
type input "Ruch"
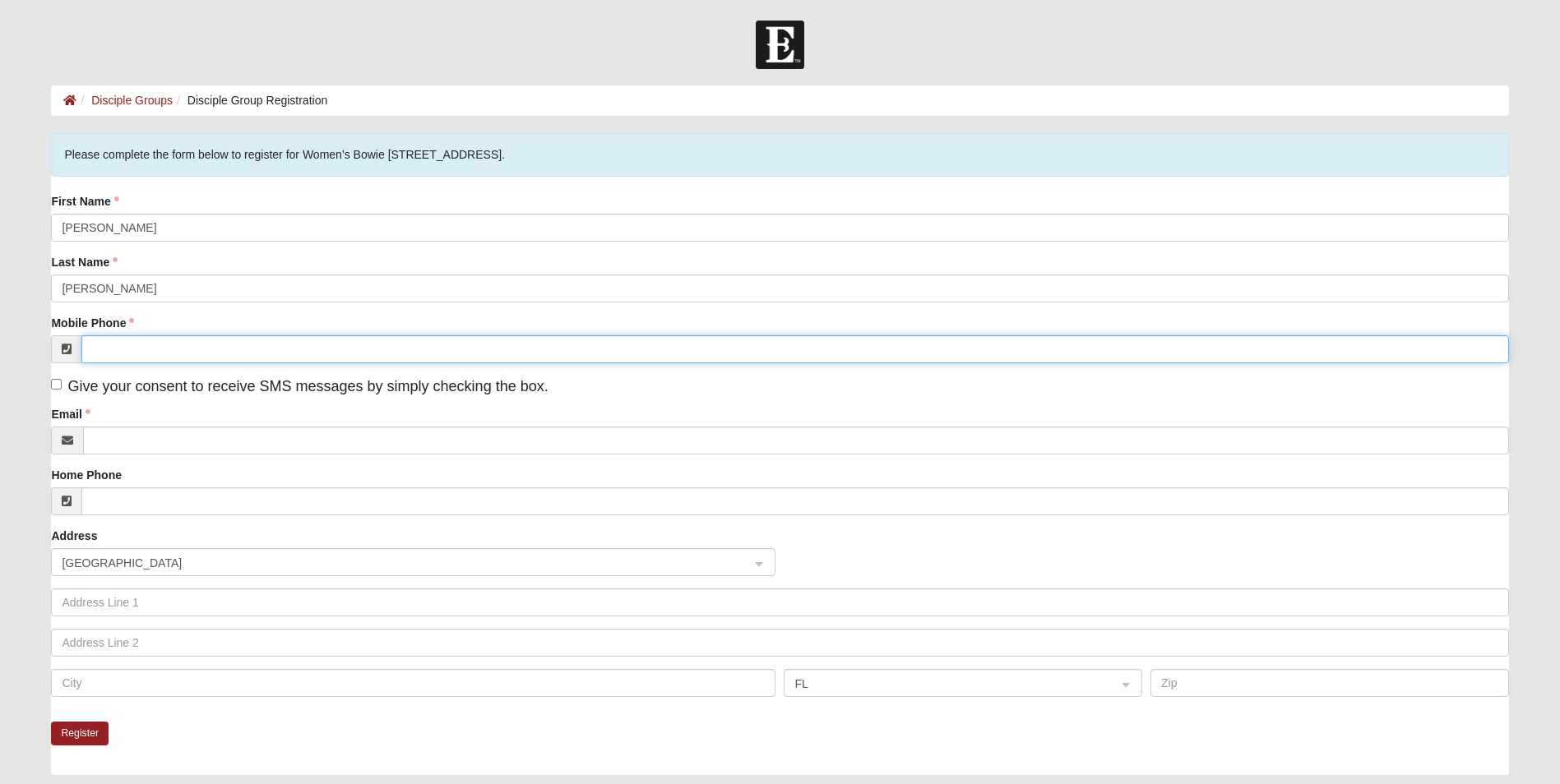
click at [131, 346] on input "Mobile Phone" at bounding box center [794, 348] width 1426 height 28
type input "(561) 702-3719"
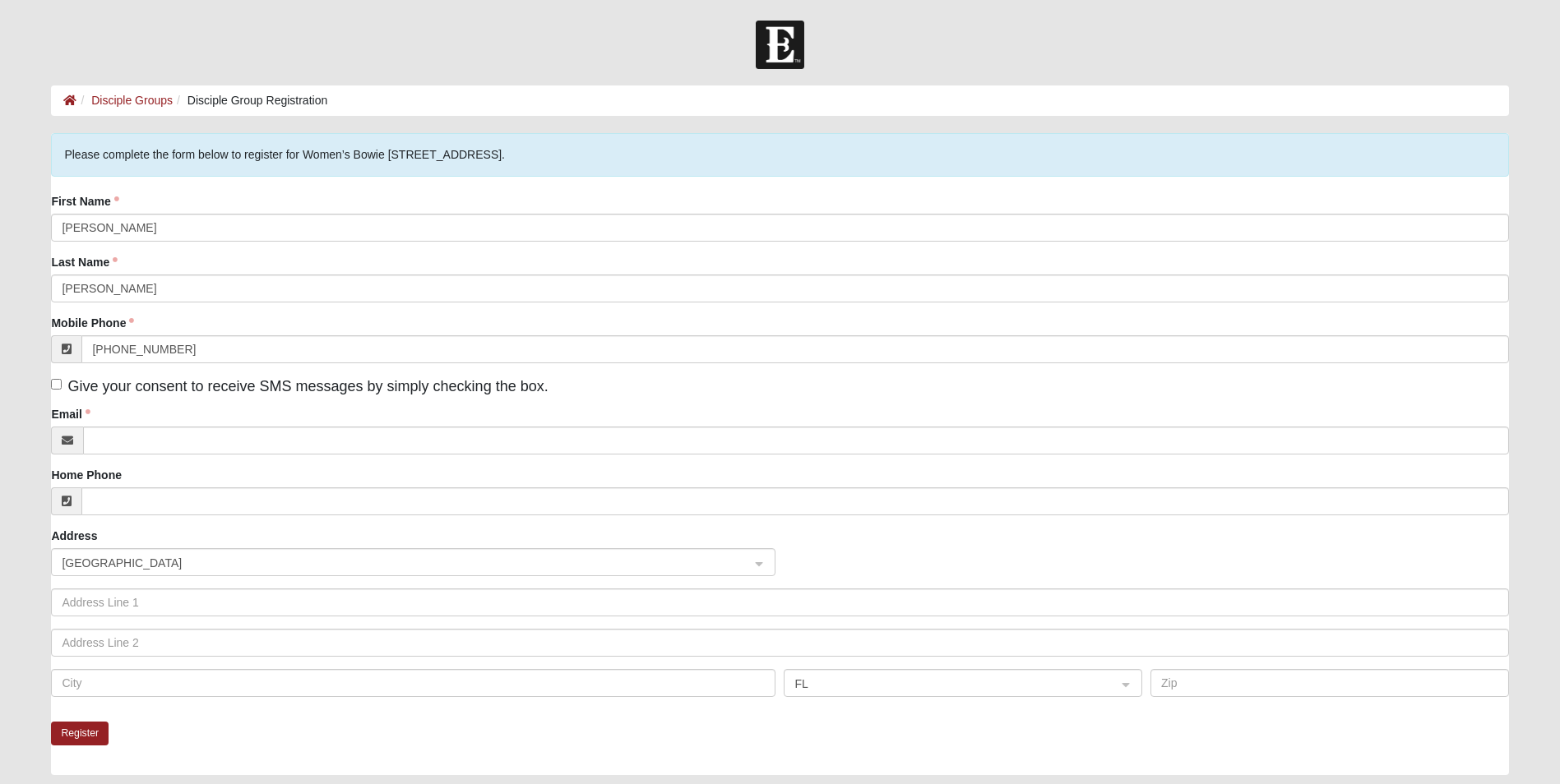
type input "jacquelineruch15@aol.com"
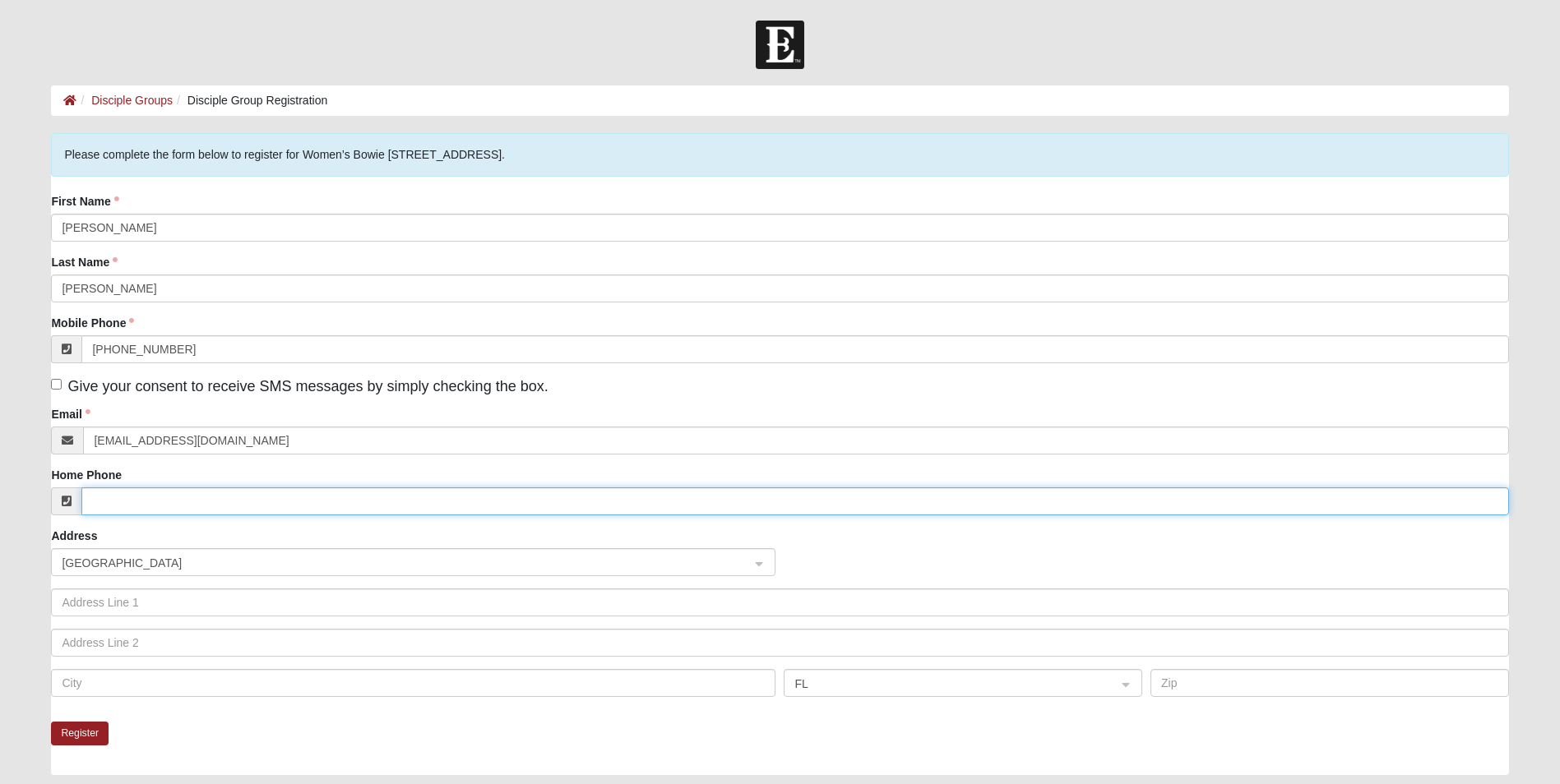
click at [150, 503] on input "Home Phone" at bounding box center [794, 501] width 1426 height 28
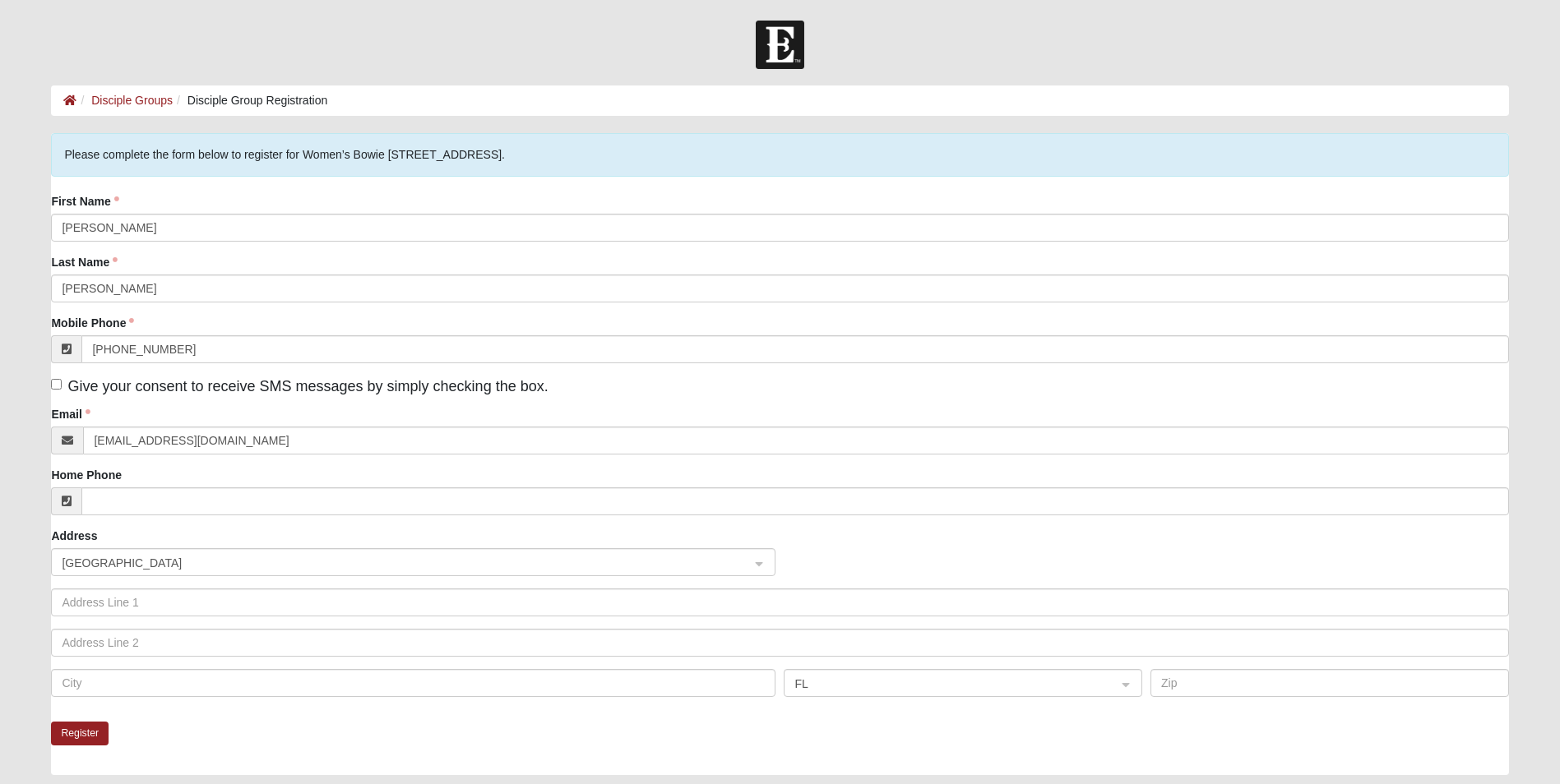
click at [78, 529] on label "Address" at bounding box center [74, 535] width 46 height 16
click at [53, 380] on input "Give your consent to receive SMS messages by simply checking the box." at bounding box center [56, 384] width 11 height 11
checkbox input "true"
click at [82, 737] on button "Register" at bounding box center [79, 733] width 58 height 24
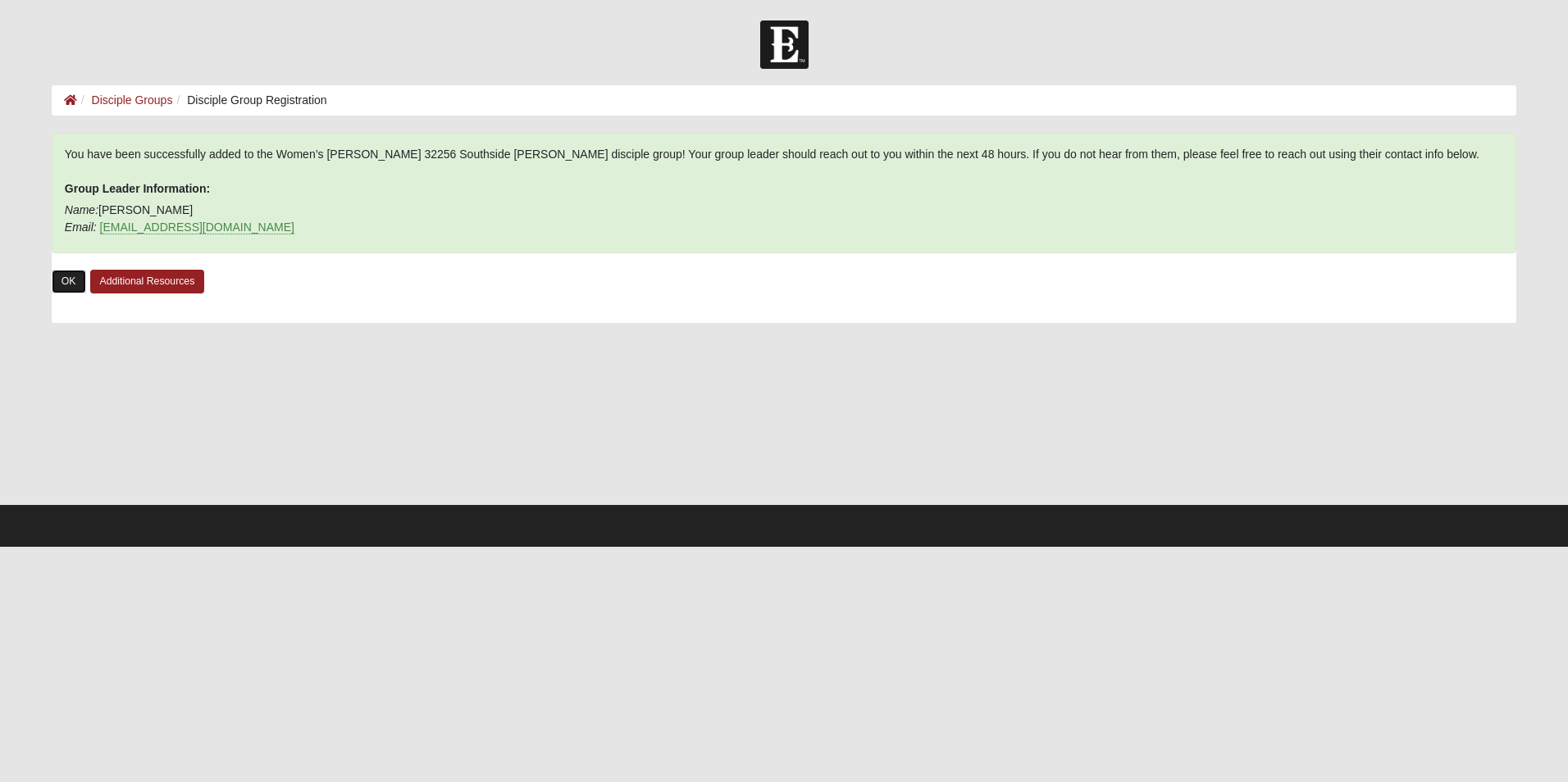
click at [62, 277] on link "OK" at bounding box center [68, 282] width 35 height 24
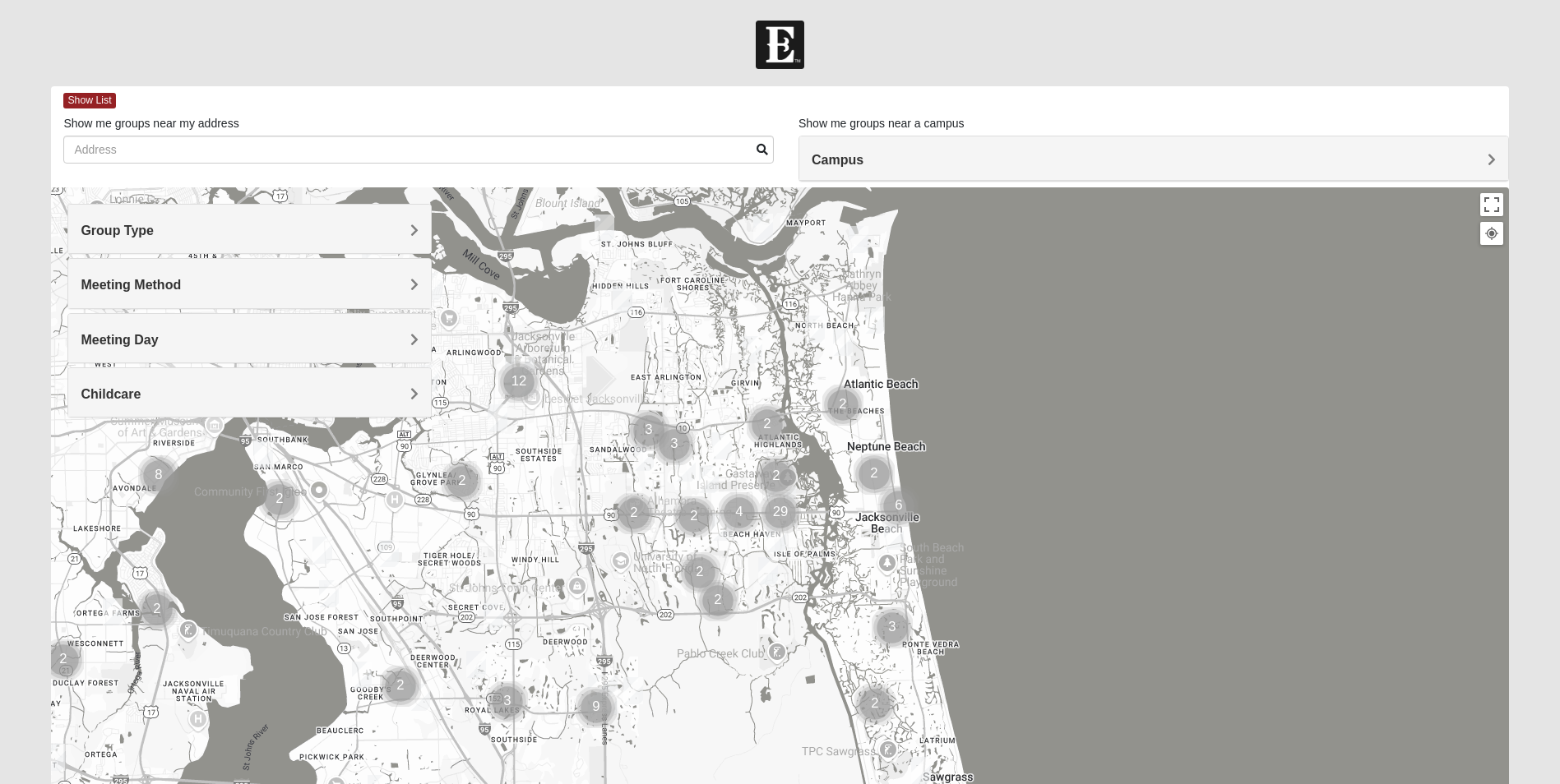
click at [154, 234] on span "Group Type" at bounding box center [117, 231] width 73 height 14
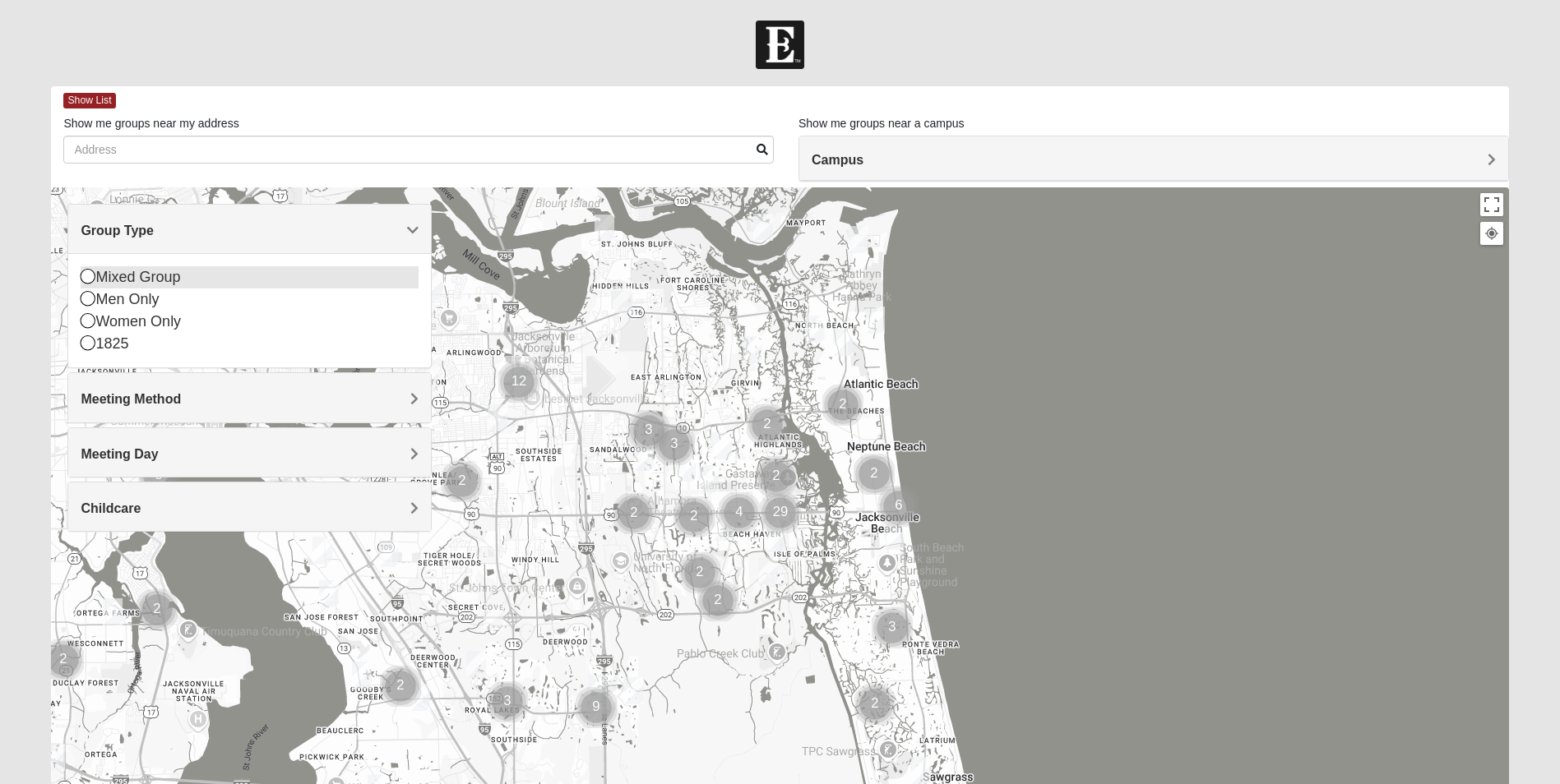
click at [148, 281] on div "Mixed Group" at bounding box center [249, 277] width 338 height 22
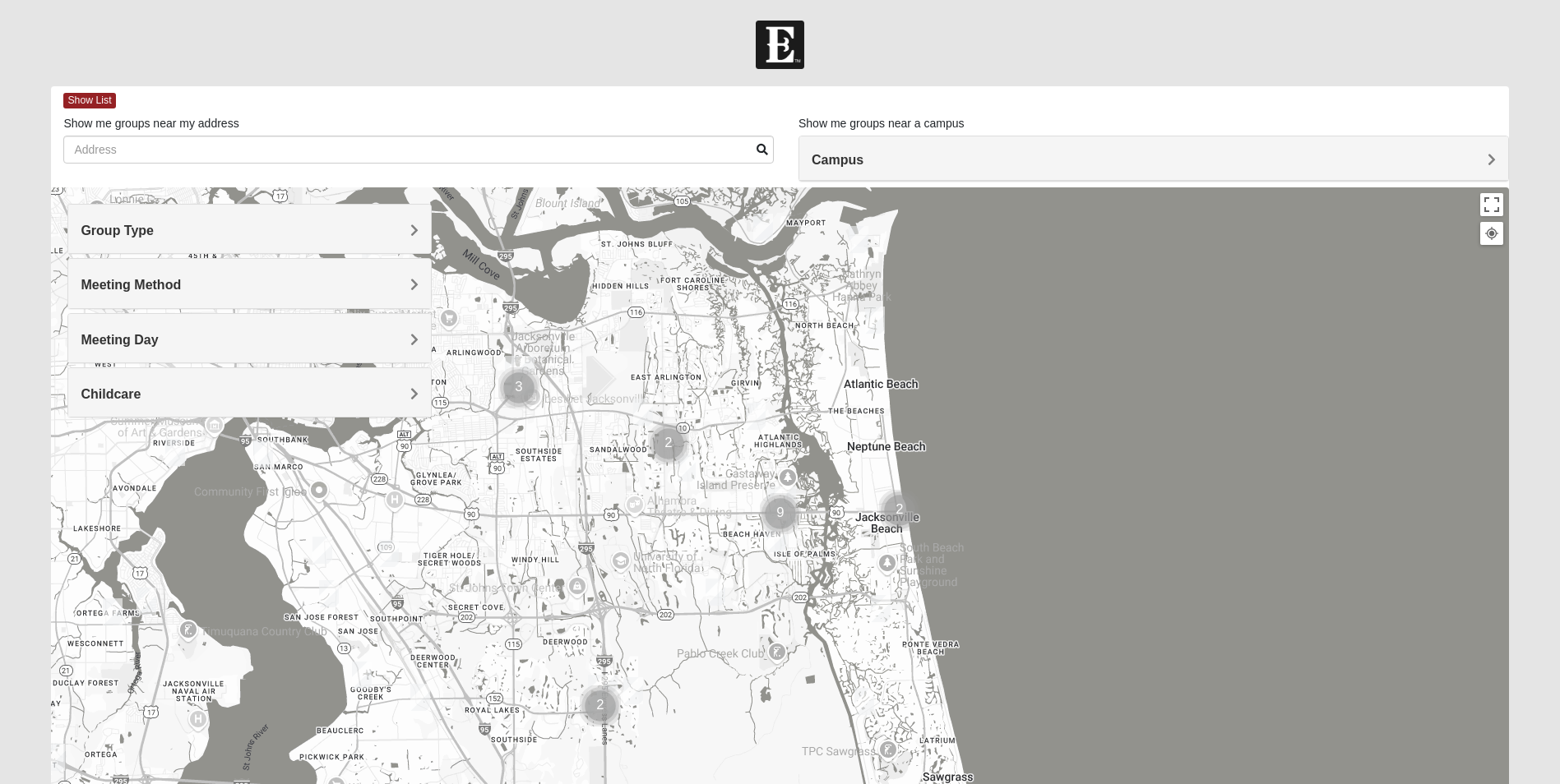
click at [295, 286] on h4 "Meeting Method" at bounding box center [249, 285] width 338 height 16
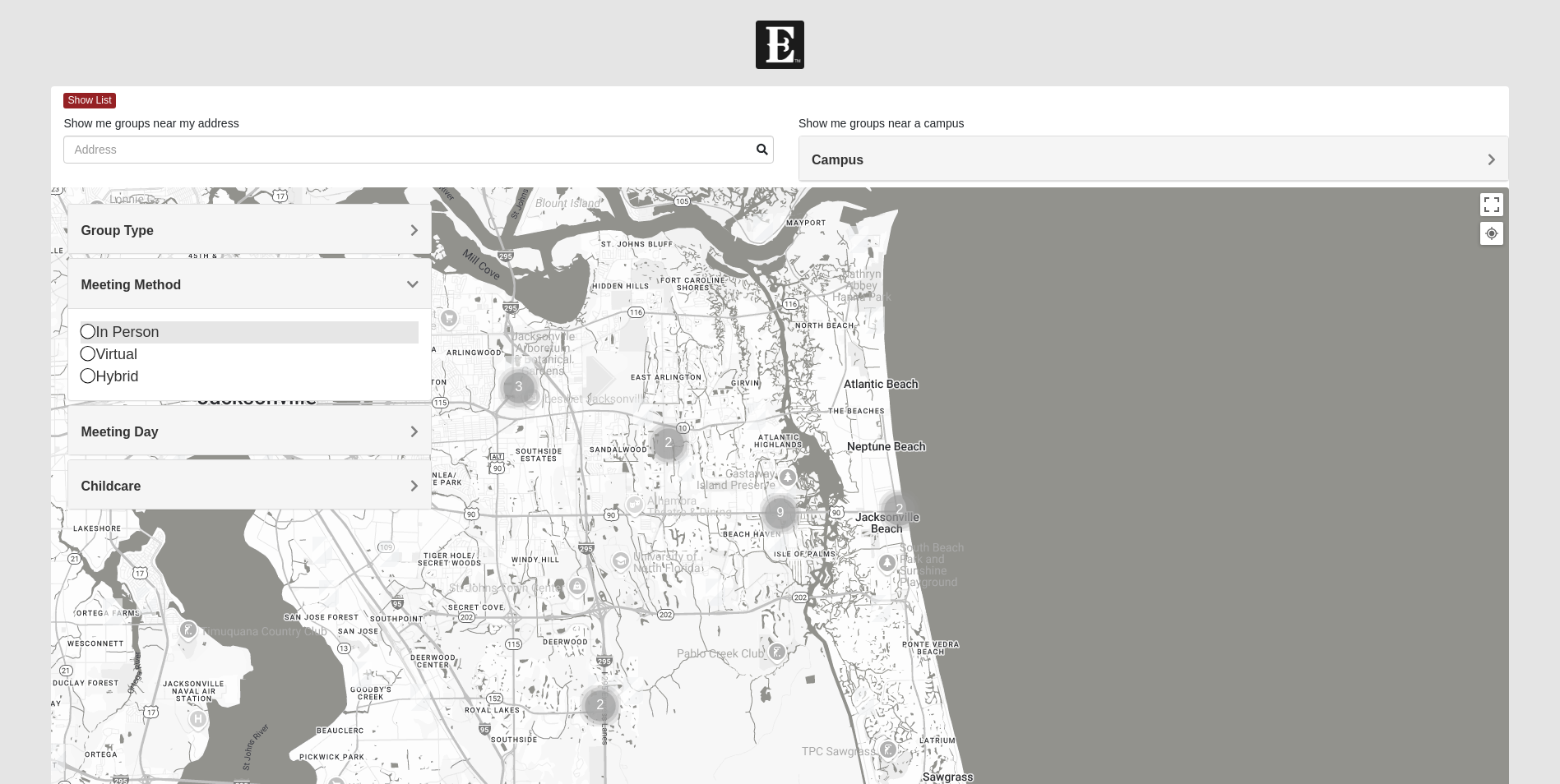
click at [139, 335] on div "In Person" at bounding box center [249, 332] width 338 height 22
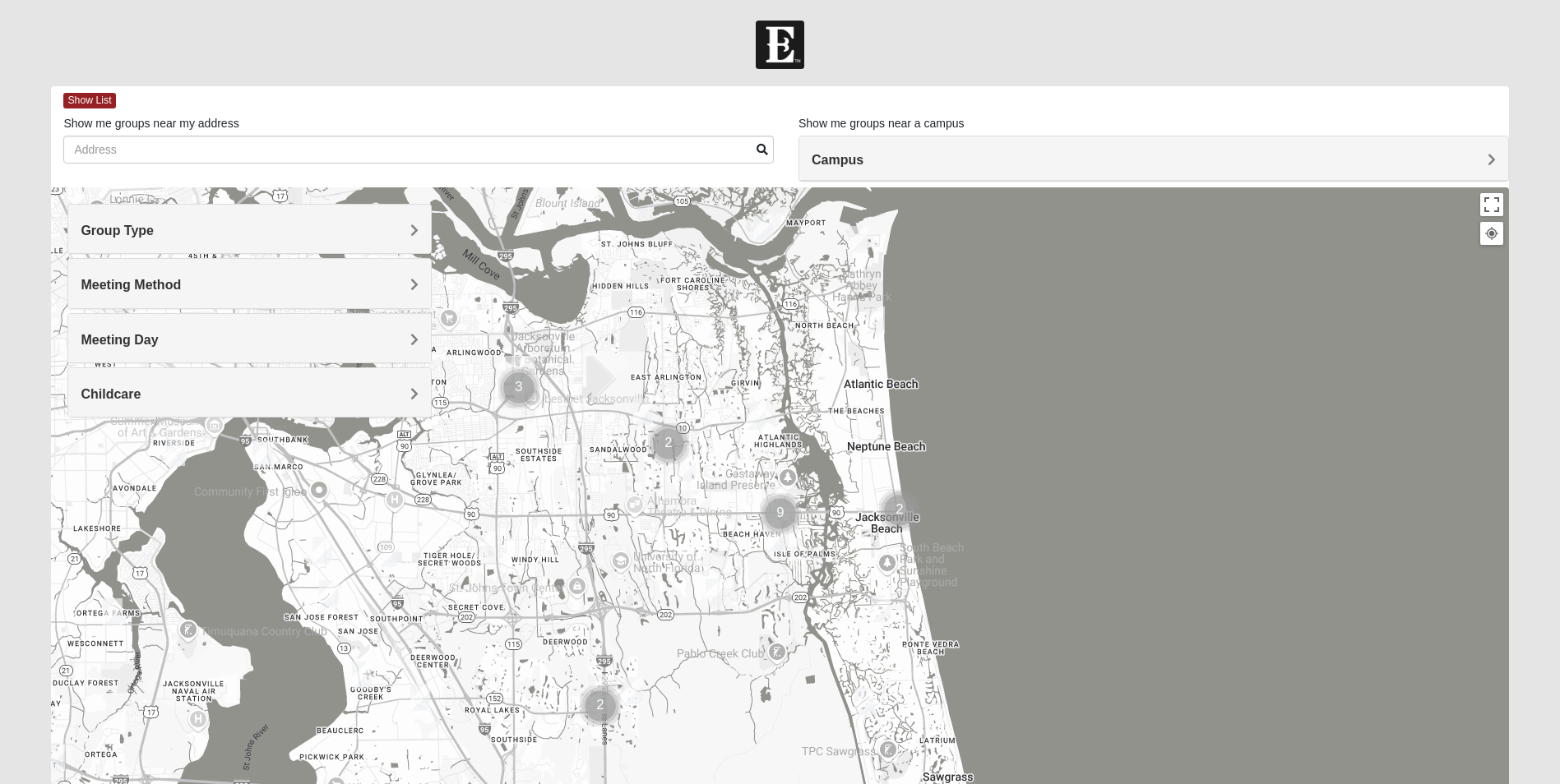
click at [213, 337] on h4 "Meeting Day" at bounding box center [249, 340] width 338 height 16
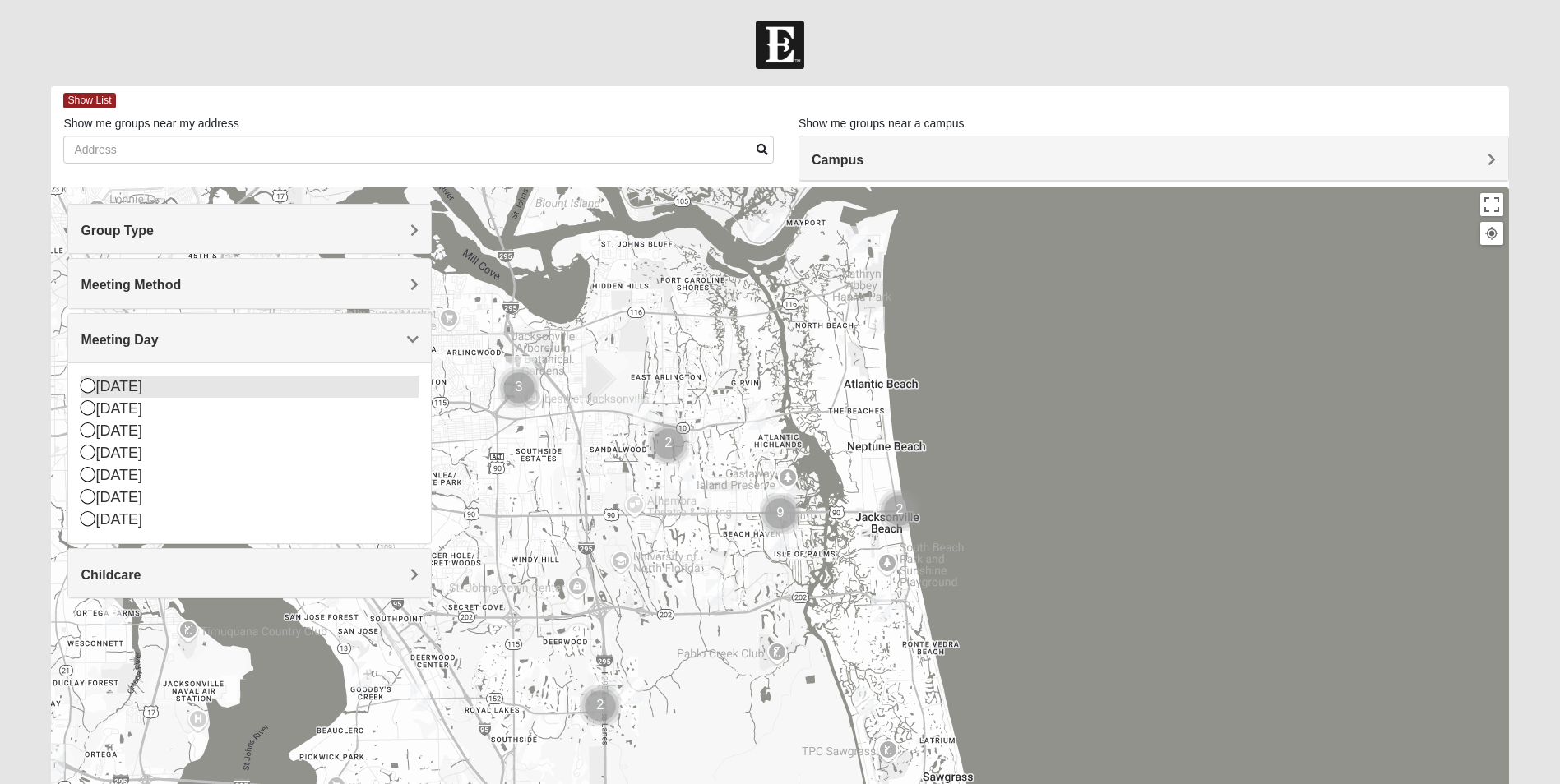
click at [131, 388] on div "[DATE]" at bounding box center [249, 387] width 338 height 22
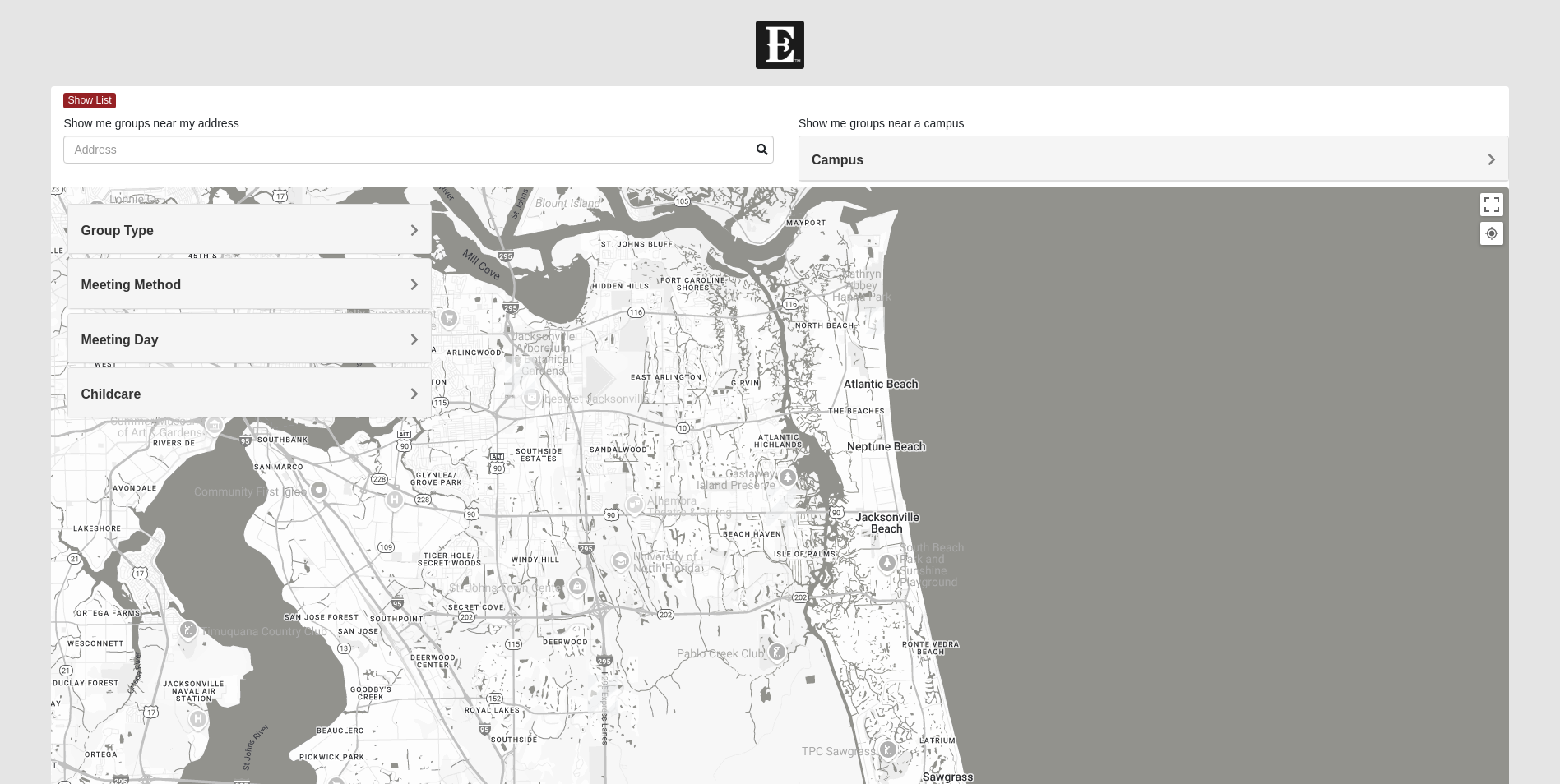
click at [898, 149] on div "Campus" at bounding box center [1153, 159] width 708 height 45
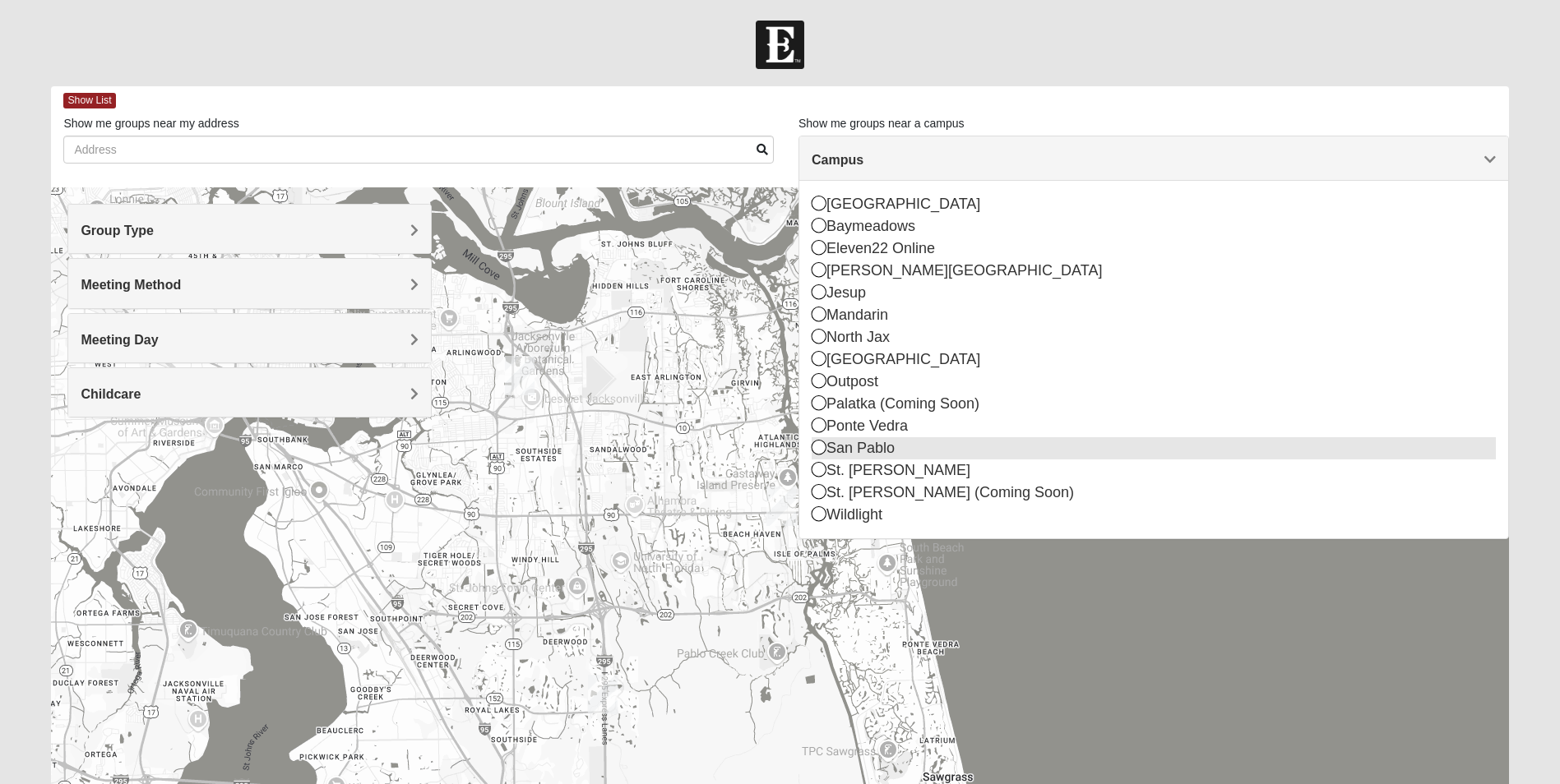
click at [817, 447] on icon at bounding box center [819, 447] width 15 height 15
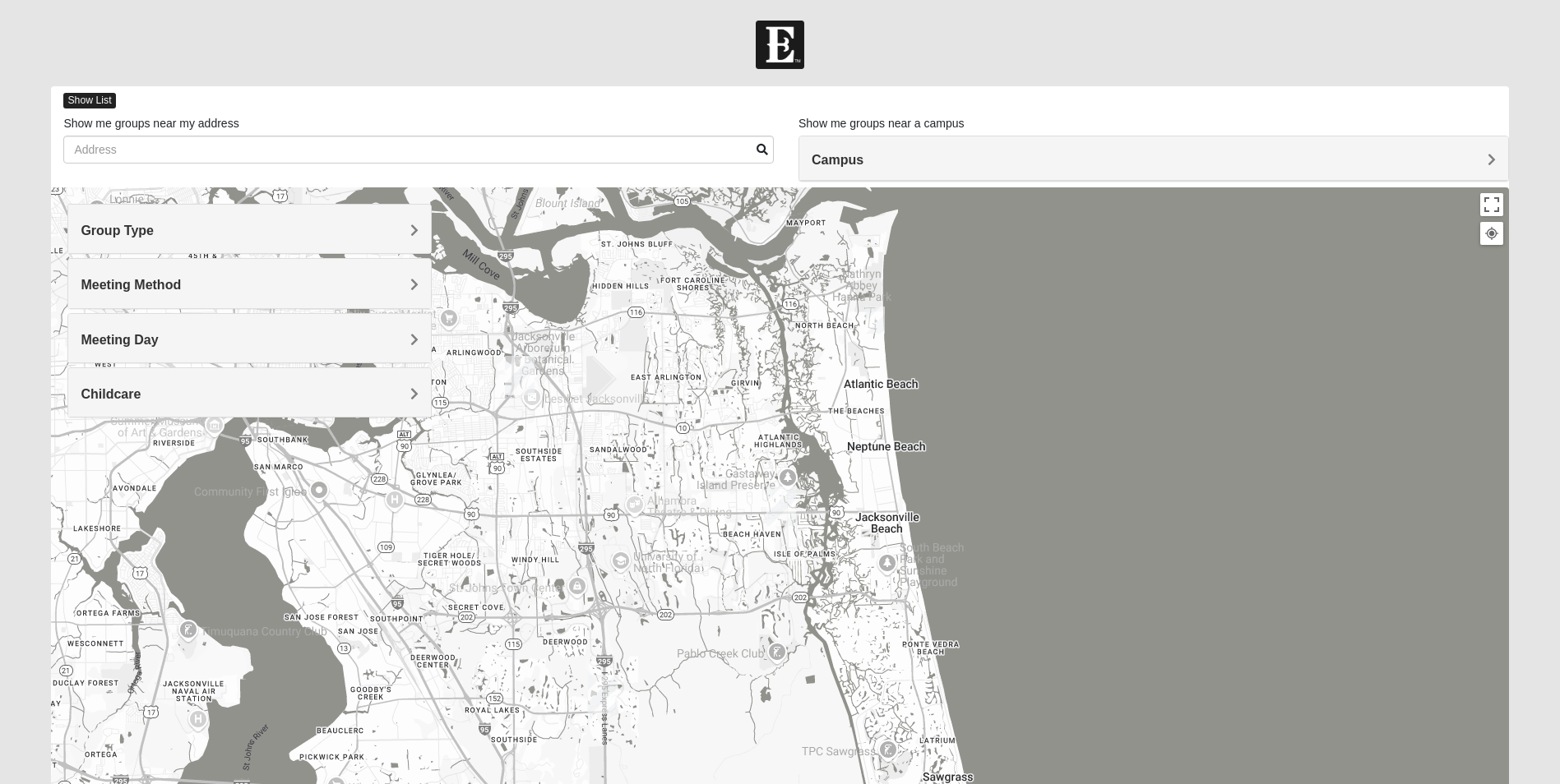
click at [90, 99] on span "Show List" at bounding box center [89, 101] width 52 height 16
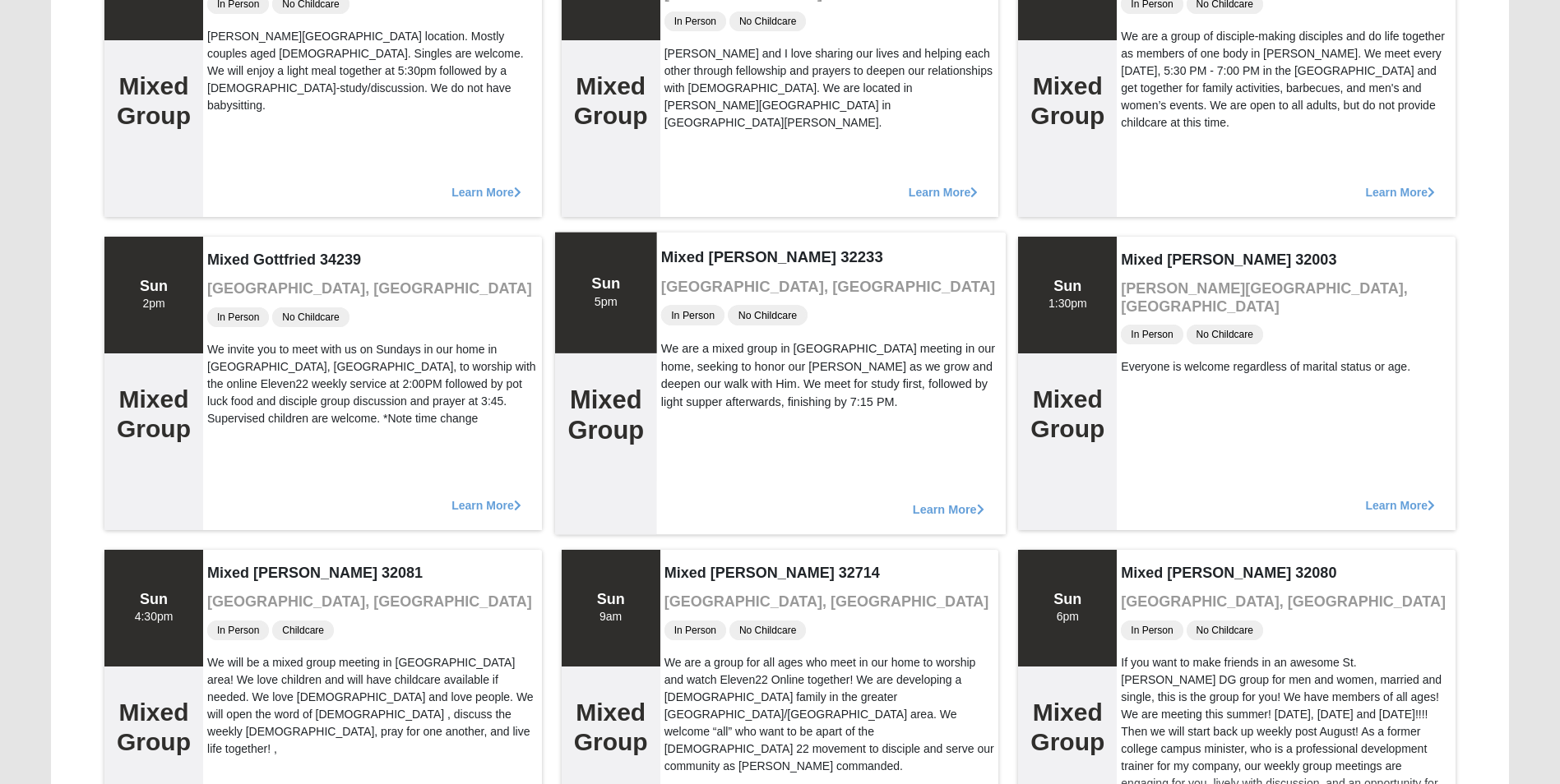
scroll to position [39, 0]
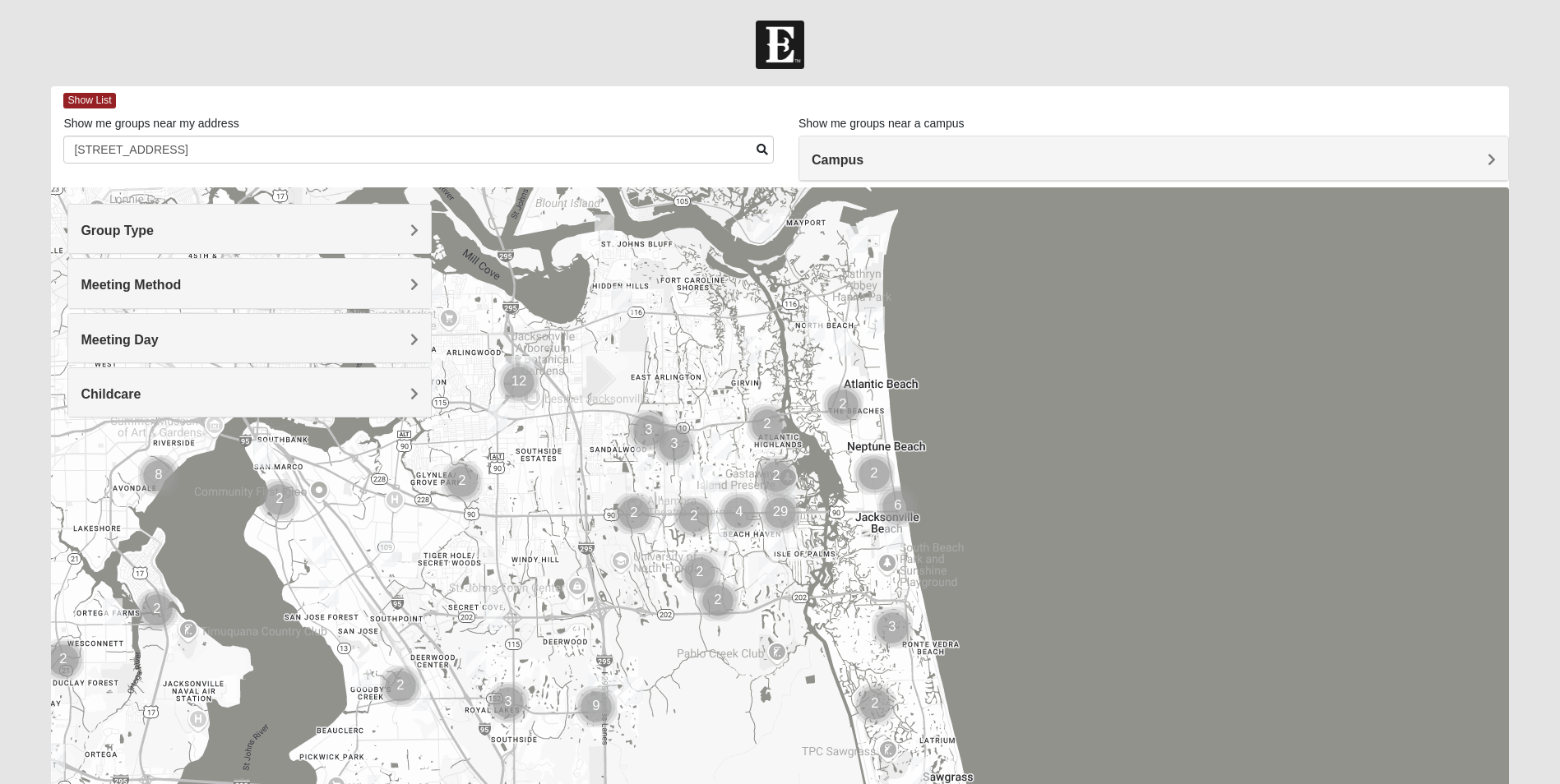
scroll to position [121, 0]
